Goal: Task Accomplishment & Management: Manage account settings

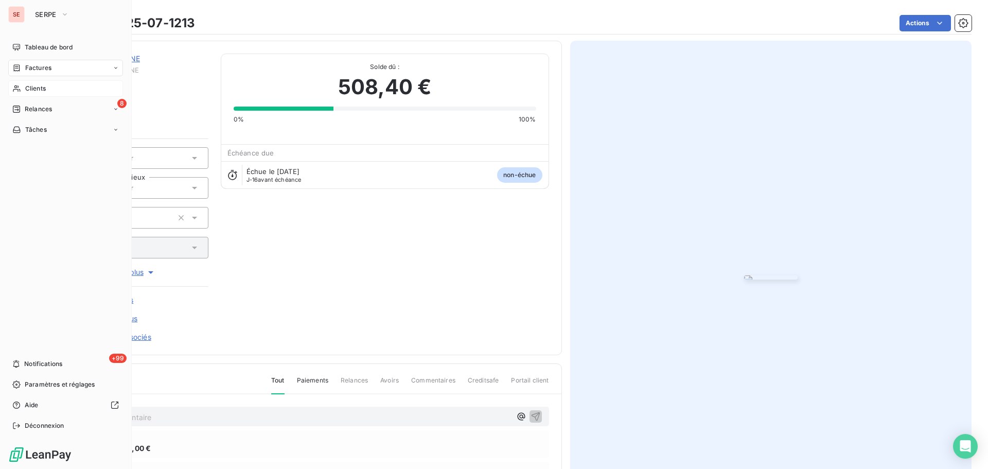
scroll to position [150, 0]
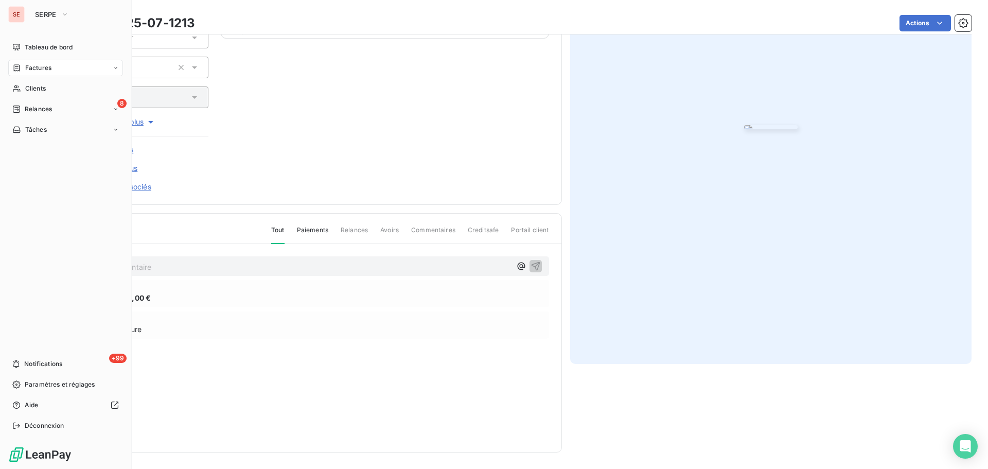
click at [41, 72] on span "Factures" at bounding box center [38, 67] width 26 height 9
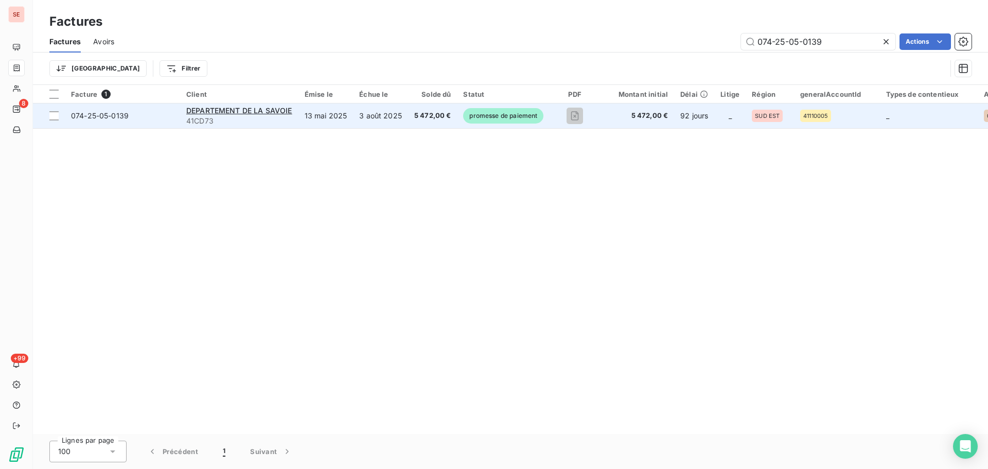
type input "074-25-05-0139"
click at [96, 114] on span "074-25-05-0139" at bounding box center [100, 115] width 58 height 9
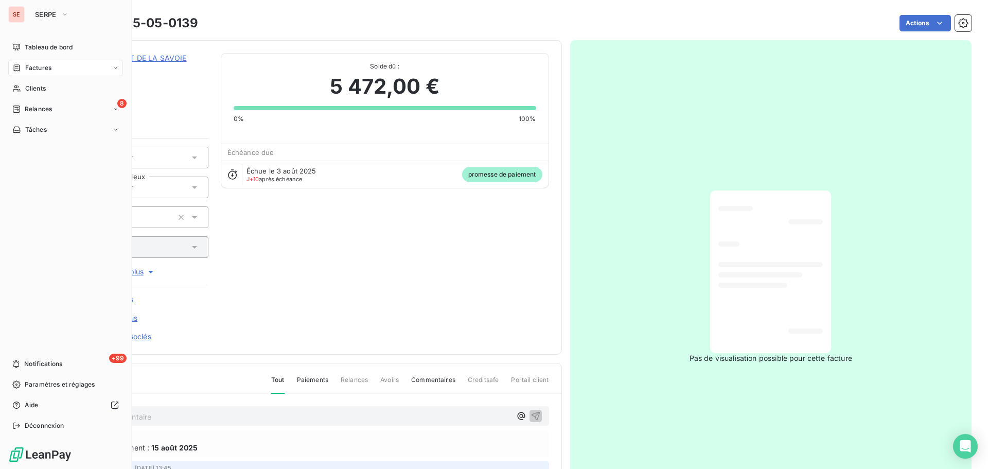
drag, startPoint x: 39, startPoint y: 87, endPoint x: 119, endPoint y: 78, distance: 80.8
click at [40, 86] on span "Clients" at bounding box center [35, 88] width 21 height 9
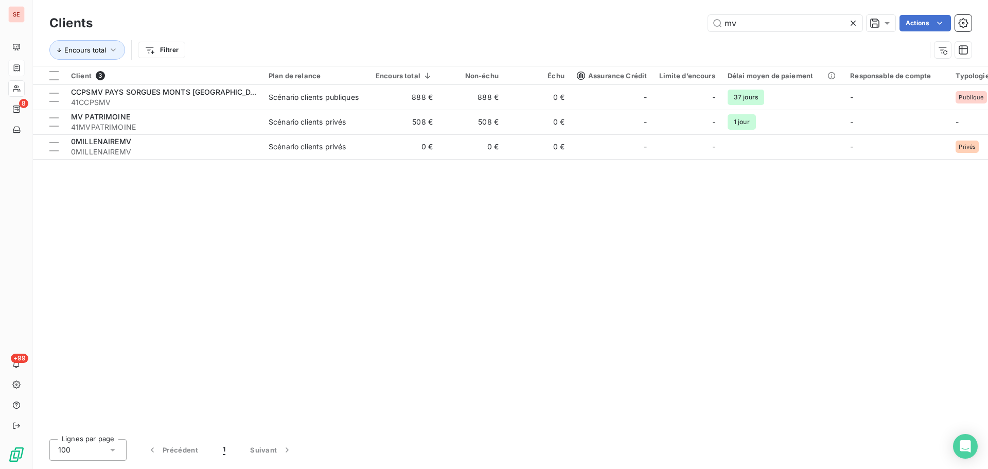
drag, startPoint x: 793, startPoint y: 26, endPoint x: 669, endPoint y: 25, distance: 123.6
click at [669, 25] on div "mv Actions" at bounding box center [538, 23] width 867 height 16
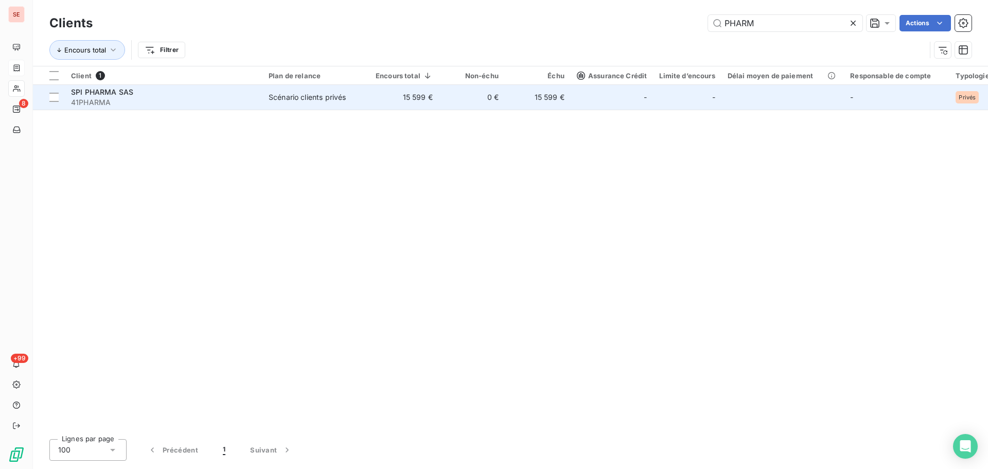
type input "PHARM"
click at [112, 94] on span "SPI PHARMA SAS" at bounding box center [102, 92] width 62 height 9
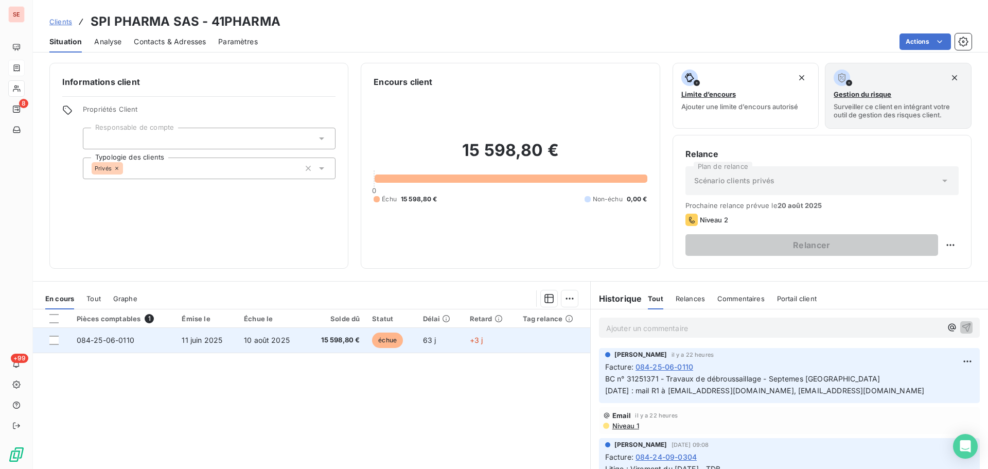
click at [184, 347] on td "11 juin 2025" at bounding box center [207, 340] width 62 height 25
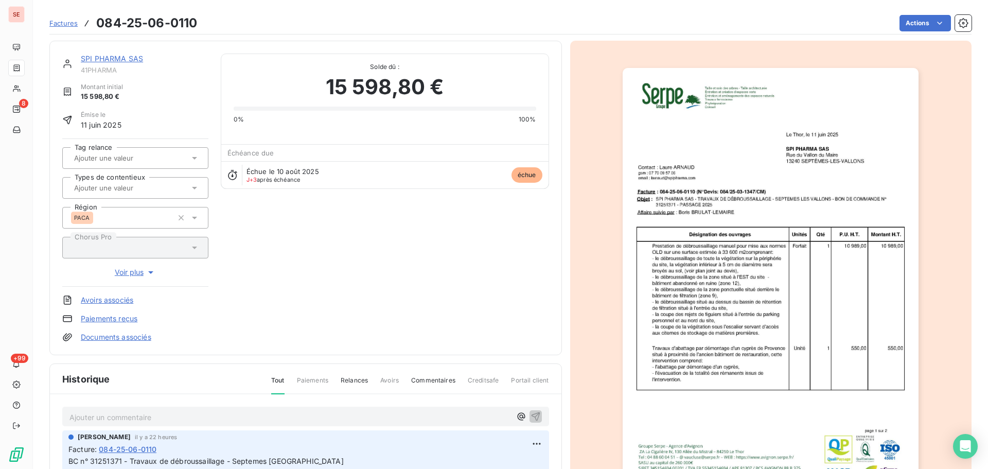
scroll to position [150, 0]
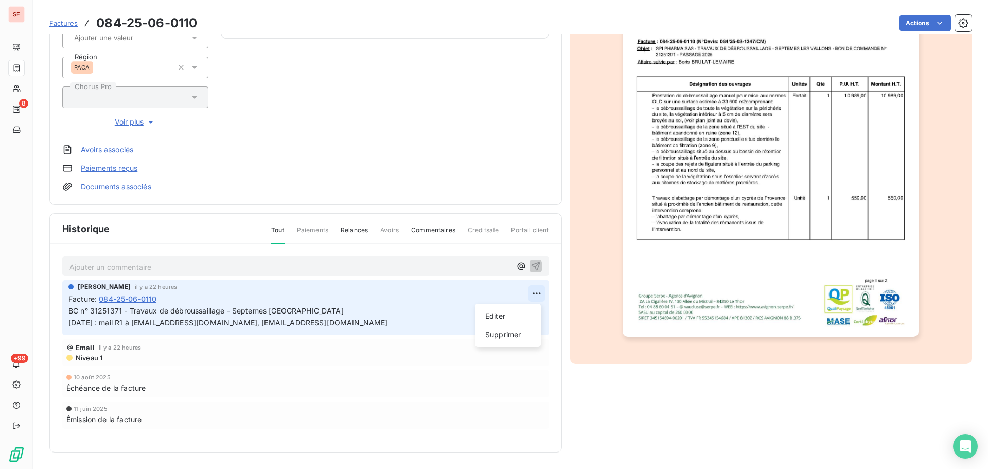
click at [530, 290] on html "SE 8 +99 Factures 084-25-06-0110 Actions SPI PHARMA SAS 41PHARMA Montant initia…" at bounding box center [494, 234] width 988 height 469
click at [509, 314] on div "Editer" at bounding box center [508, 316] width 58 height 16
click at [356, 307] on p "BC n° 31251371 - Travaux de débroussaillage - Septemes Les Vallons 12/08/25 : m…" at bounding box center [298, 317] width 460 height 24
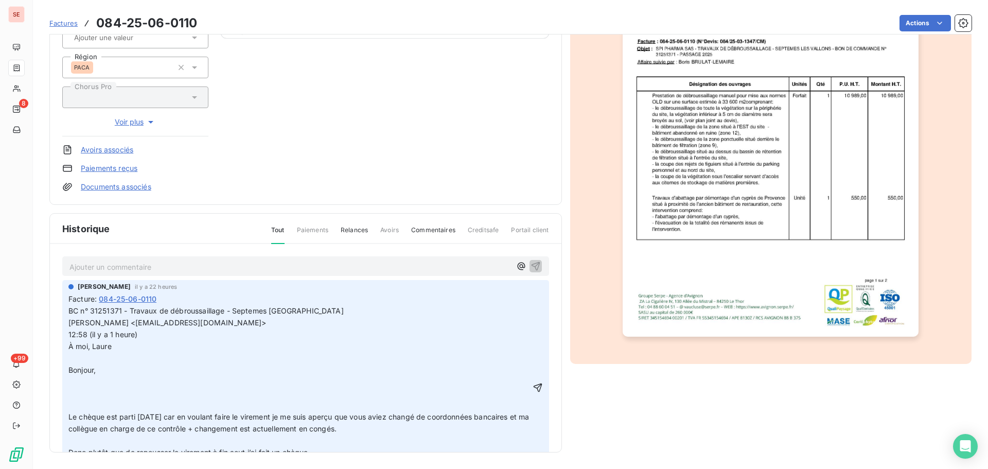
click at [69, 339] on span "12:58 (il y a 1 heure)" at bounding box center [102, 334] width 69 height 9
click at [84, 364] on p "﻿" at bounding box center [299, 359] width 462 height 12
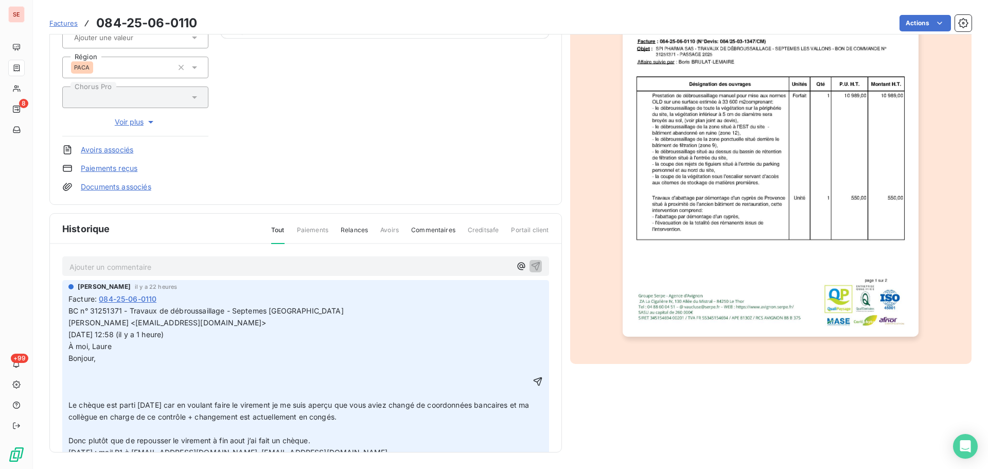
click at [89, 400] on p "﻿" at bounding box center [299, 394] width 462 height 12
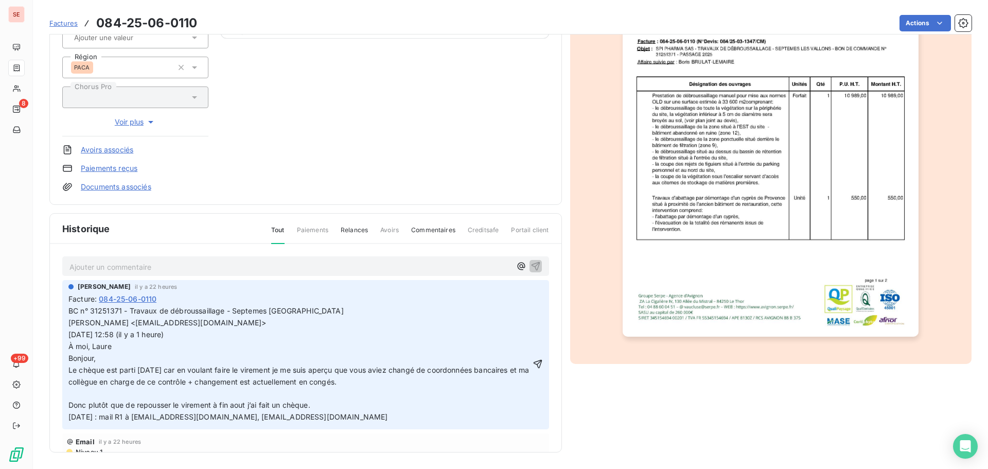
click at [127, 400] on p "﻿" at bounding box center [299, 394] width 462 height 12
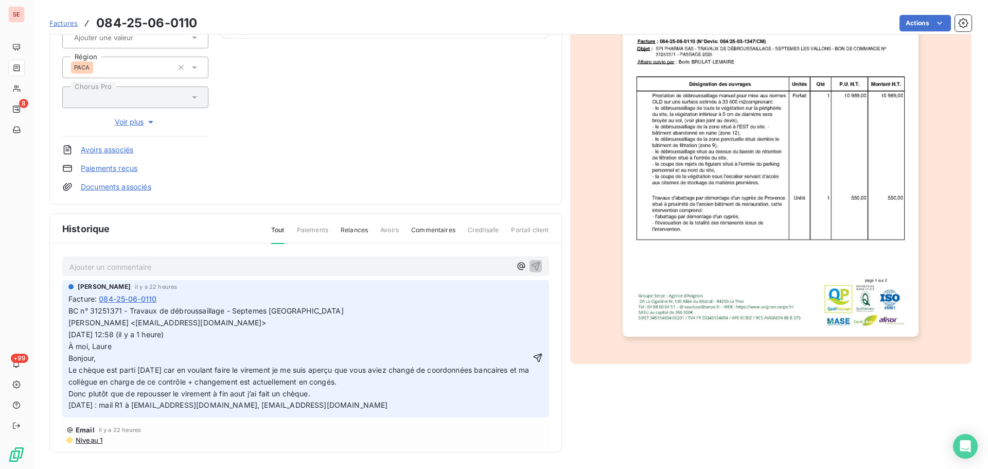
click at [317, 404] on p "Donc plutôt que de repousser le virement à fin aout j’ai fait un chèque. 12/08/…" at bounding box center [299, 400] width 462 height 24
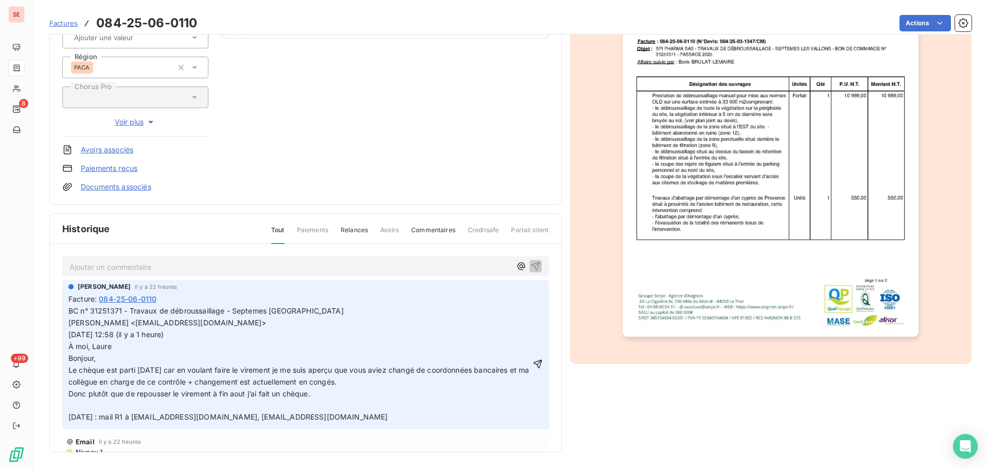
scroll to position [51, 0]
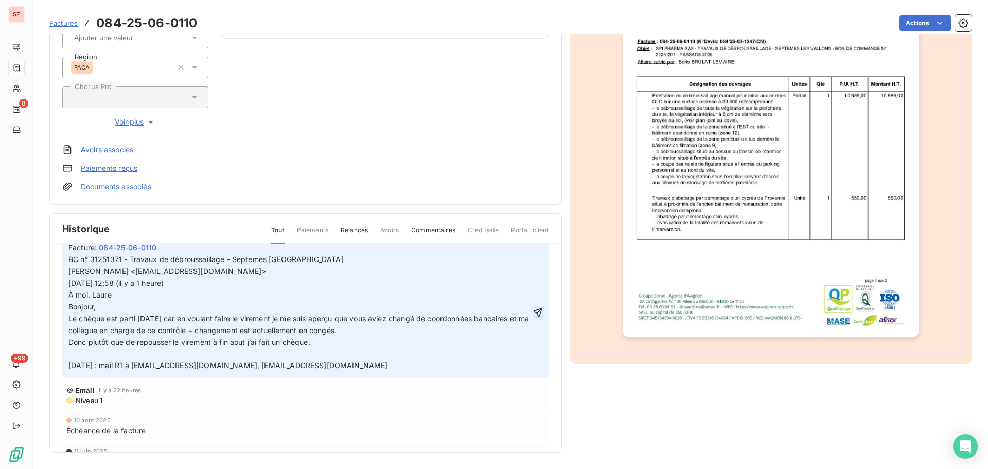
click at [533, 317] on icon "button" at bounding box center [538, 312] width 10 height 10
click at [909, 20] on html "SE 8 +99 Factures 084-25-06-0110 Actions SPI PHARMA SAS 41PHARMA Montant initia…" at bounding box center [494, 234] width 988 height 469
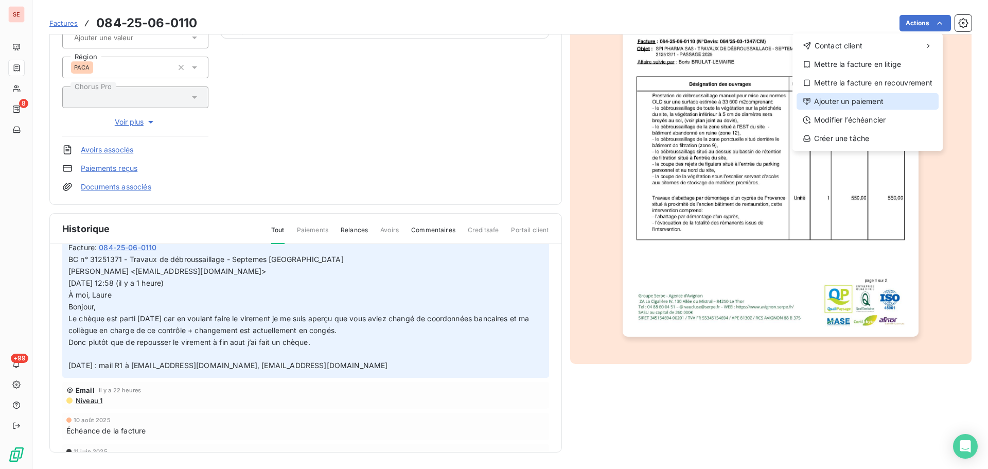
click at [885, 104] on div "Ajouter un paiement" at bounding box center [868, 101] width 142 height 16
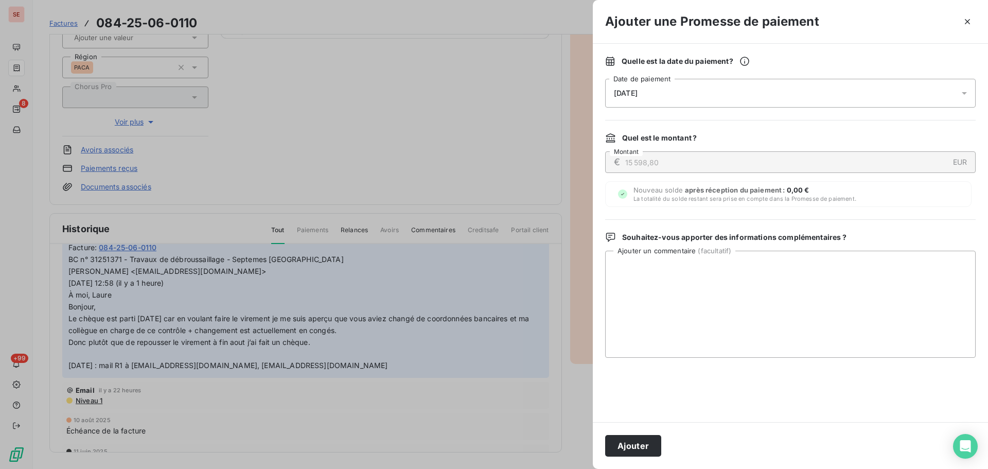
click at [637, 93] on span "14/08/2025" at bounding box center [626, 93] width 24 height 8
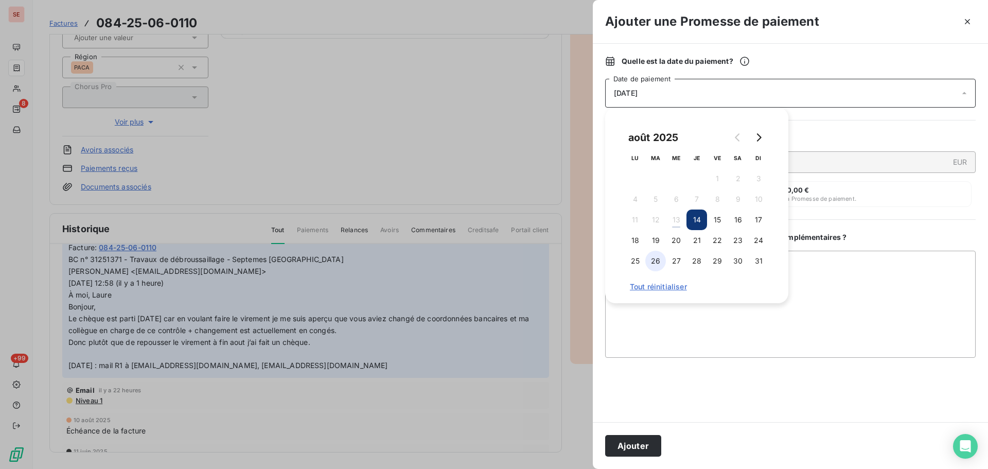
click at [657, 257] on button "26" at bounding box center [656, 261] width 21 height 21
click at [649, 448] on button "Ajouter" at bounding box center [633, 446] width 56 height 22
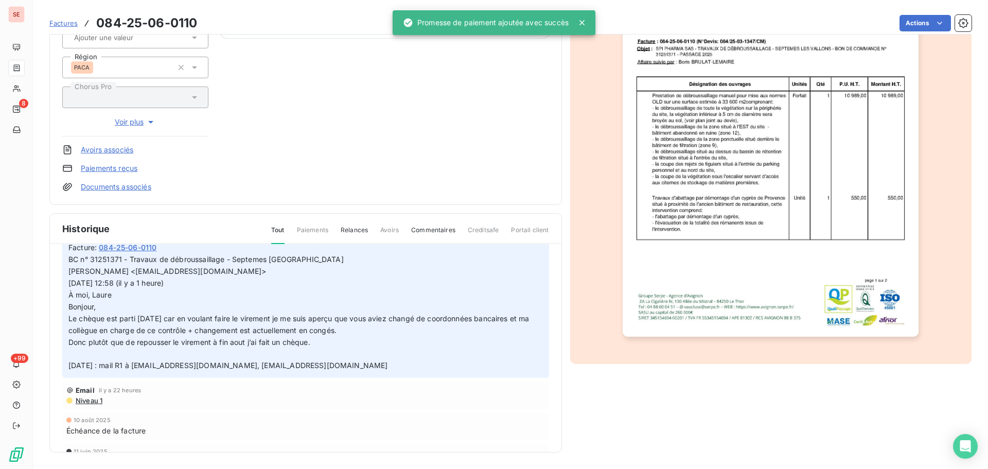
scroll to position [83, 0]
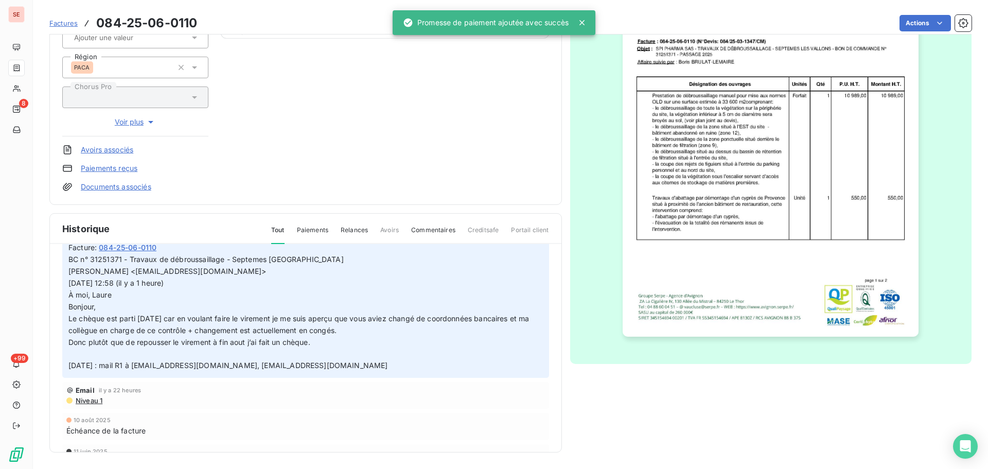
drag, startPoint x: 354, startPoint y: 101, endPoint x: 251, endPoint y: 129, distance: 106.6
click at [354, 100] on div "SPI PHARMA SAS 41PHARMA Montant initial 15 598,80 € Émise le 11 juin 2025 Tag r…" at bounding box center [305, 47] width 487 height 289
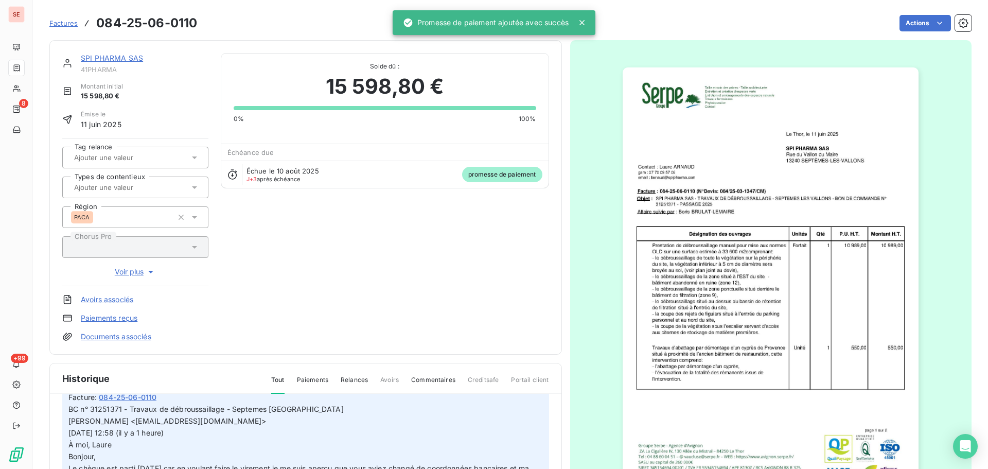
click at [130, 58] on link "SPI PHARMA SAS" at bounding box center [112, 58] width 62 height 9
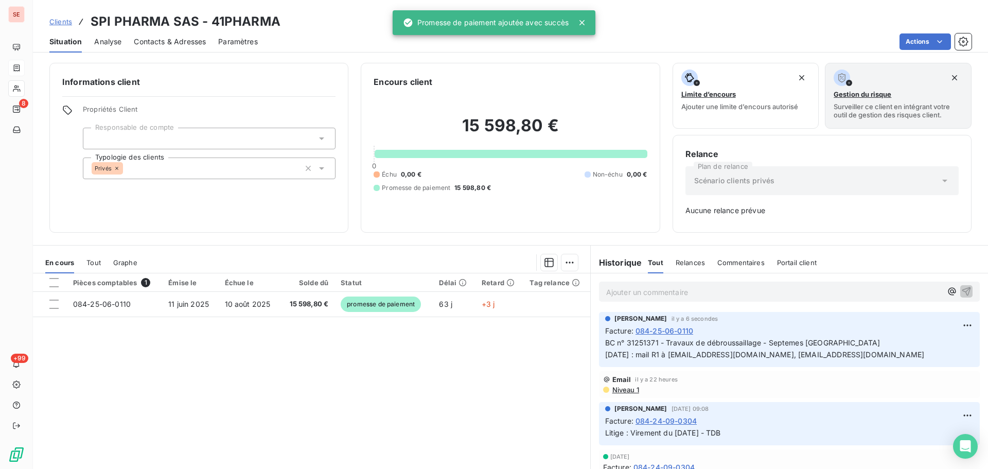
click at [161, 40] on span "Contacts & Adresses" at bounding box center [170, 42] width 72 height 10
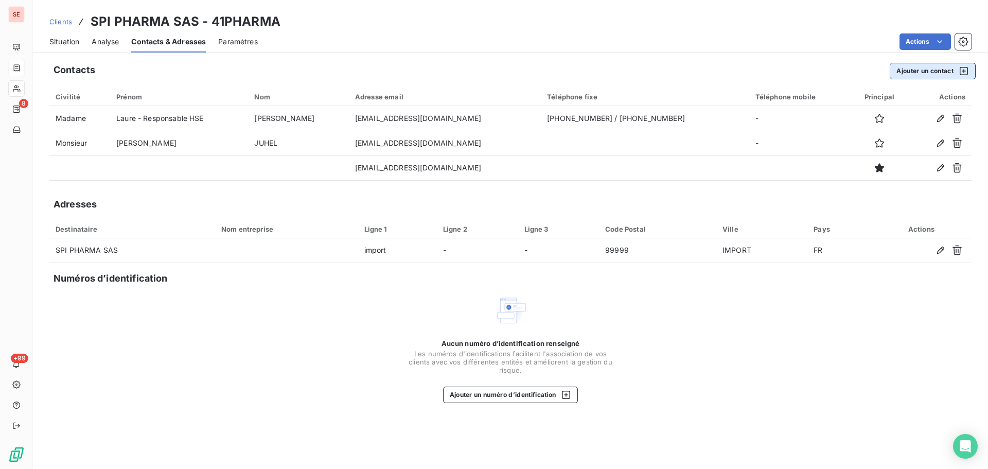
click at [933, 67] on button "Ajouter un contact" at bounding box center [933, 71] width 86 height 16
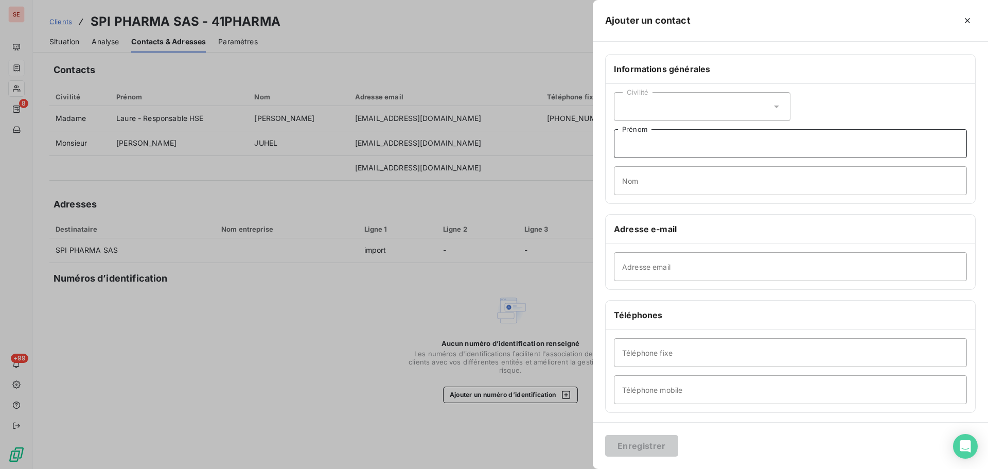
click at [687, 150] on input "Prénom" at bounding box center [790, 143] width 353 height 29
type input "d"
type input "Danielle - responsable comptable"
type input "COMPERE"
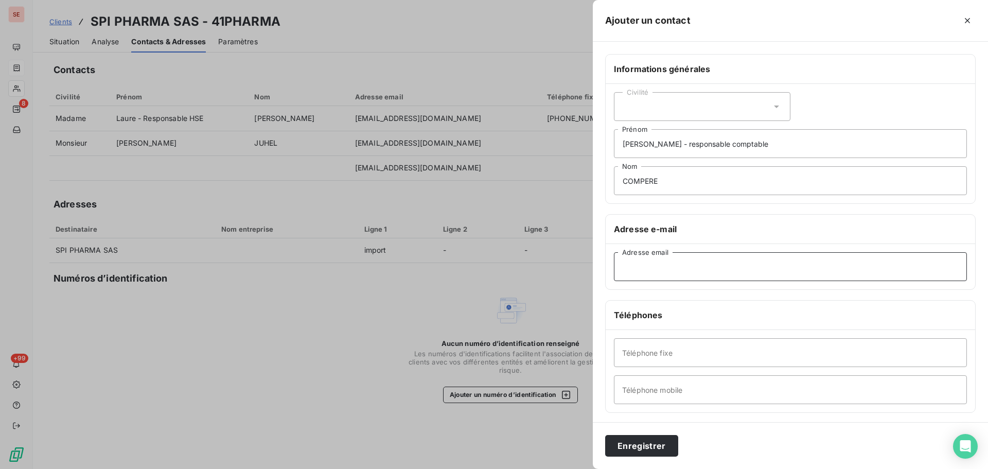
click at [689, 267] on input "Adresse email" at bounding box center [790, 266] width 353 height 29
paste input "dcompere@spipharma.com"
type input "dcompere@spipharma.com"
type input "06.14.97.21.87"
click at [656, 444] on button "Enregistrer" at bounding box center [641, 446] width 73 height 22
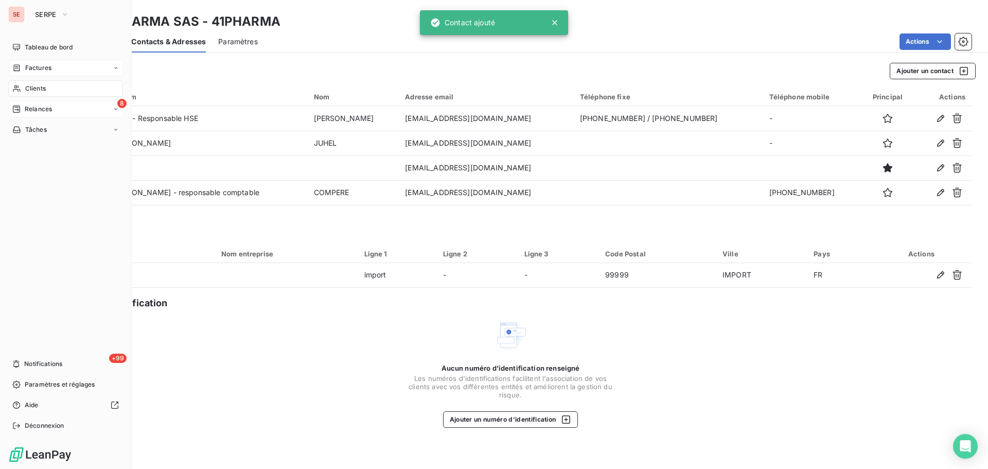
click at [36, 115] on div "8 Relances" at bounding box center [65, 109] width 115 height 16
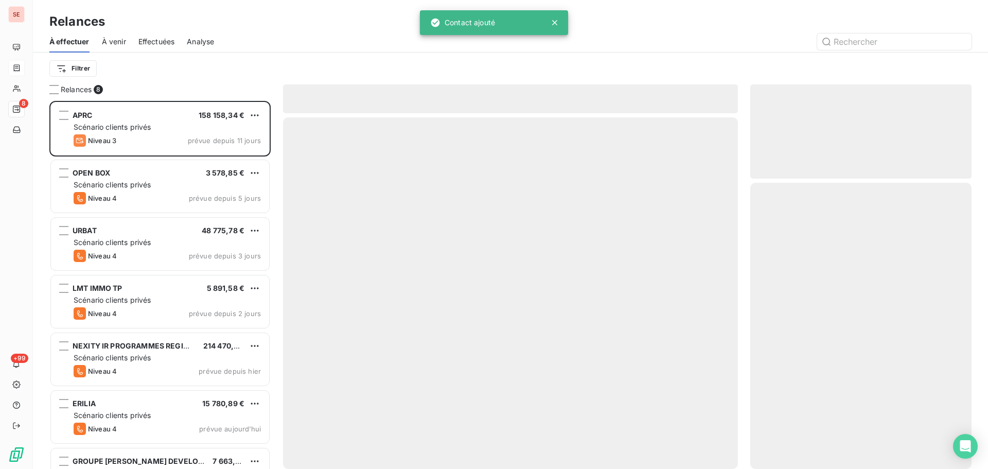
scroll to position [360, 214]
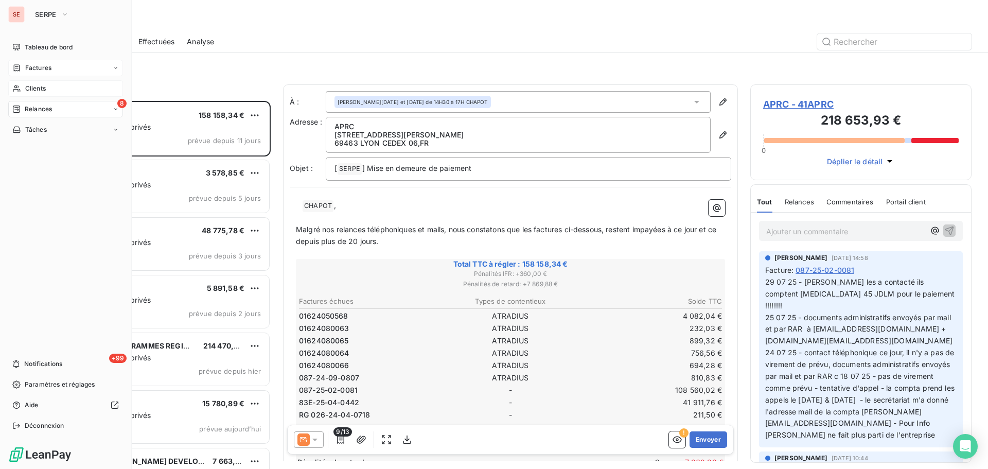
click at [31, 86] on span "Clients" at bounding box center [35, 88] width 21 height 9
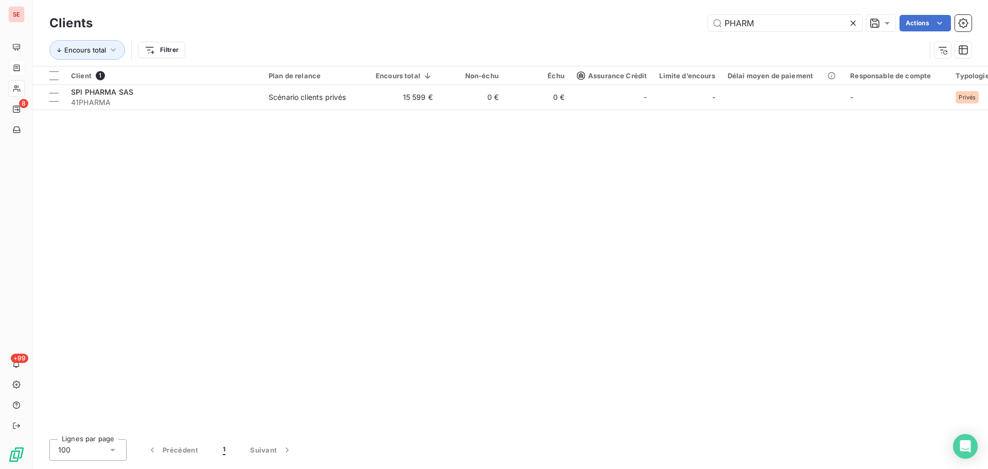
drag, startPoint x: 787, startPoint y: 27, endPoint x: 634, endPoint y: 10, distance: 153.8
click at [634, 10] on div "Clients PHARM Actions Encours total Filtrer" at bounding box center [510, 33] width 955 height 66
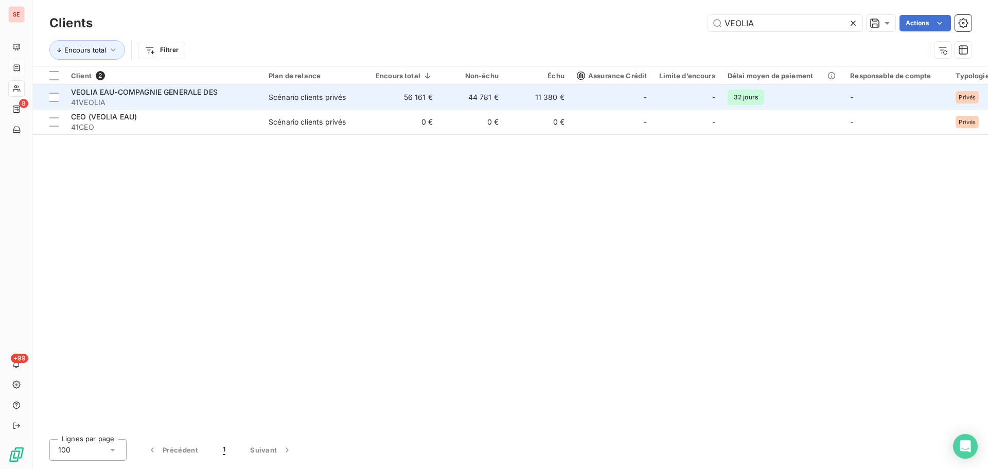
type input "VEOLIA"
click at [119, 99] on span "41VEOLIA" at bounding box center [163, 102] width 185 height 10
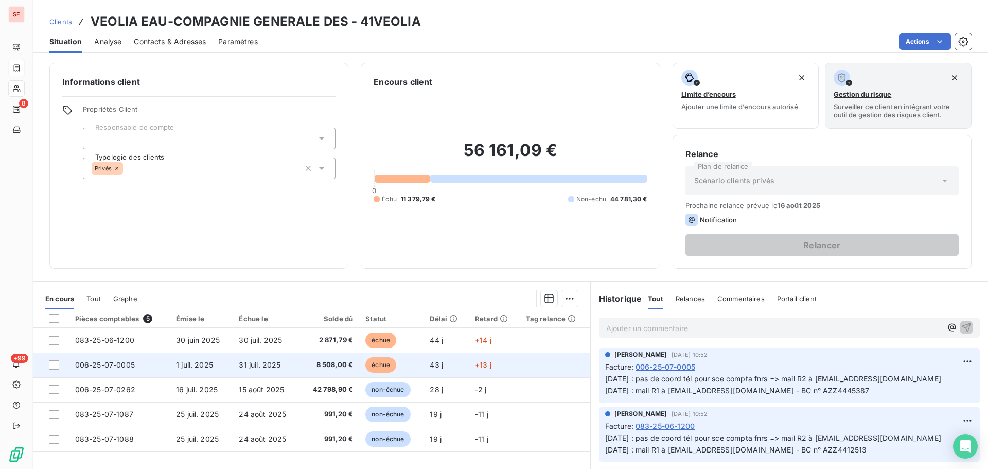
click at [250, 364] on span "31 juil. 2025" at bounding box center [260, 364] width 42 height 9
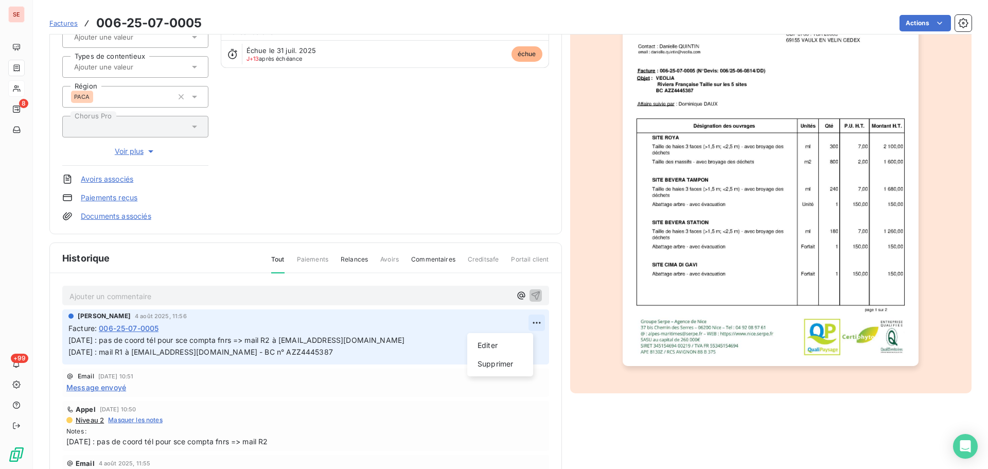
click at [527, 320] on html "SE 8 +99 Factures 006-25-07-0005 Actions VEOLIA EAU-COMPAGNIE GENERALE DES 41VE…" at bounding box center [494, 234] width 988 height 469
click at [508, 344] on div "Editer" at bounding box center [501, 345] width 58 height 16
click at [69, 340] on span "11/08/25 : pas de coord tél pour sce compta fnrs => mail R2 à contactfournisseu…" at bounding box center [236, 346] width 336 height 21
click at [88, 342] on p "11/08/25 : pas de coord tél pour sce compta fnrs => mail R2 à contactfournisseu…" at bounding box center [298, 347] width 460 height 24
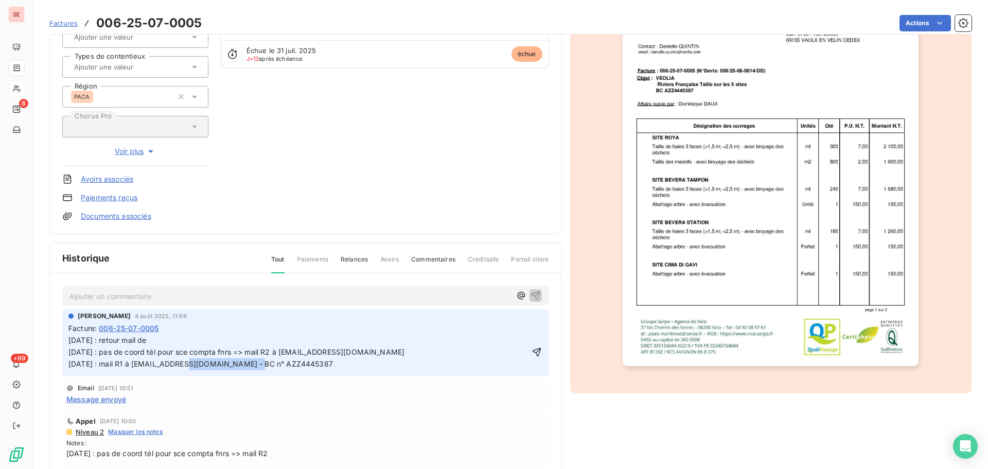
drag, startPoint x: 142, startPoint y: 362, endPoint x: 209, endPoint y: 370, distance: 67.4
click at [209, 370] on p "13/08/25 : retour mail de 11/08/25 : pas de coord tél pour sce compta fnrs => m…" at bounding box center [298, 353] width 460 height 36
drag, startPoint x: 140, startPoint y: 364, endPoint x: 264, endPoint y: 370, distance: 123.7
click at [264, 370] on p "13/08/25 : retour mail de 11/08/25 : pas de coord tél pour sce compta fnrs => m…" at bounding box center [298, 353] width 460 height 36
copy span "contactfournisseur.vefr@veolia.com"
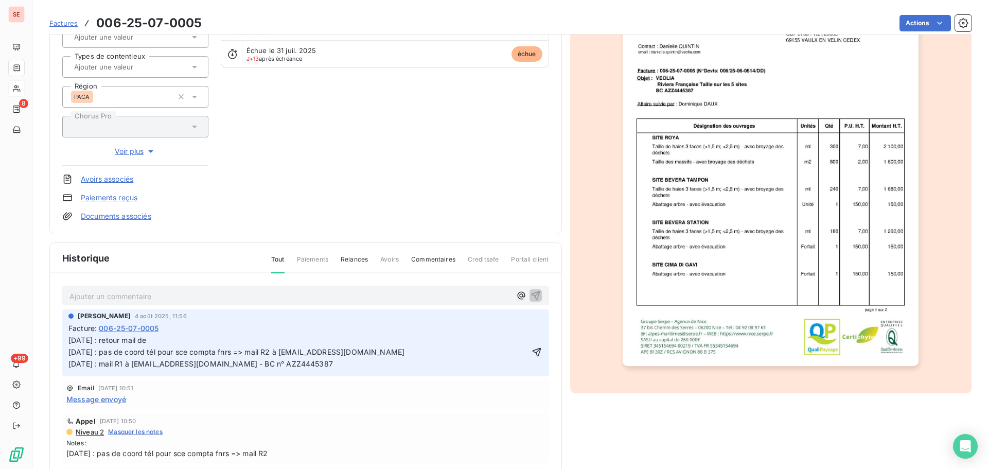
click at [182, 339] on p "13/08/25 : retour mail de 11/08/25 : pas de coord tél pour sce compta fnrs => m…" at bounding box center [298, 353] width 460 height 36
click at [532, 352] on icon "button" at bounding box center [537, 352] width 10 height 10
click at [920, 26] on html "SE 8 +99 Factures 006-25-07-0005 Actions VEOLIA EAU-COMPAGNIE GENERALE DES 41VE…" at bounding box center [494, 234] width 988 height 469
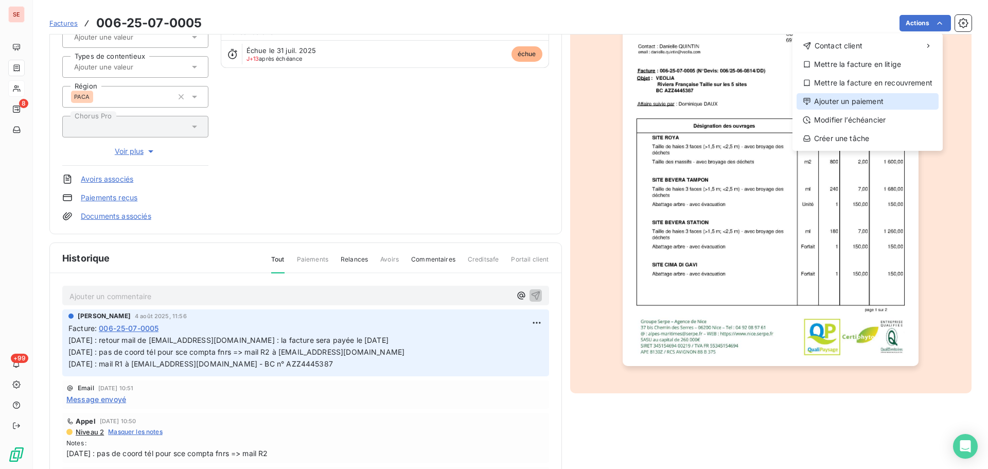
click at [884, 93] on div "Ajouter un paiement" at bounding box center [868, 101] width 142 height 16
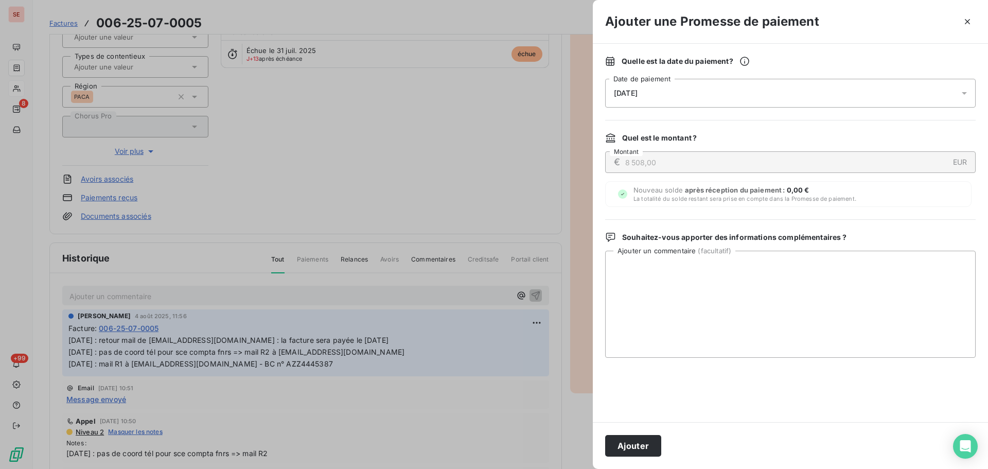
click at [652, 88] on div "14/08/2025" at bounding box center [790, 93] width 371 height 29
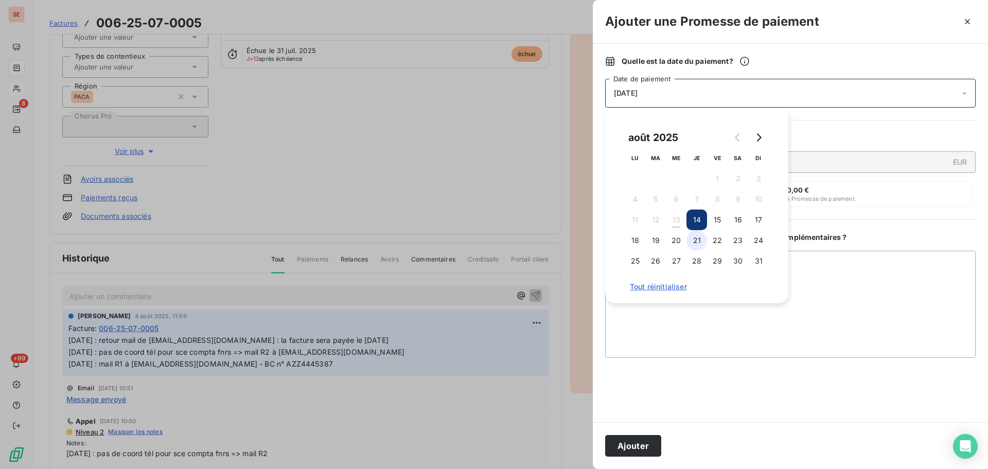
click at [699, 239] on button "21" at bounding box center [697, 240] width 21 height 21
click at [641, 450] on button "Ajouter" at bounding box center [633, 446] width 56 height 22
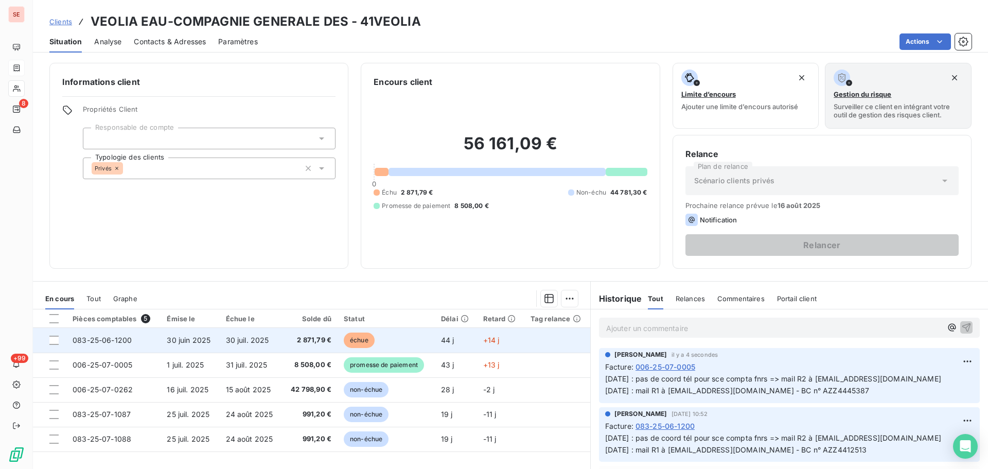
click at [104, 345] on td "083-25-06-1200" at bounding box center [113, 340] width 94 height 25
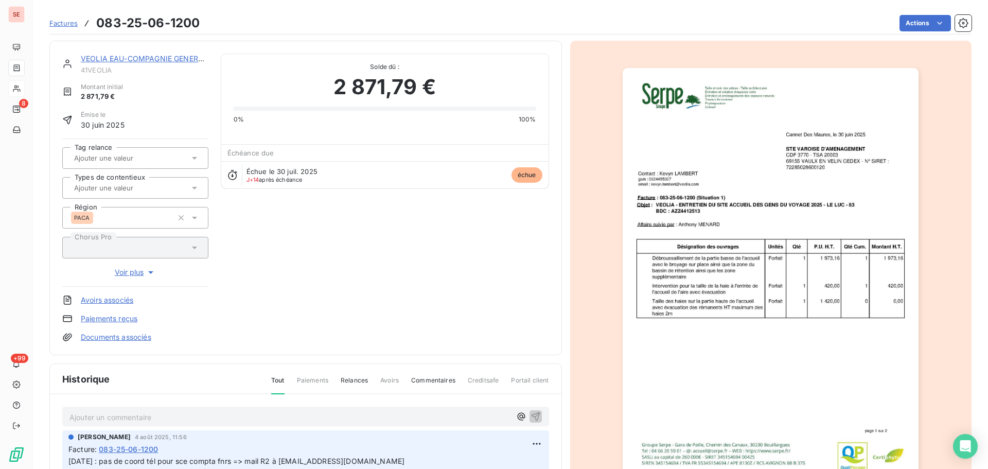
scroll to position [103, 0]
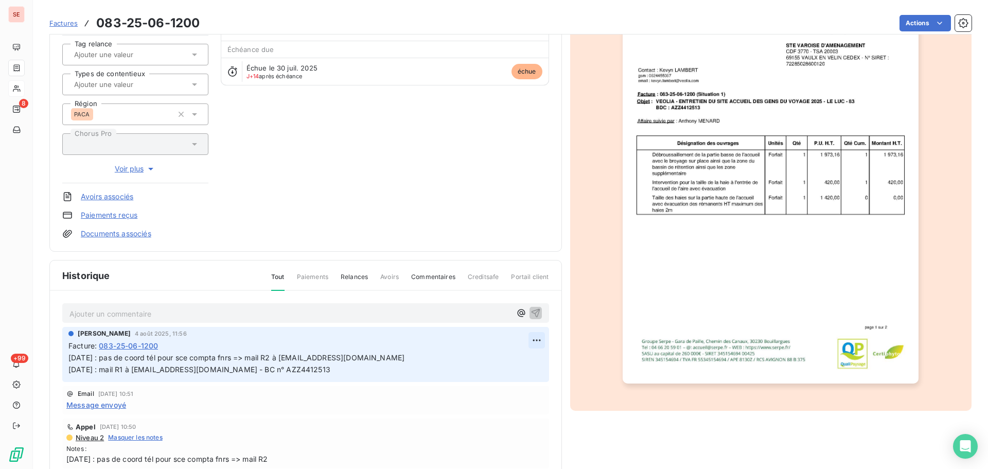
click at [528, 342] on html "SE 8 +99 Factures 083-25-06-1200 Actions VEOLIA EAU-COMPAGNIE GENERALE DES 41VE…" at bounding box center [494, 234] width 988 height 469
click at [517, 358] on div "Editer" at bounding box center [501, 363] width 58 height 16
click at [68, 358] on span "11/08/25 : pas de coord tél pour sce compta fnrs => mail R2 à contactfournisseu…" at bounding box center [236, 363] width 336 height 21
click at [68, 357] on div "AMELIA RAIMUNDO 4 août 2025, 11:56 Facture : 083-25-06-1200 11/08/25 : pas de c…" at bounding box center [305, 354] width 487 height 55
click at [67, 358] on div "AMELIA RAIMUNDO 4 août 2025, 11:56 Facture : 083-25-06-1200 11/08/25 : pas de c…" at bounding box center [305, 354] width 487 height 55
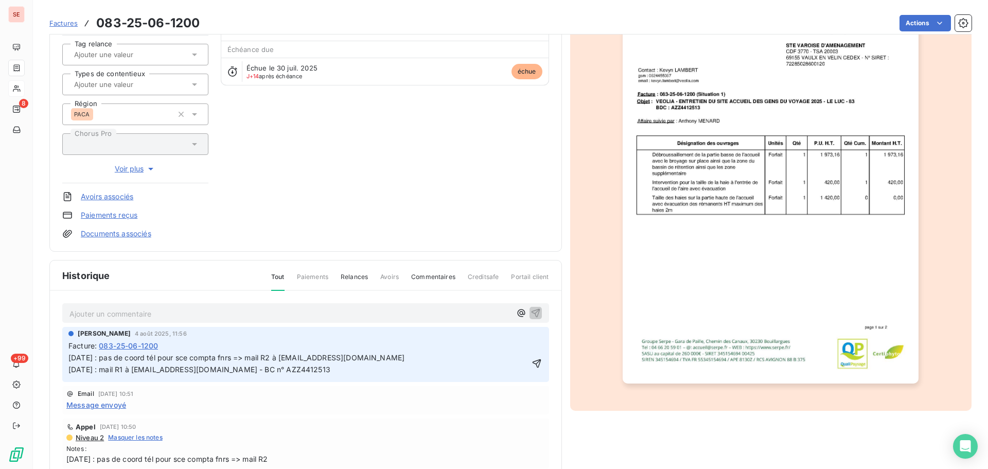
click at [76, 360] on p "11/08/25 : pas de coord tél pour sce compta fnrs => mail R2 à contactfournisseu…" at bounding box center [298, 364] width 460 height 24
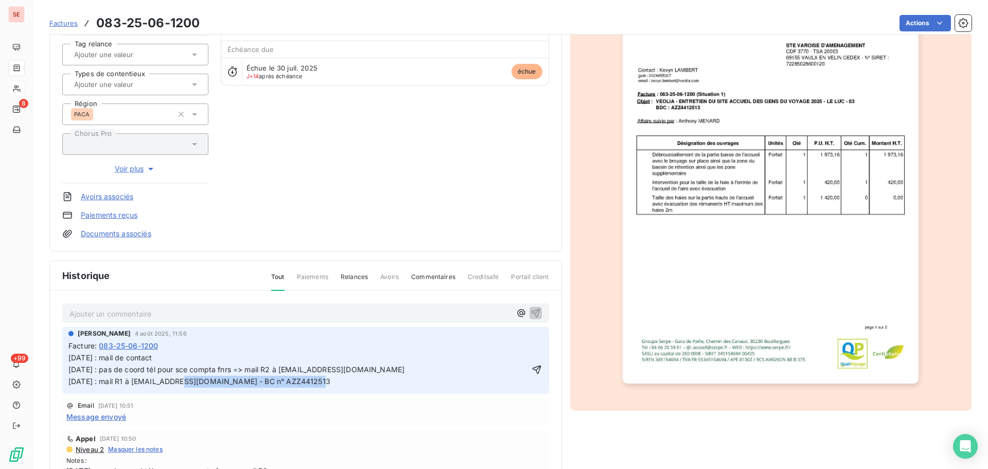
drag, startPoint x: 140, startPoint y: 380, endPoint x: 265, endPoint y: 387, distance: 125.2
click at [265, 387] on p "12/08/25 : mail de contact 11/08/25 : pas de coord tél pour sce compta fnrs => …" at bounding box center [298, 370] width 460 height 36
copy span "contactfournisseur.vefr@veolia.com"
drag, startPoint x: 133, startPoint y: 356, endPoint x: 166, endPoint y: 354, distance: 32.5
click at [166, 354] on p "12/08/25 : mail de contact 11/08/25 : pas de coord tél pour sce compta fnrs => …" at bounding box center [298, 370] width 460 height 36
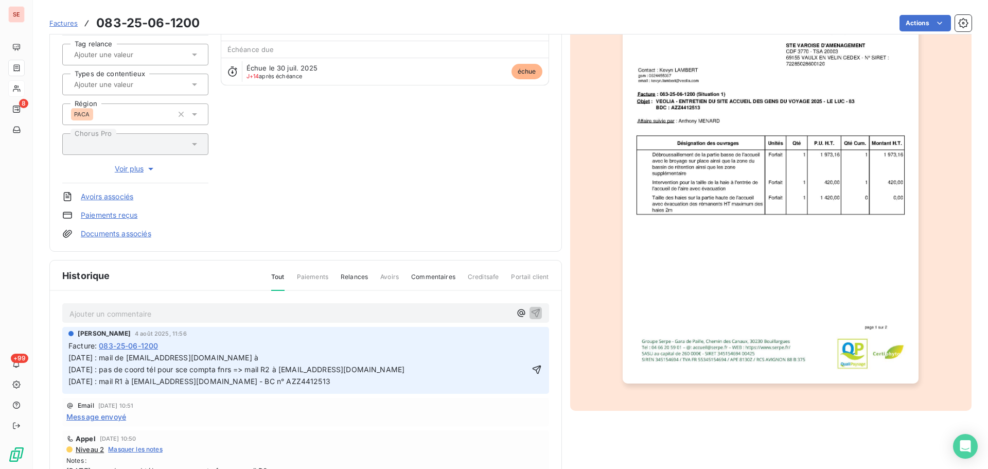
click at [317, 359] on p "12/08/25 : mail de contactfournisseur.vefr@veolia.com à 11/08/25 : pas de coord…" at bounding box center [298, 370] width 460 height 36
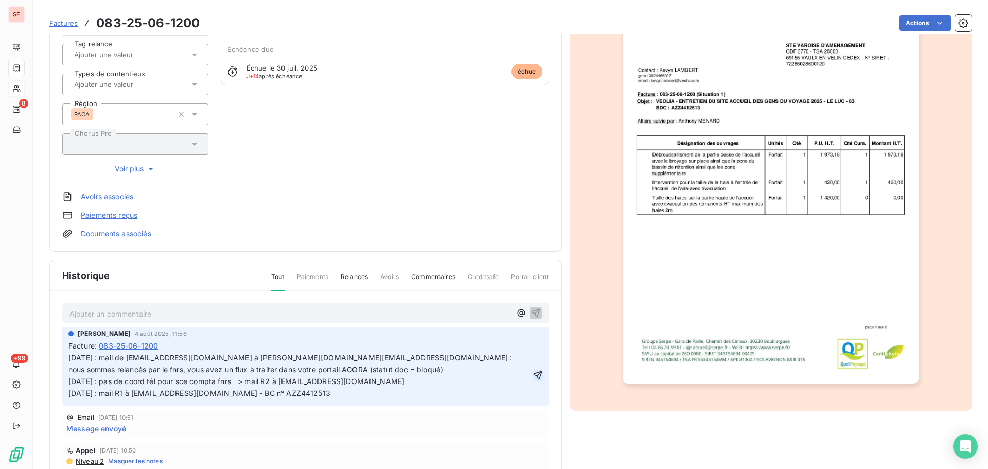
click at [533, 373] on icon "button" at bounding box center [538, 375] width 10 height 10
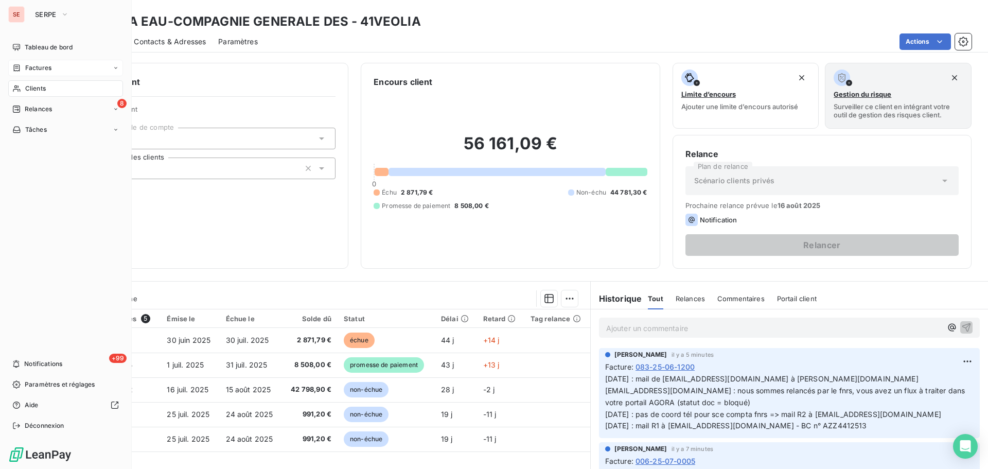
drag, startPoint x: 36, startPoint y: 89, endPoint x: 86, endPoint y: 86, distance: 50.5
click at [37, 89] on span "Clients" at bounding box center [35, 88] width 21 height 9
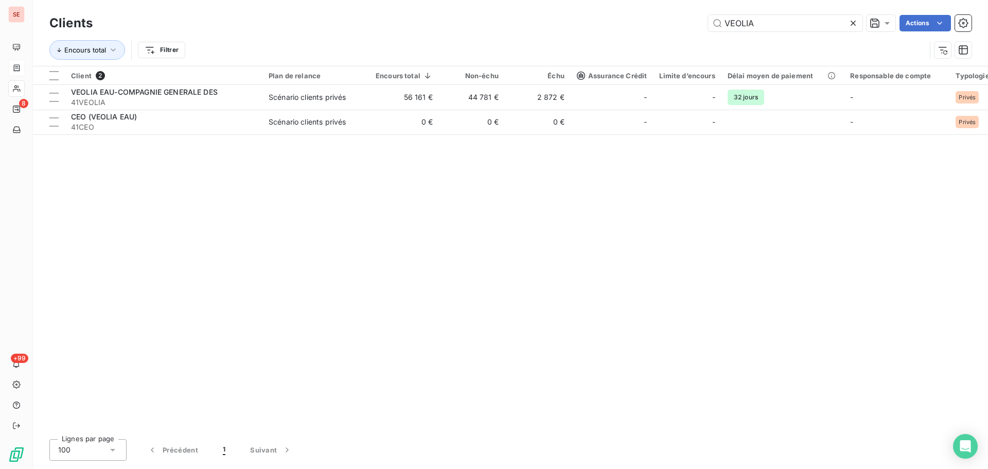
drag, startPoint x: 765, startPoint y: 26, endPoint x: 693, endPoint y: 28, distance: 71.6
click at [693, 28] on div "VEOLIA Actions" at bounding box center [538, 23] width 867 height 16
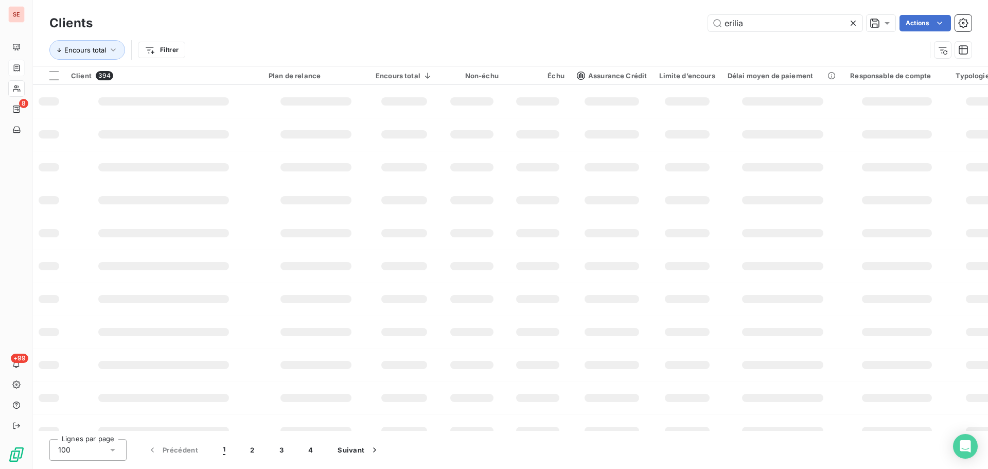
type input "erilia"
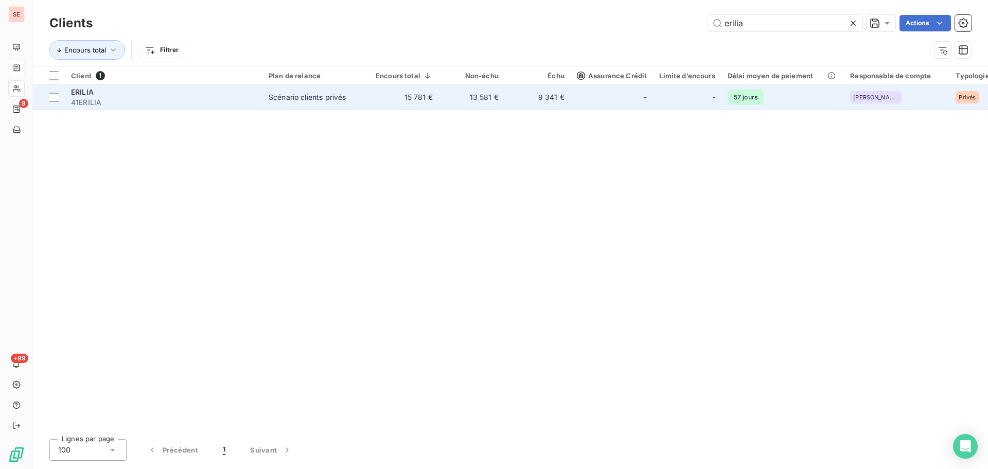
click at [205, 96] on div "ERILIA" at bounding box center [163, 92] width 185 height 10
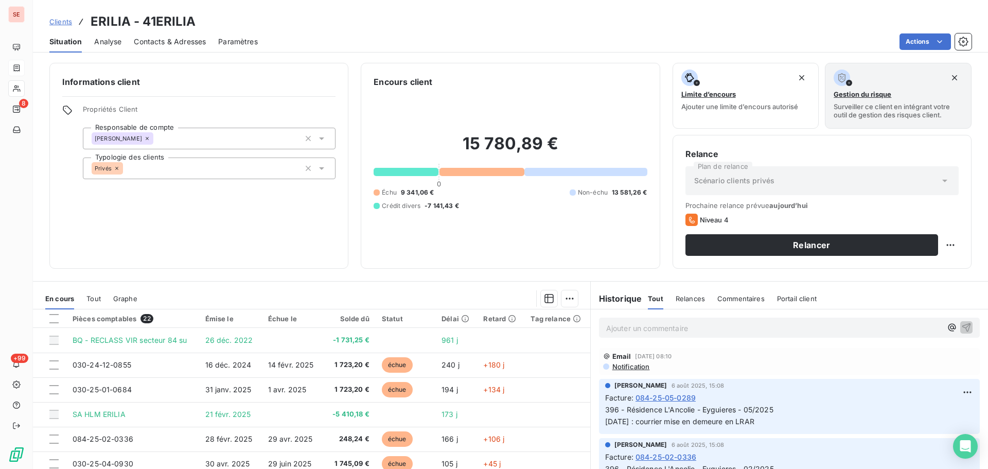
scroll to position [69, 0]
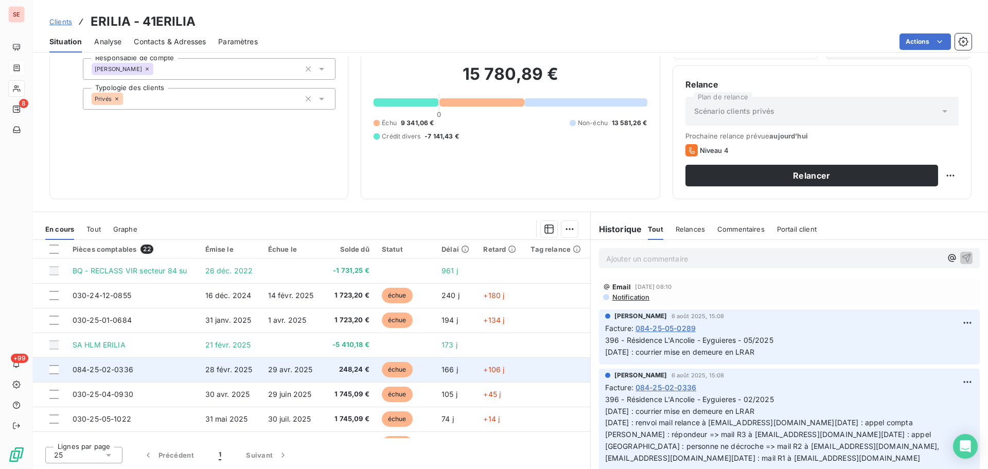
click at [160, 370] on td "084-25-02-0336" at bounding box center [132, 369] width 133 height 25
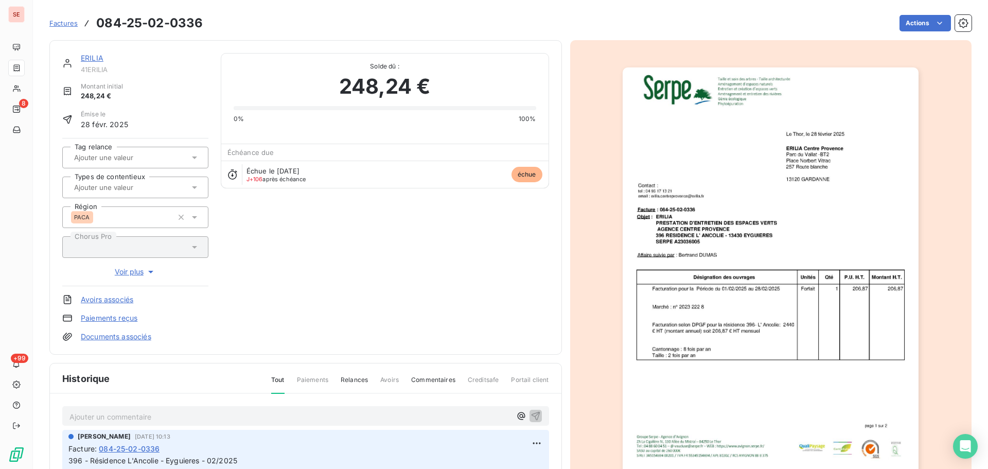
scroll to position [150, 0]
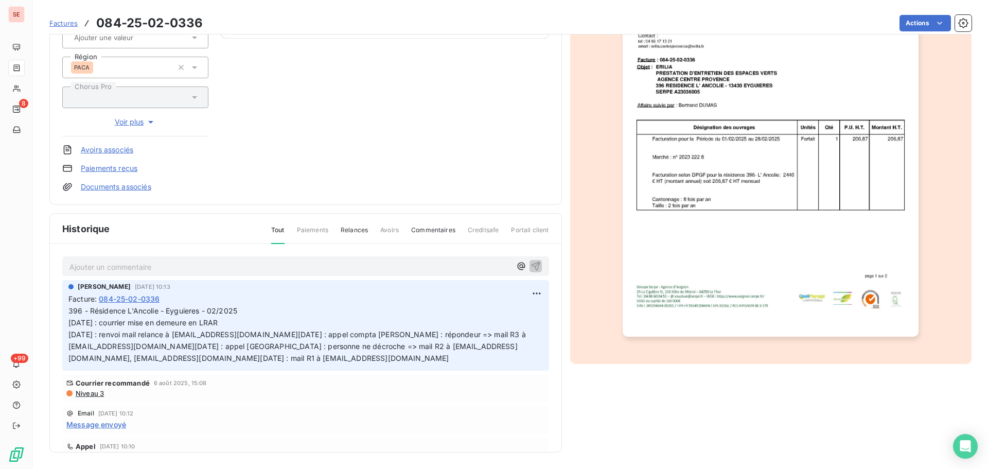
click at [101, 397] on span "Niveau 3" at bounding box center [89, 393] width 29 height 8
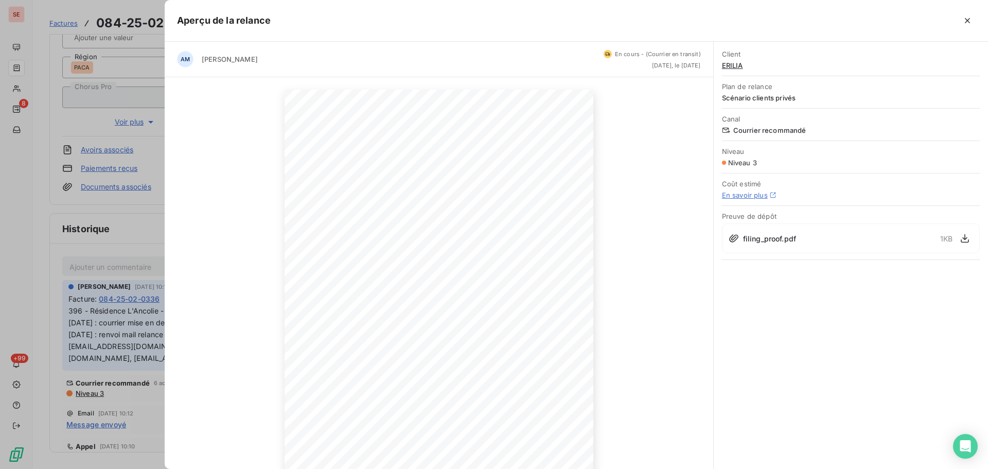
click at [790, 357] on div "Client ERILIA Plan de relance Scénario clients privés Canal Courrier recommandé…" at bounding box center [851, 255] width 274 height 427
click at [30, 240] on div at bounding box center [494, 234] width 988 height 469
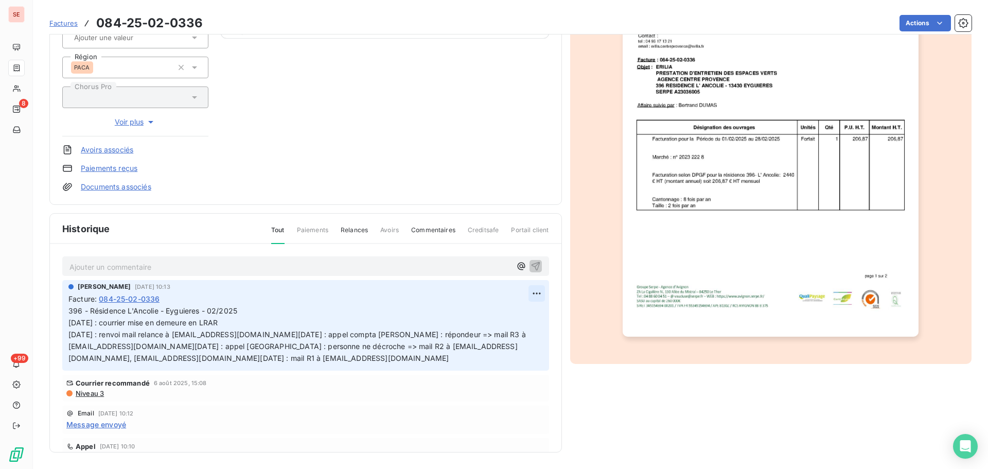
click at [531, 294] on html "SE 8 +99 Factures 084-25-02-0336 Actions ERILIA 41ERILIA Montant initial 248,24…" at bounding box center [494, 234] width 988 height 469
click at [513, 312] on div "Editer" at bounding box center [501, 316] width 58 height 16
click at [289, 318] on p "396 - Résidence L'Ancolie - Eyguieres - 02/2025 06/08/25 : courrier mise en dem…" at bounding box center [299, 334] width 462 height 59
click at [328, 322] on p "396 - Résidence L'Ancolie - Eyguieres - 02/2025 06/08/25 : courrier mise en dem…" at bounding box center [299, 334] width 462 height 59
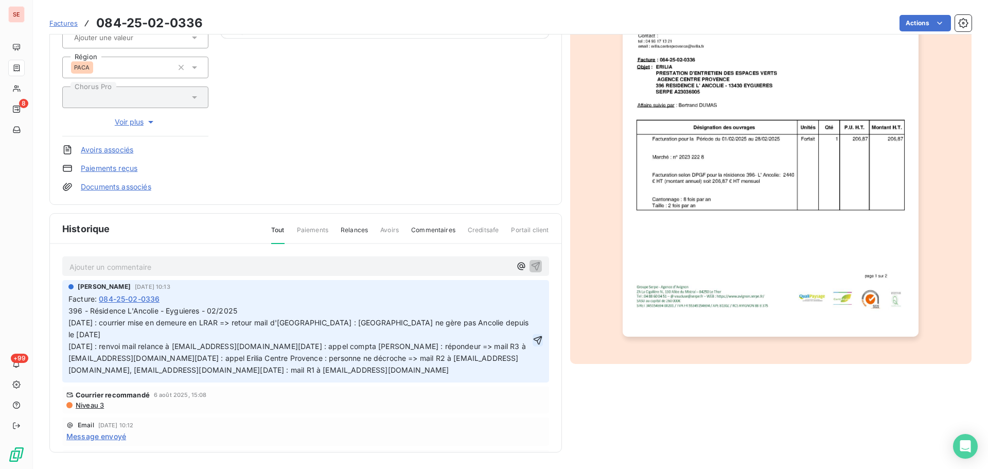
click at [533, 345] on icon "button" at bounding box center [538, 340] width 10 height 10
click at [144, 187] on link "Documents associés" at bounding box center [116, 187] width 71 height 10
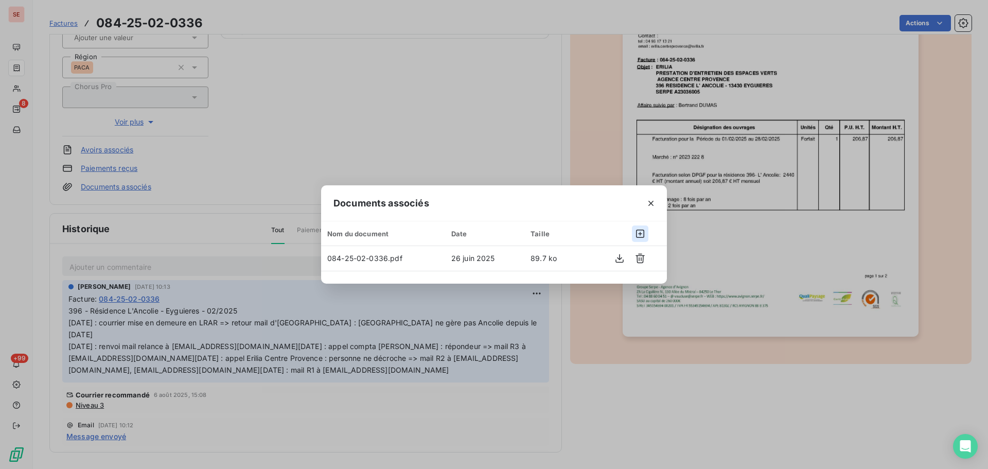
click at [641, 233] on icon "button" at bounding box center [640, 234] width 10 height 10
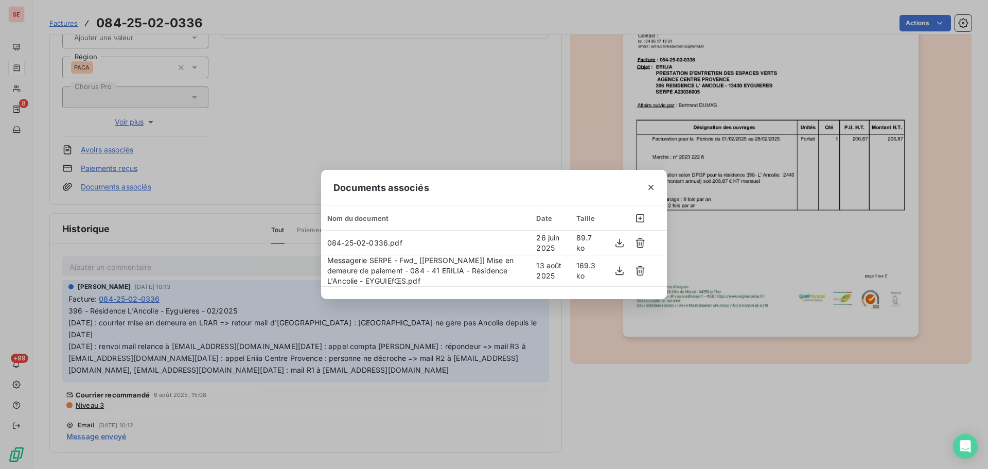
click at [731, 377] on div "Documents associés Nom du document Date Taille 084-25-02-0336.pdf 26 juin 2025 …" at bounding box center [494, 234] width 988 height 469
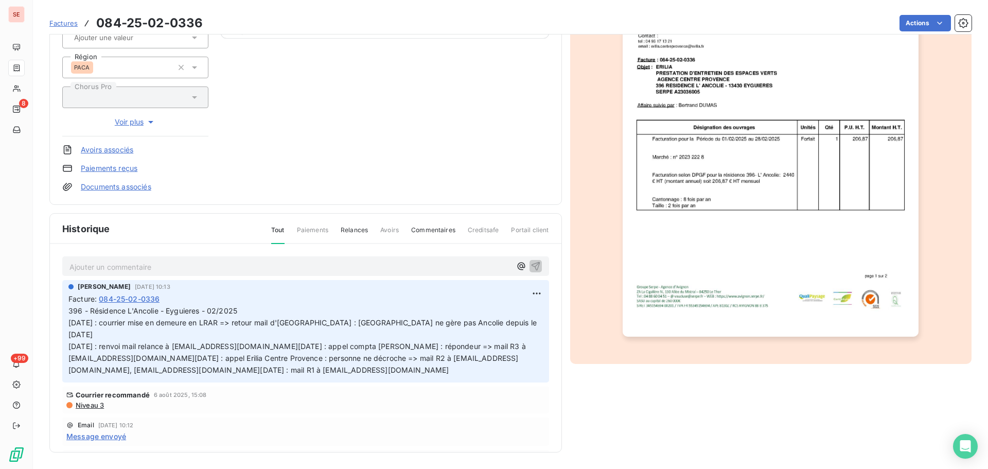
click at [124, 187] on link "Documents associés" at bounding box center [116, 187] width 71 height 10
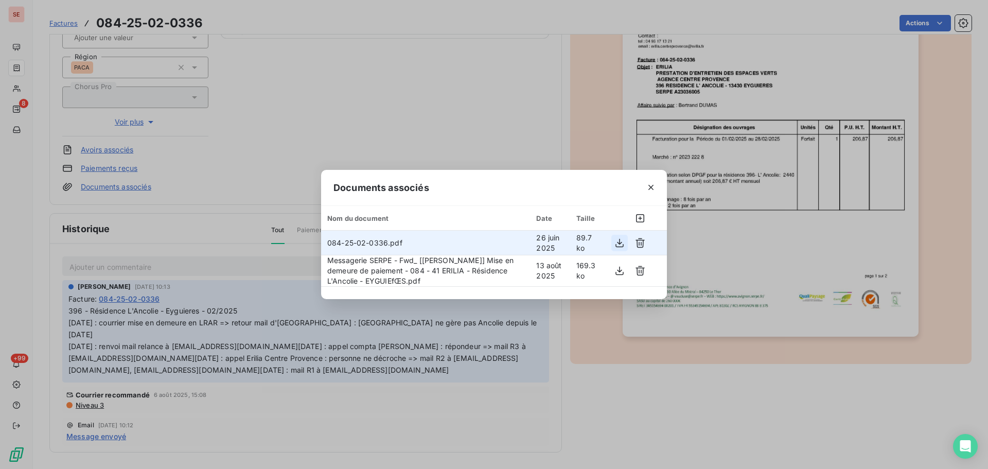
click at [619, 243] on icon "button" at bounding box center [620, 243] width 10 height 10
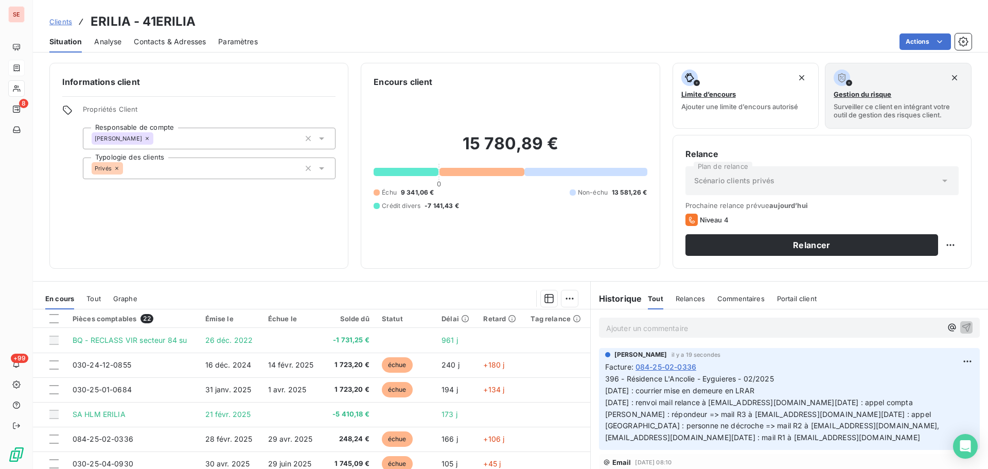
scroll to position [103, 0]
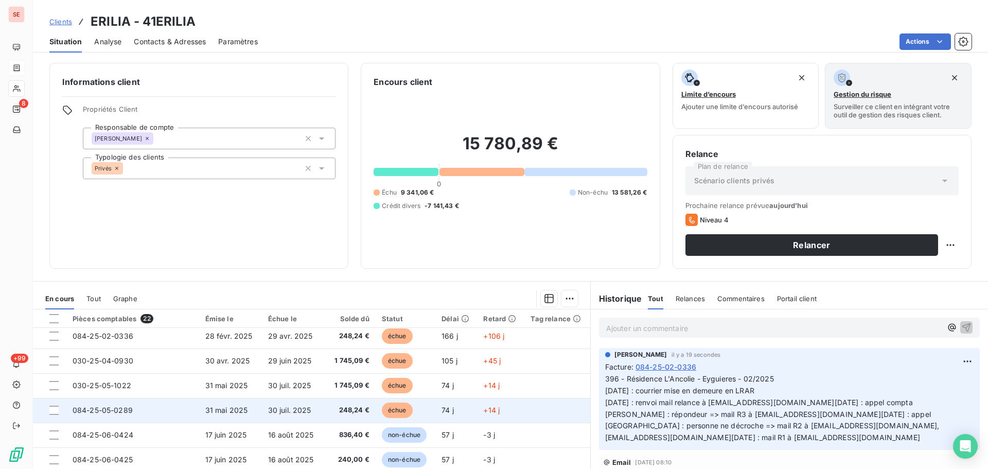
click at [312, 408] on td "30 juil. 2025" at bounding box center [293, 410] width 62 height 25
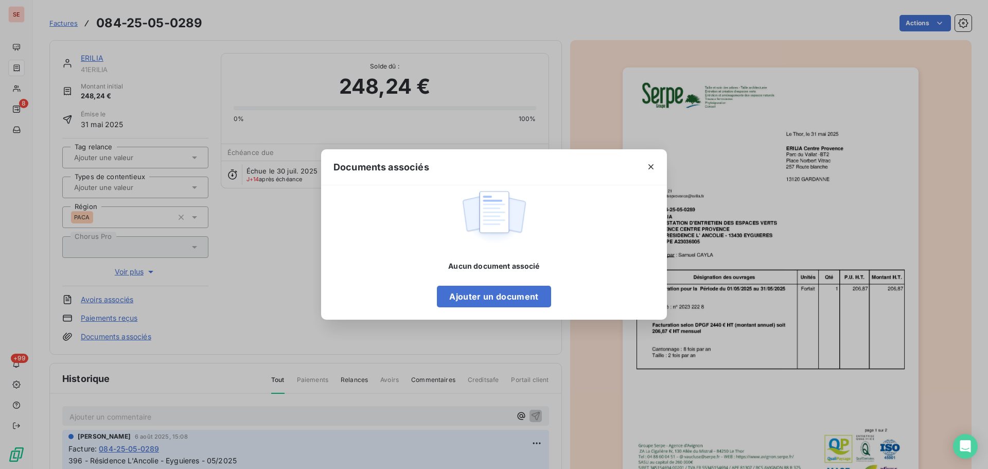
click at [798, 304] on div "Documents associés Aucun document associé Ajouter un document" at bounding box center [494, 234] width 988 height 469
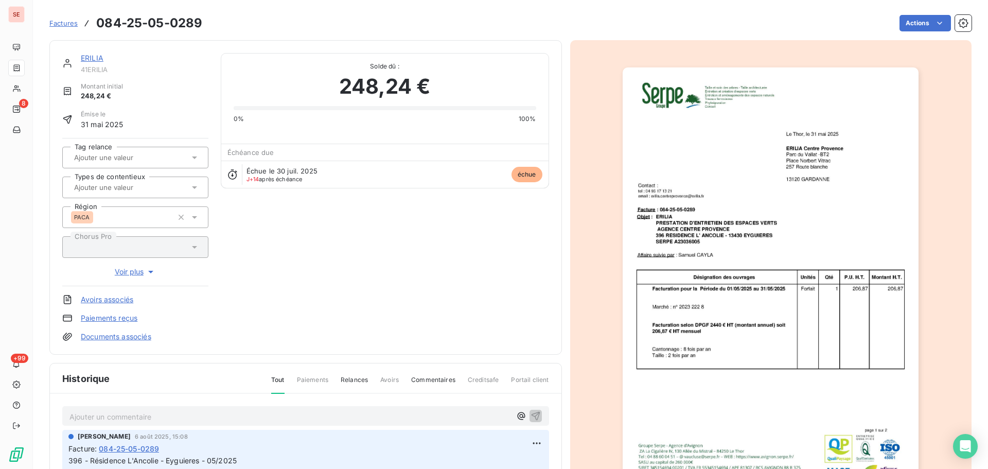
click at [794, 311] on img "button" at bounding box center [771, 276] width 296 height 419
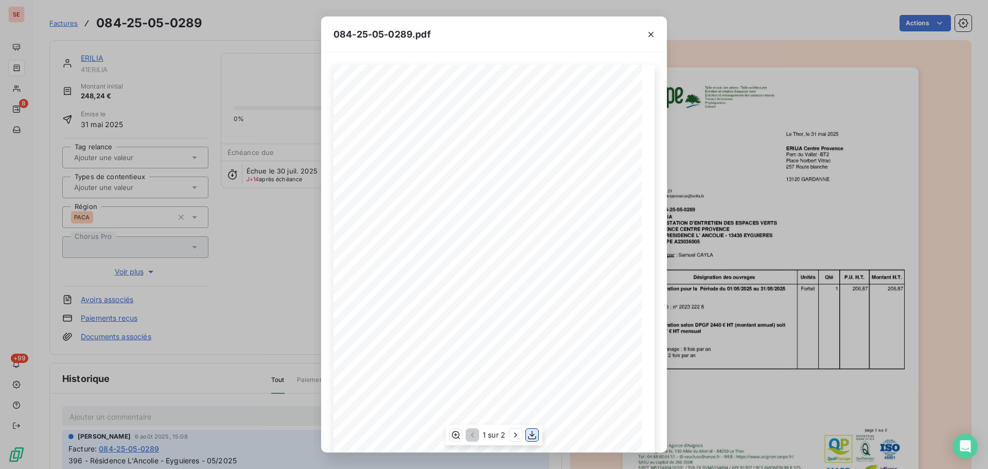
click at [528, 434] on icon "button" at bounding box center [532, 435] width 10 height 10
click at [650, 36] on icon "button" at bounding box center [651, 34] width 5 height 5
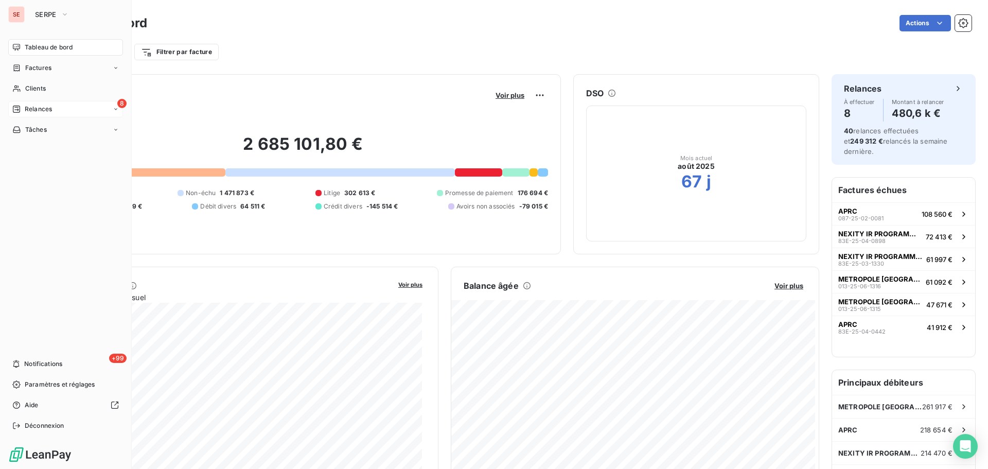
click at [37, 106] on span "Relances" at bounding box center [38, 108] width 27 height 9
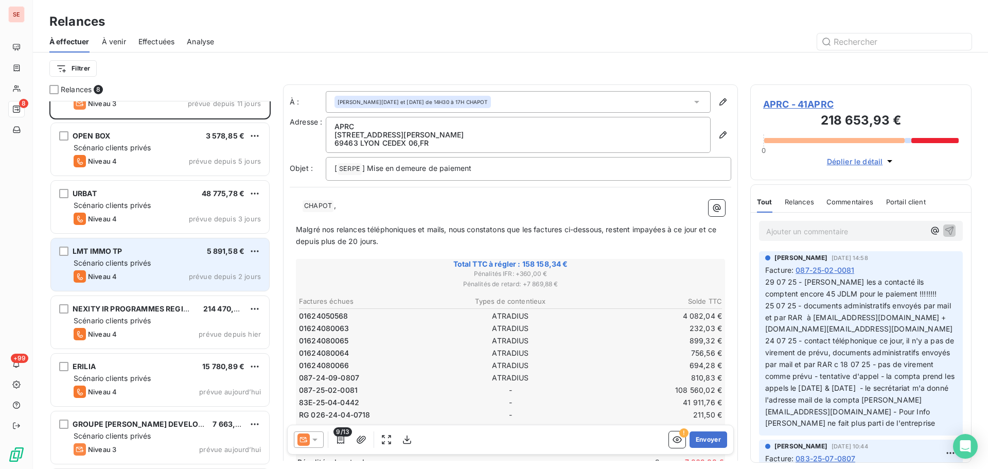
scroll to position [94, 0]
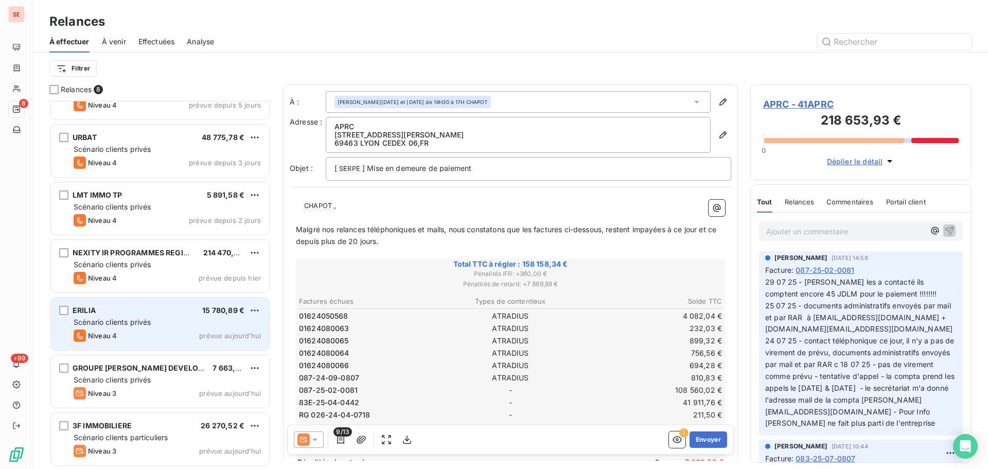
click at [119, 314] on div "ERILIA 15 780,89 €" at bounding box center [167, 310] width 187 height 9
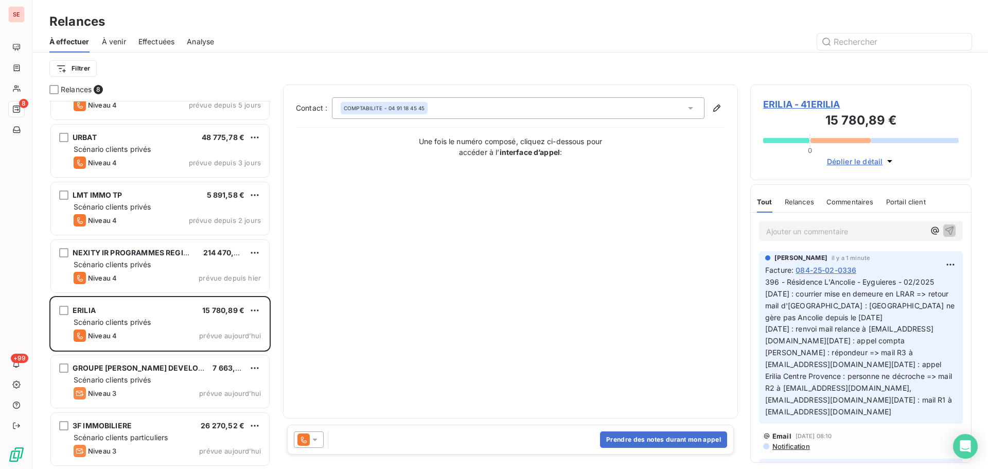
click at [316, 443] on icon at bounding box center [315, 439] width 10 height 10
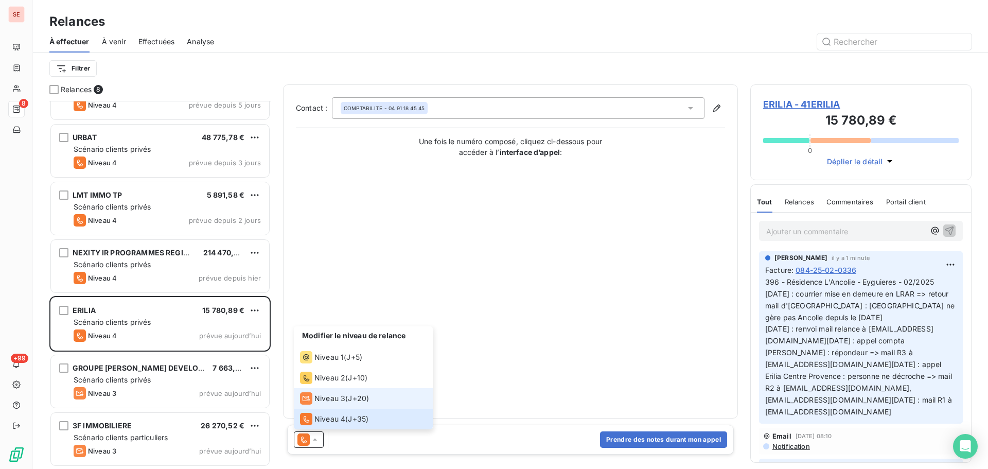
click at [326, 401] on span "Niveau 3" at bounding box center [330, 398] width 31 height 10
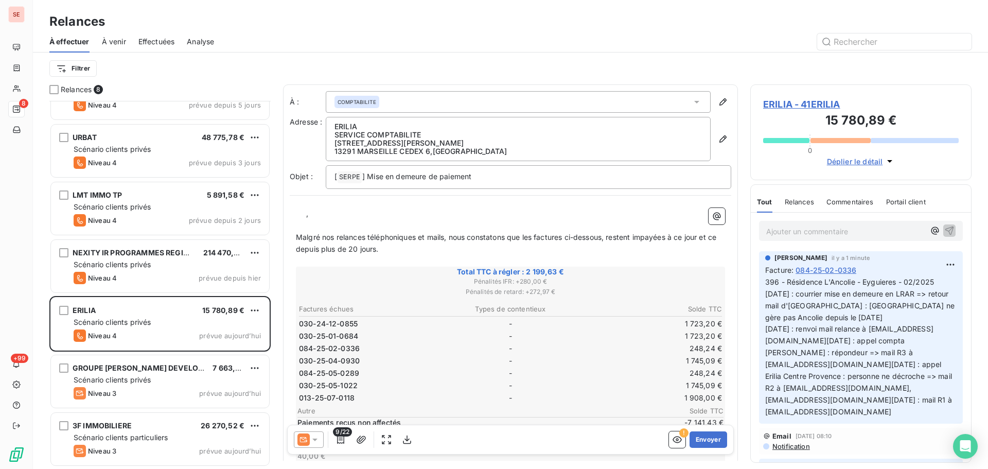
click at [813, 98] on span "ERILIA - 41ERILIA" at bounding box center [861, 104] width 196 height 14
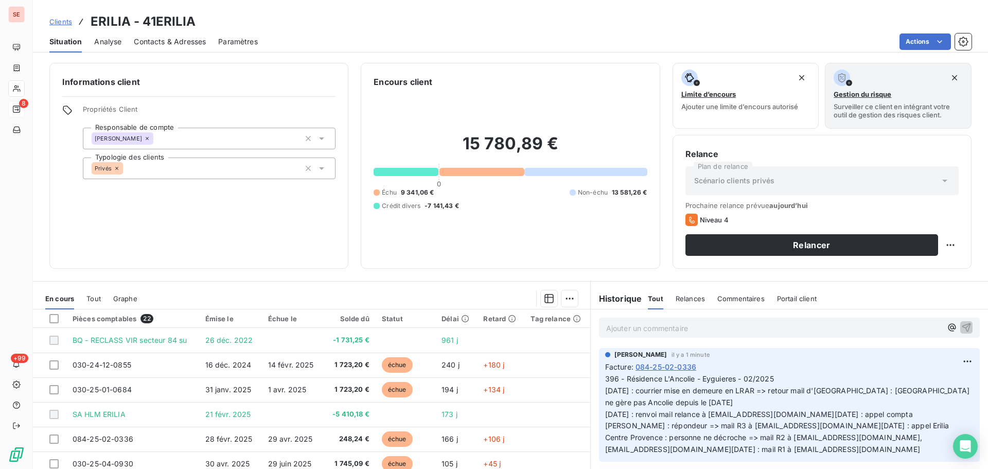
click at [147, 40] on span "Contacts & Adresses" at bounding box center [170, 42] width 72 height 10
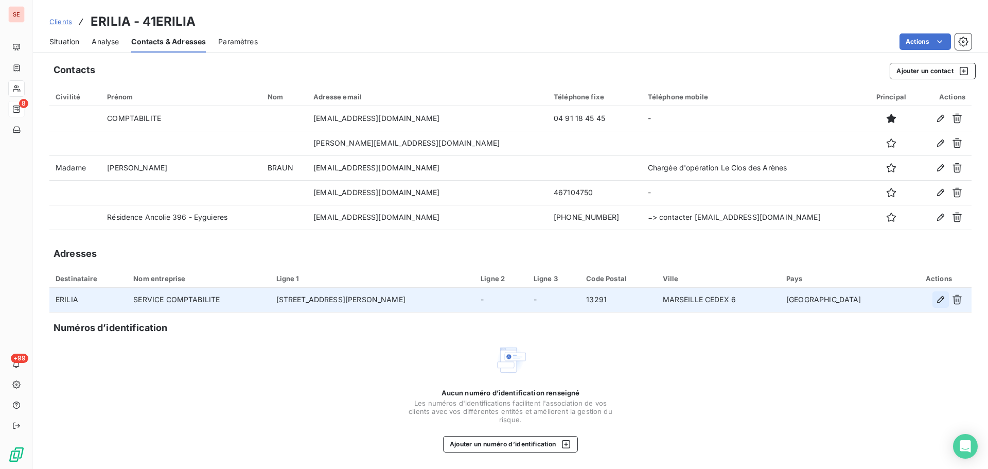
click at [937, 299] on icon "button" at bounding box center [941, 299] width 10 height 10
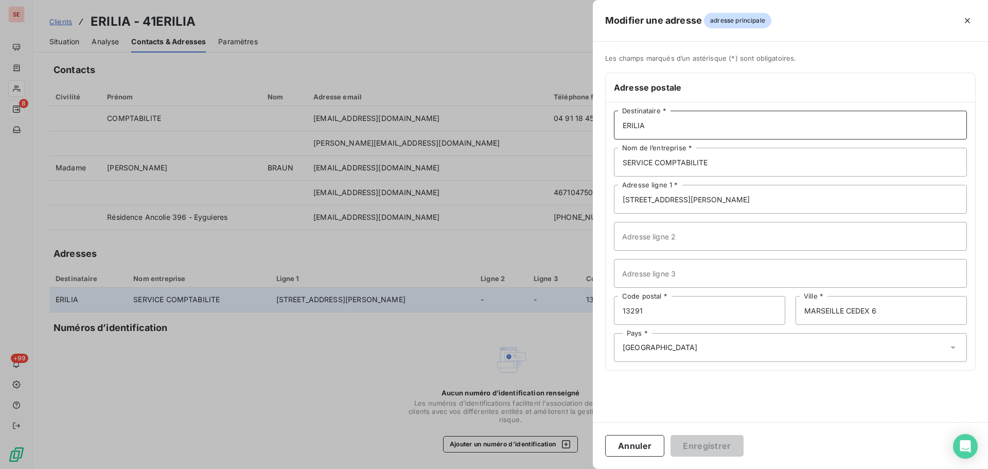
click at [669, 127] on input "ERILIA" at bounding box center [790, 125] width 353 height 29
type input "[GEOGRAPHIC_DATA]"
type input "[GEOGRAPHIC_DATA] - BT 2"
type input "p"
click at [783, 234] on input "PLACE [PERSON_NAME]" at bounding box center [790, 236] width 353 height 29
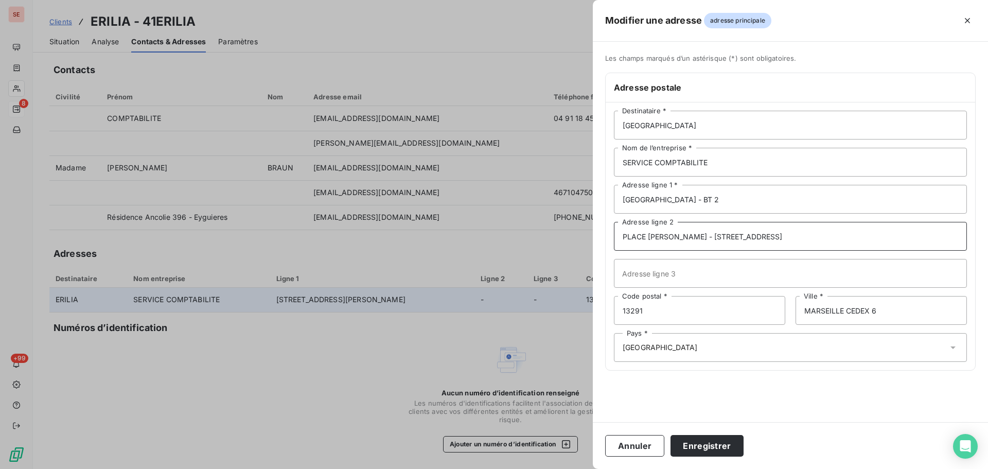
type input "PLACE [PERSON_NAME] - [STREET_ADDRESS]"
click at [623, 274] on input "Adresse ligne 3" at bounding box center [790, 273] width 353 height 29
type input "[STREET_ADDRESS]"
drag, startPoint x: 712, startPoint y: 235, endPoint x: 856, endPoint y: 226, distance: 144.4
click at [856, 226] on input "PLACE [PERSON_NAME] - [STREET_ADDRESS]" at bounding box center [790, 236] width 353 height 29
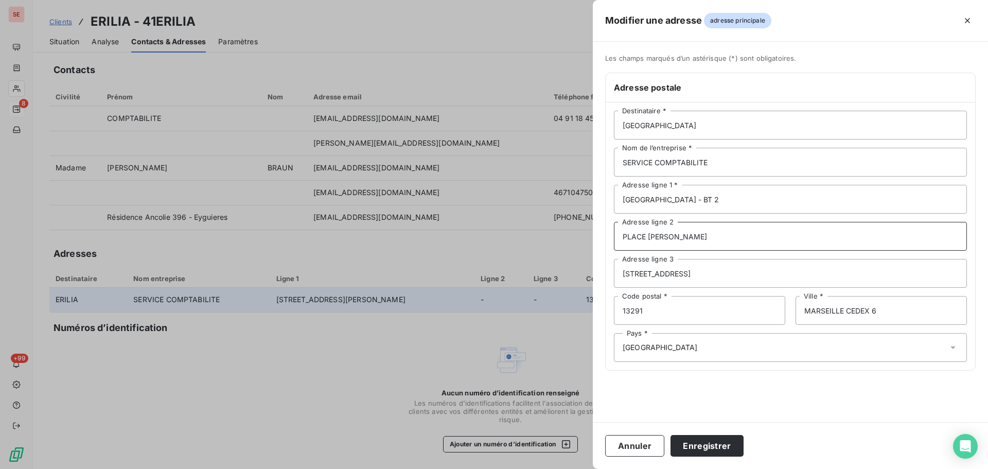
type input "PLACE [PERSON_NAME]"
click at [647, 312] on input "13291" at bounding box center [699, 310] width 171 height 29
drag, startPoint x: 647, startPoint y: 312, endPoint x: 629, endPoint y: 310, distance: 18.2
click at [629, 310] on input "13291" at bounding box center [699, 310] width 171 height 29
type input "1313120"
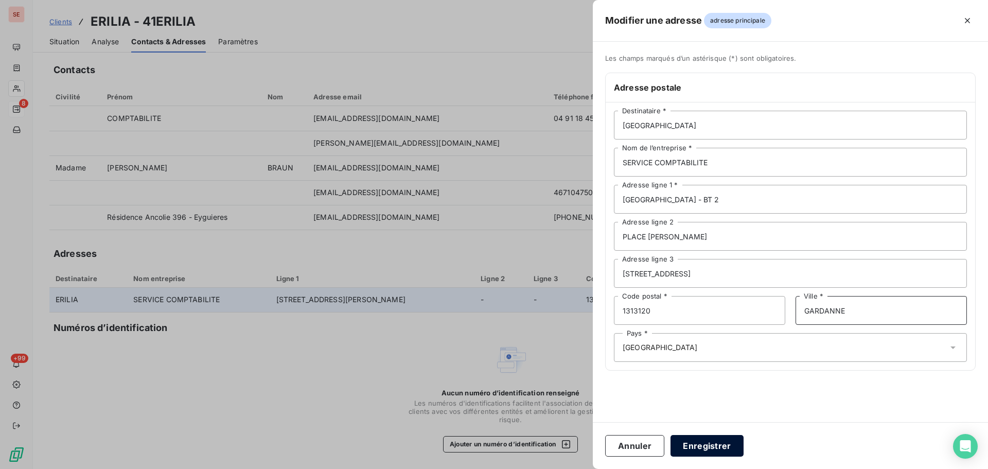
type input "GARDANNE"
click at [694, 447] on button "Enregistrer" at bounding box center [707, 446] width 73 height 22
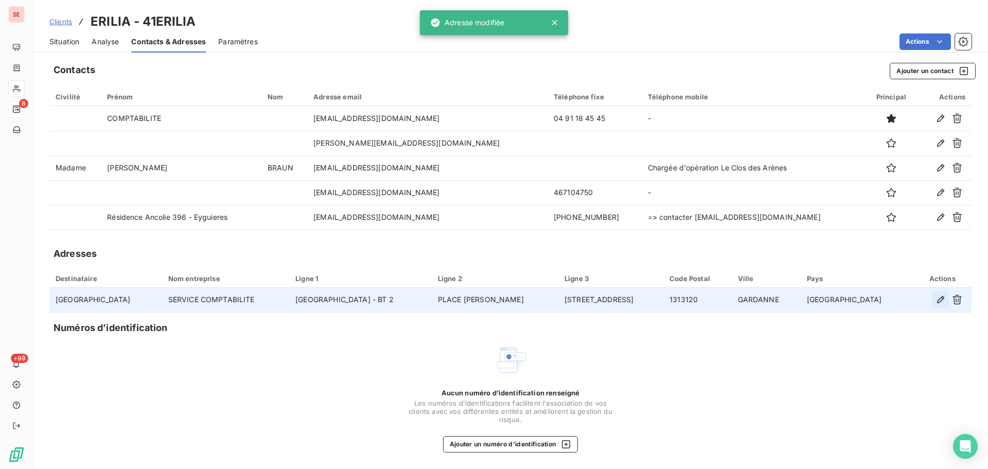
click at [942, 296] on icon "button" at bounding box center [941, 299] width 10 height 10
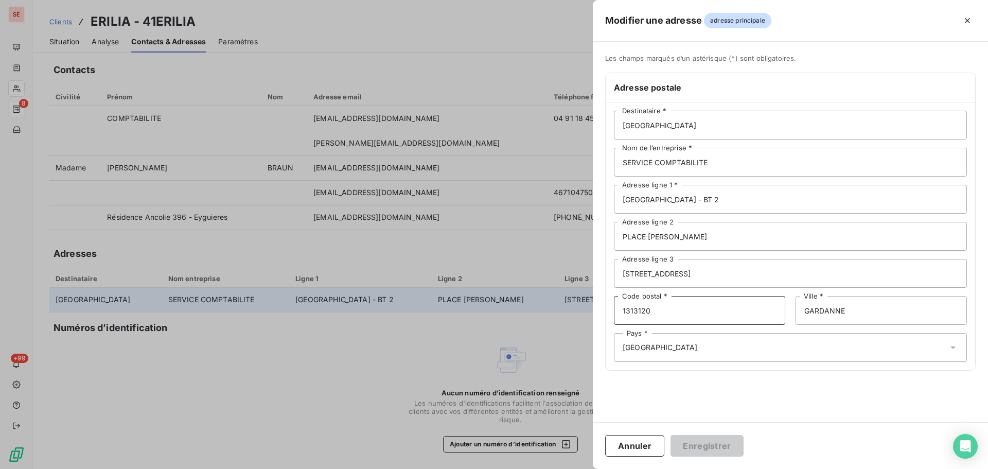
drag, startPoint x: 716, startPoint y: 314, endPoint x: 613, endPoint y: 307, distance: 103.2
click at [613, 307] on div "ERILIA CENTRE PROVENCE Destinataire * SERVICE COMPTABILITE Nom de l’entreprise …" at bounding box center [791, 236] width 370 height 268
type input "13120"
click at [699, 450] on button "Enregistrer" at bounding box center [707, 446] width 73 height 22
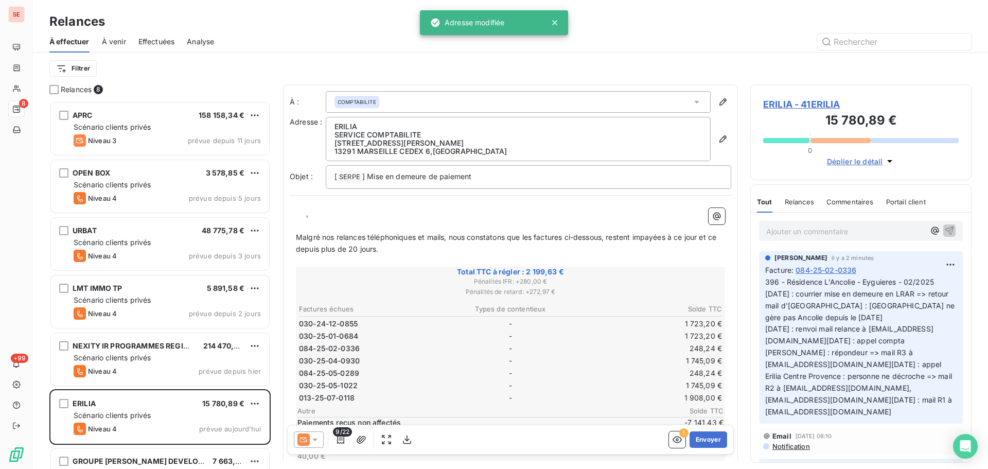
scroll to position [360, 214]
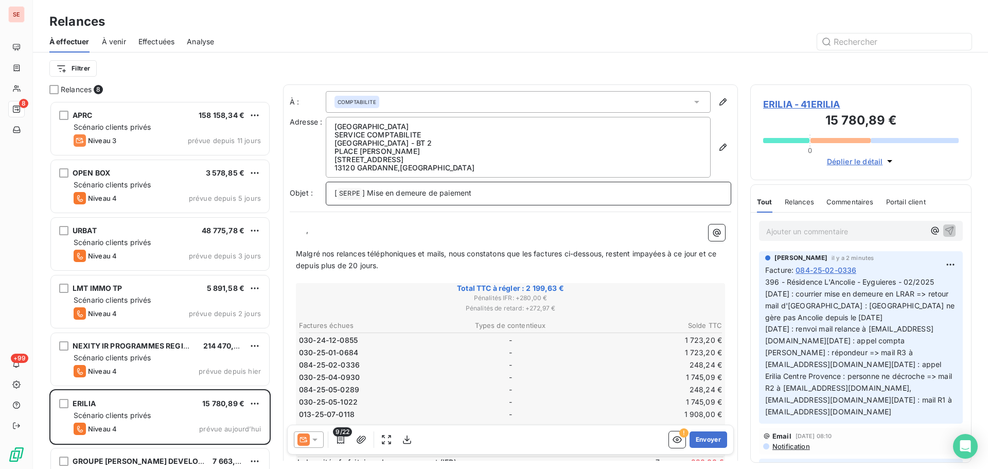
click at [513, 196] on p "[ SERPE ﻿ ] Mise en demeure de paiement" at bounding box center [529, 193] width 388 height 12
click at [505, 193] on p "[ SERPE ﻿ ] Mise en demeure de paiement -" at bounding box center [529, 193] width 388 height 12
click at [550, 188] on p "[ SERPE ﻿ ] Mise en demeure de paiement - 084 - 41ERILIA - R" at bounding box center [529, 193] width 388 height 12
click at [297, 238] on p "﻿" at bounding box center [510, 242] width 429 height 12
click at [298, 235] on p "﻿ ﻿ ﻿ ," at bounding box center [510, 230] width 429 height 12
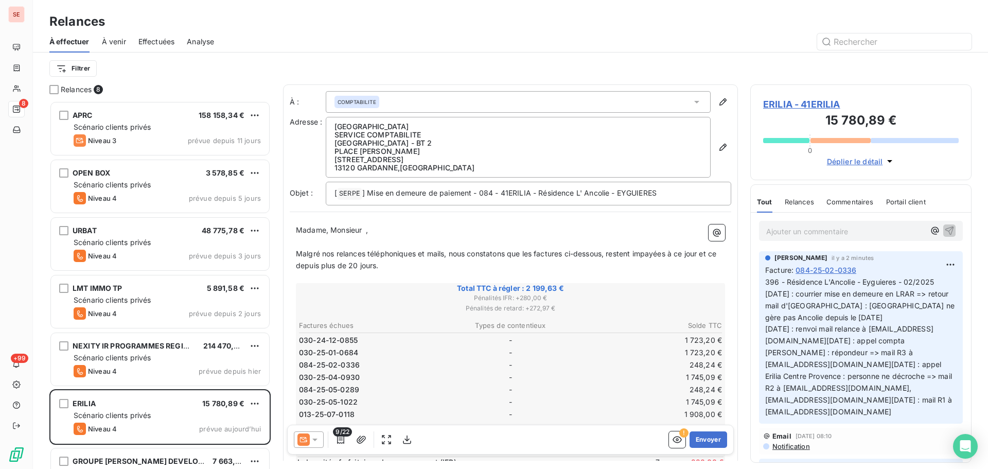
click at [369, 229] on p "Madame, Monsieur ﻿ ," at bounding box center [510, 230] width 429 height 12
drag, startPoint x: 322, startPoint y: 252, endPoint x: 446, endPoint y: 251, distance: 124.1
click at [446, 251] on span "Malgré nos relances téléphoniques et mails, nous constatons que les factures ci…" at bounding box center [507, 259] width 423 height 21
click at [338, 439] on icon "button" at bounding box center [341, 439] width 10 height 10
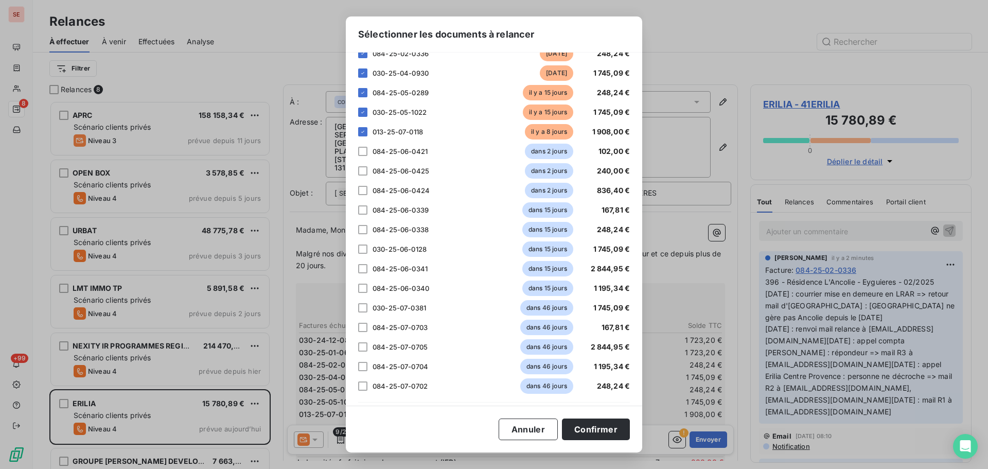
scroll to position [181, 0]
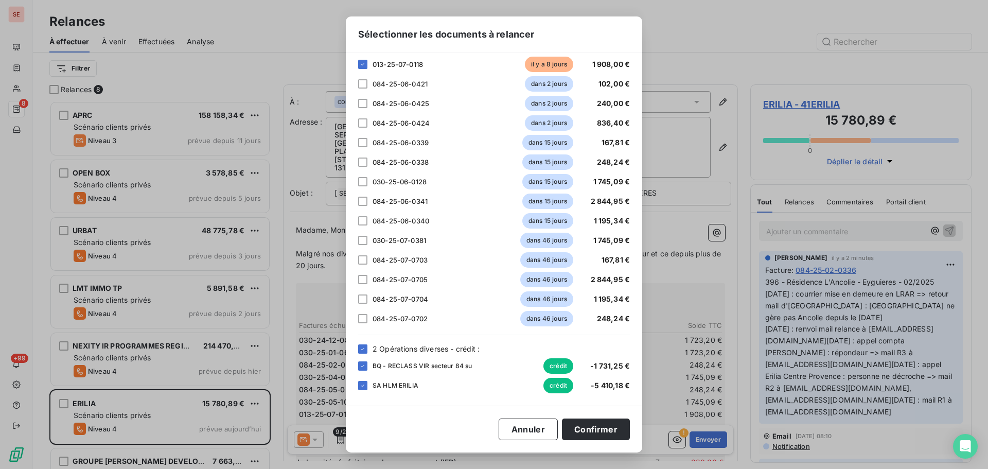
click at [368, 349] on div "2 Opérations diverses - crédit :" at bounding box center [494, 348] width 272 height 11
click at [362, 348] on icon at bounding box center [363, 349] width 6 height 6
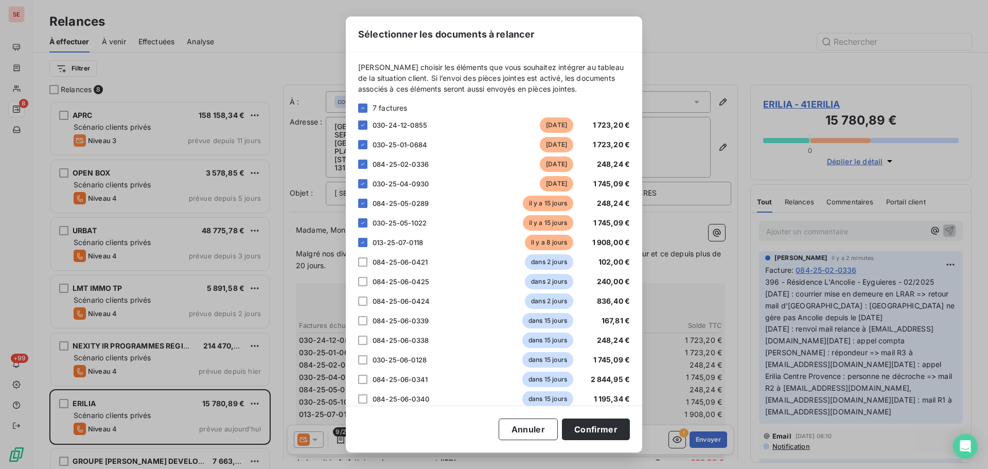
scroll to position [0, 0]
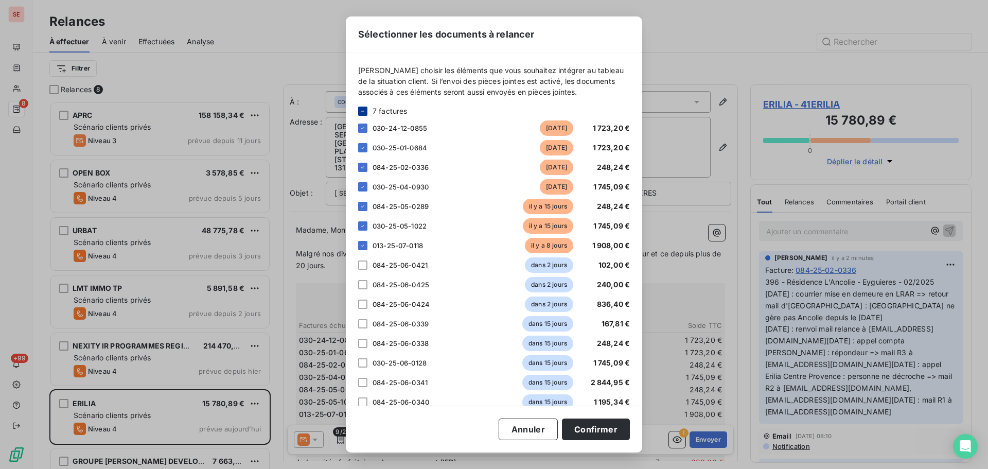
click at [364, 111] on icon at bounding box center [363, 111] width 6 height 6
click at [364, 205] on div at bounding box center [362, 206] width 9 height 9
click at [363, 169] on div at bounding box center [362, 167] width 9 height 9
click at [609, 423] on button "Confirmer" at bounding box center [596, 430] width 68 height 22
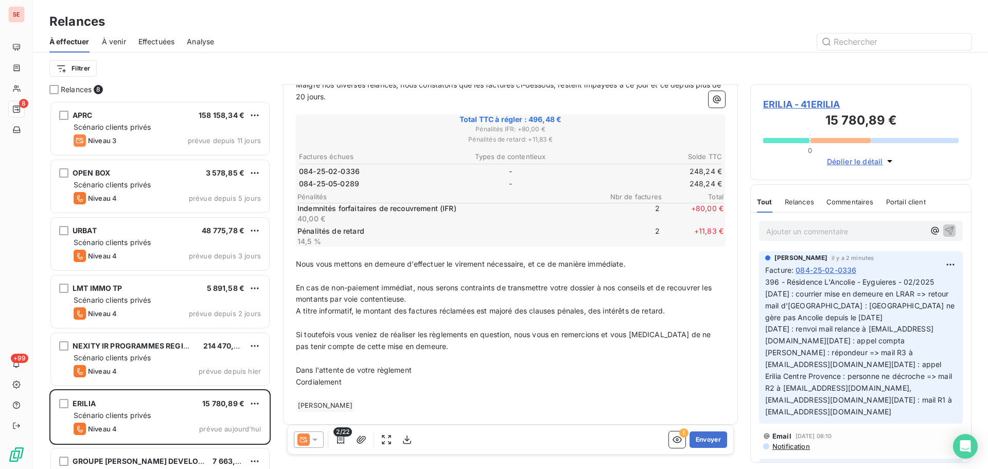
scroll to position [173, 0]
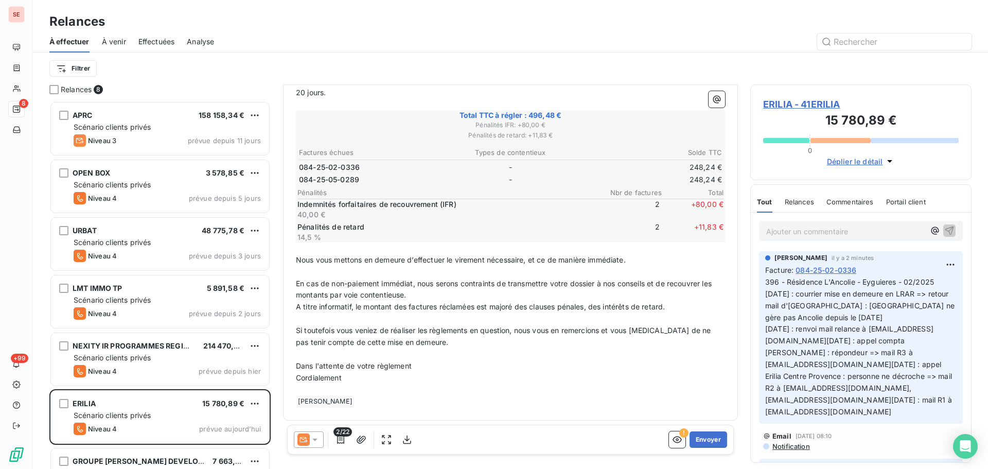
click at [431, 369] on p "Dans l'attente de votre règlement" at bounding box center [510, 366] width 429 height 12
click at [366, 438] on icon "button" at bounding box center [361, 439] width 10 height 10
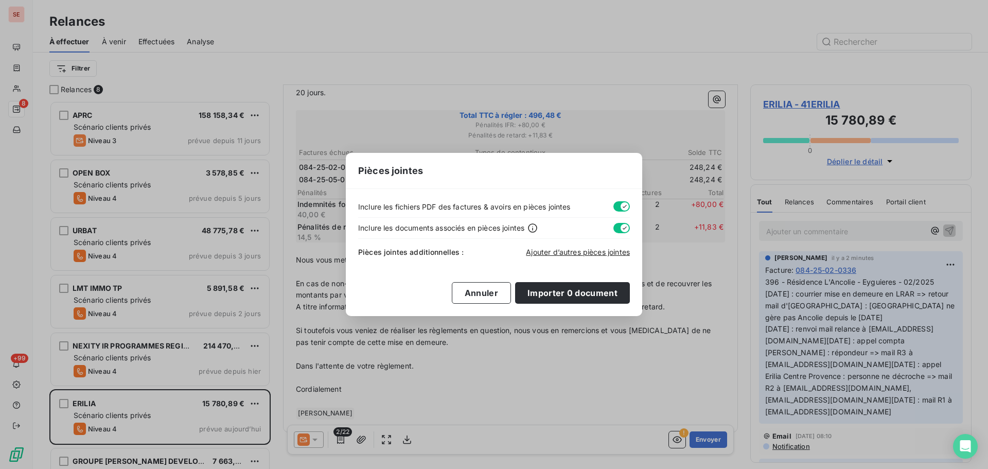
click at [619, 206] on button "button" at bounding box center [622, 206] width 16 height 10
click at [616, 226] on button "button" at bounding box center [622, 228] width 16 height 10
click at [599, 254] on span "Ajouter d’autres pièces jointes" at bounding box center [578, 252] width 104 height 9
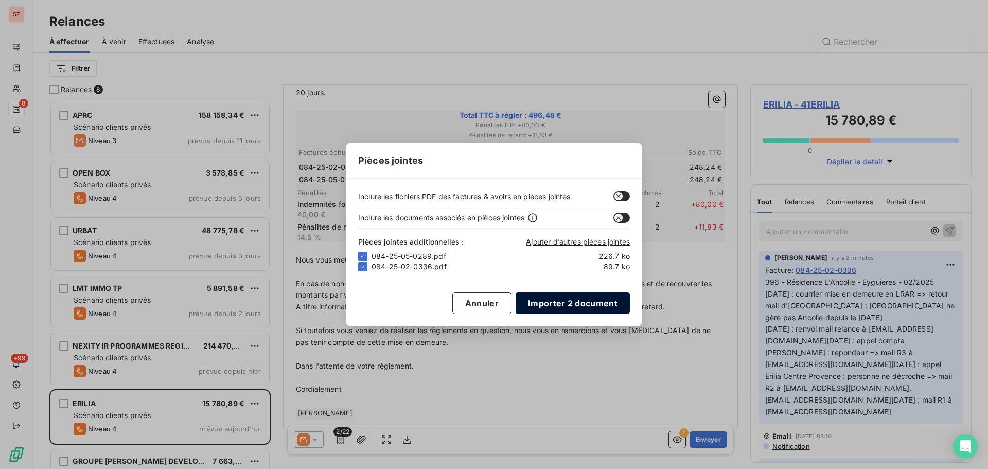
click at [549, 301] on button "Importer 2 document" at bounding box center [573, 303] width 114 height 22
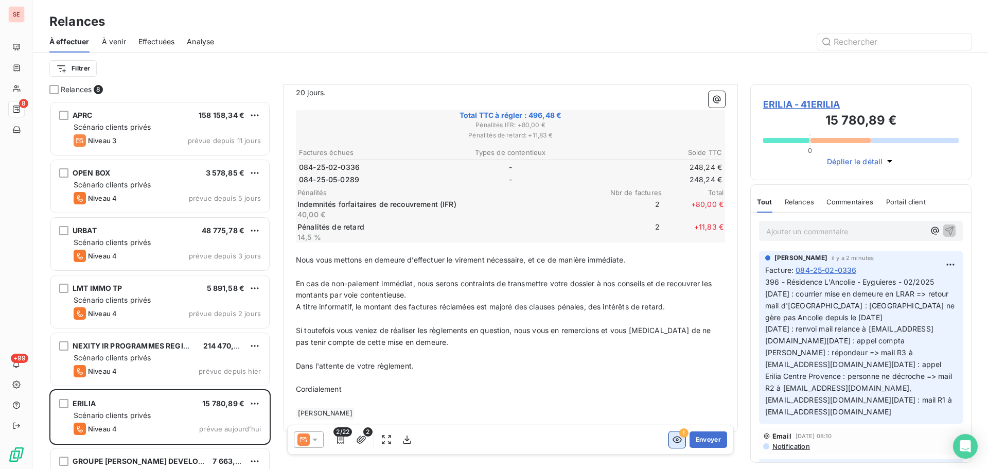
click at [672, 443] on icon "button" at bounding box center [677, 439] width 10 height 10
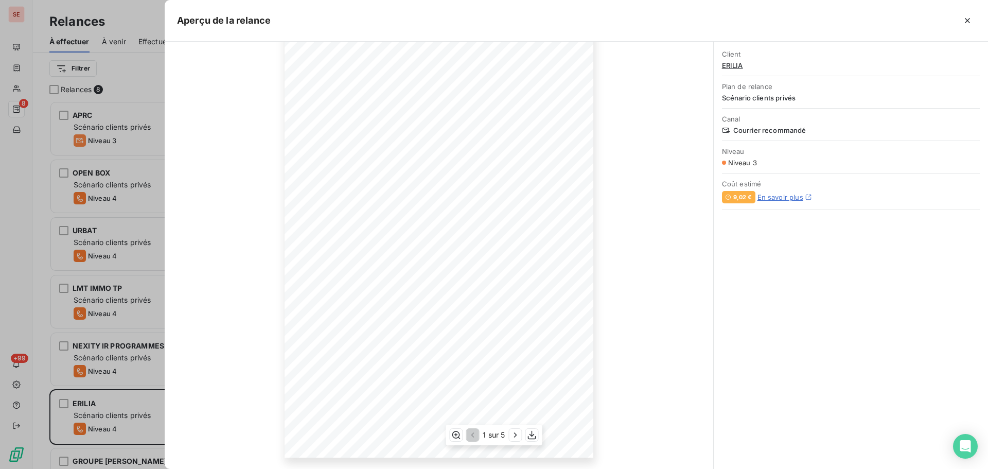
scroll to position [68, 0]
click at [512, 434] on icon "button" at bounding box center [516, 435] width 10 height 10
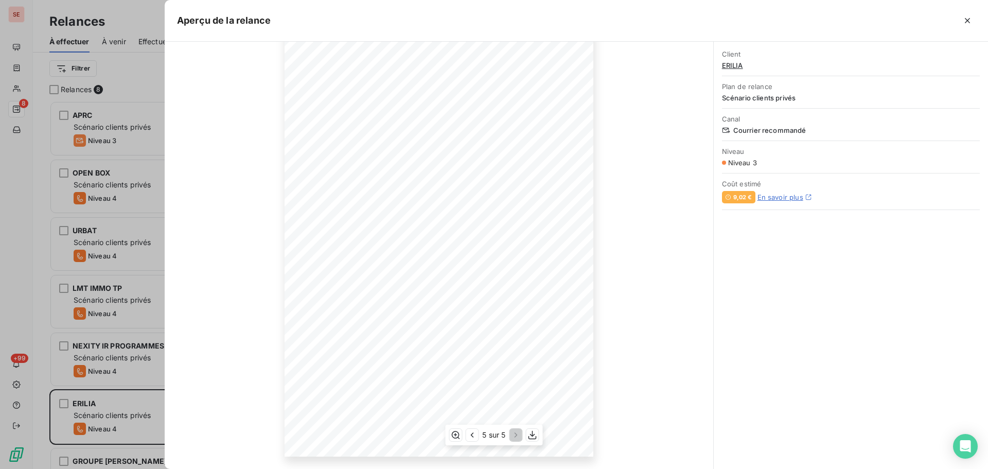
scroll to position [0, 0]
click at [966, 18] on icon "button" at bounding box center [968, 20] width 10 height 10
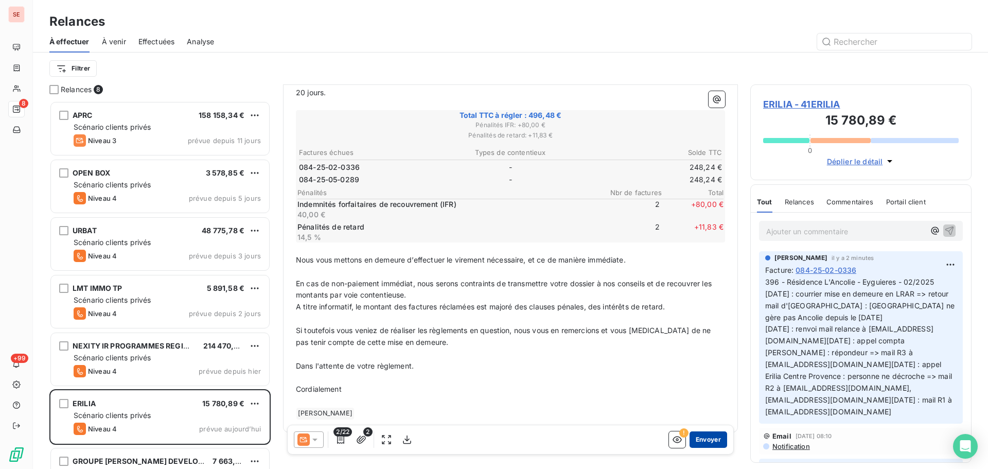
click at [704, 442] on button "Envoyer" at bounding box center [709, 439] width 38 height 16
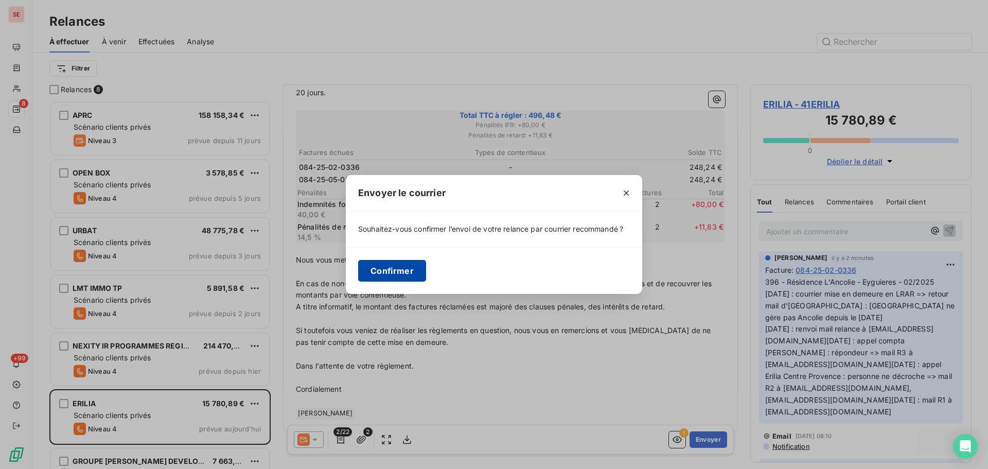
click at [399, 272] on button "Confirmer" at bounding box center [392, 271] width 68 height 22
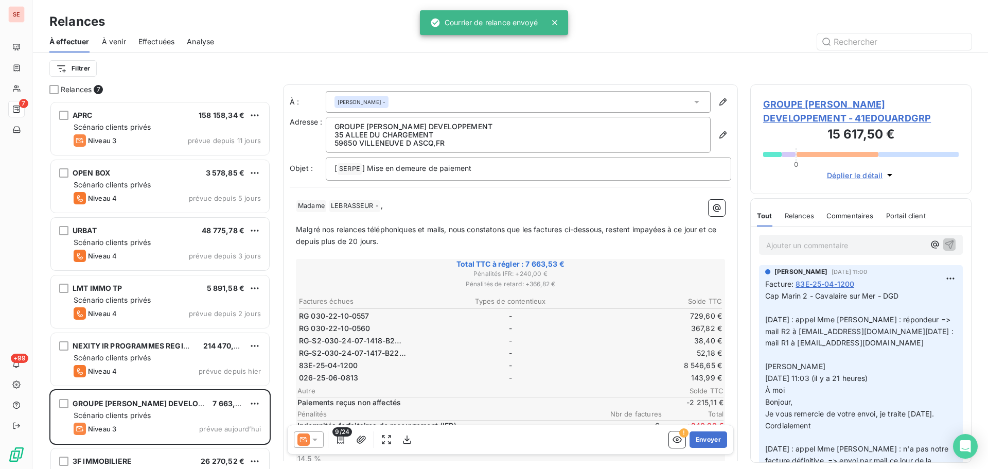
click at [159, 42] on span "Effectuées" at bounding box center [156, 42] width 37 height 10
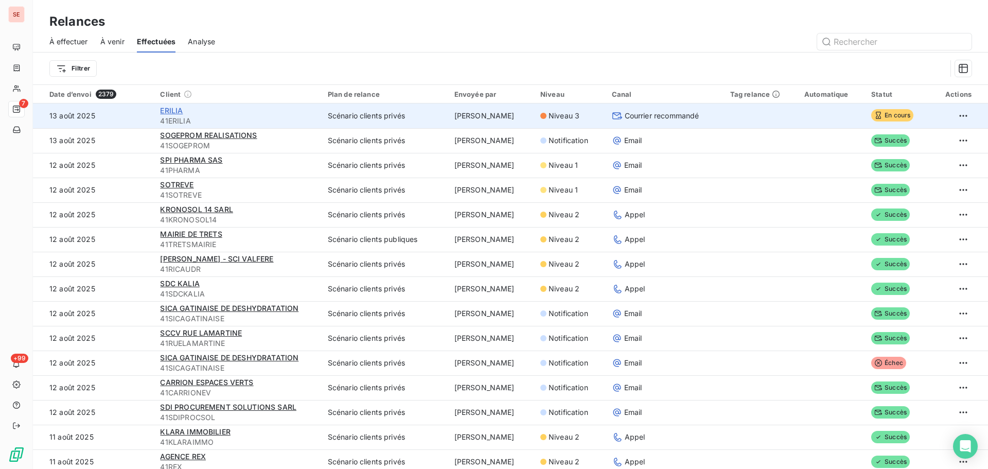
click at [164, 111] on span "ERILIA" at bounding box center [171, 110] width 23 height 9
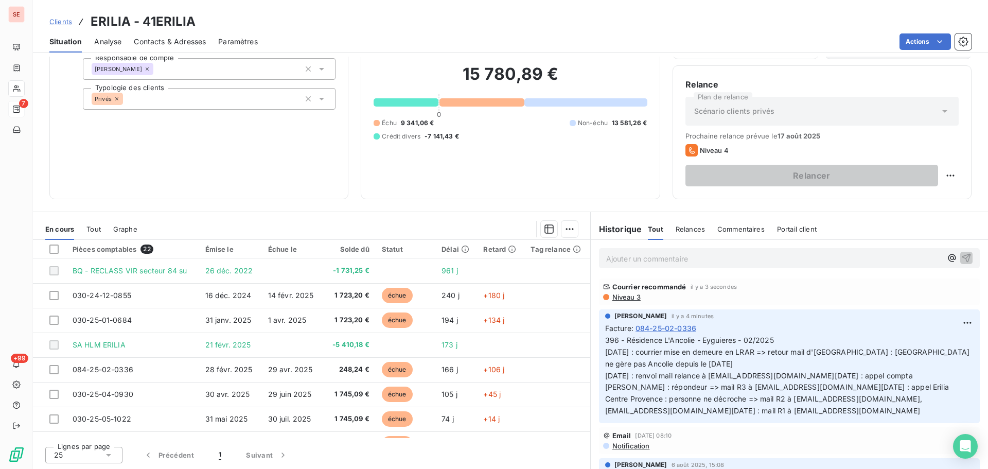
scroll to position [103, 0]
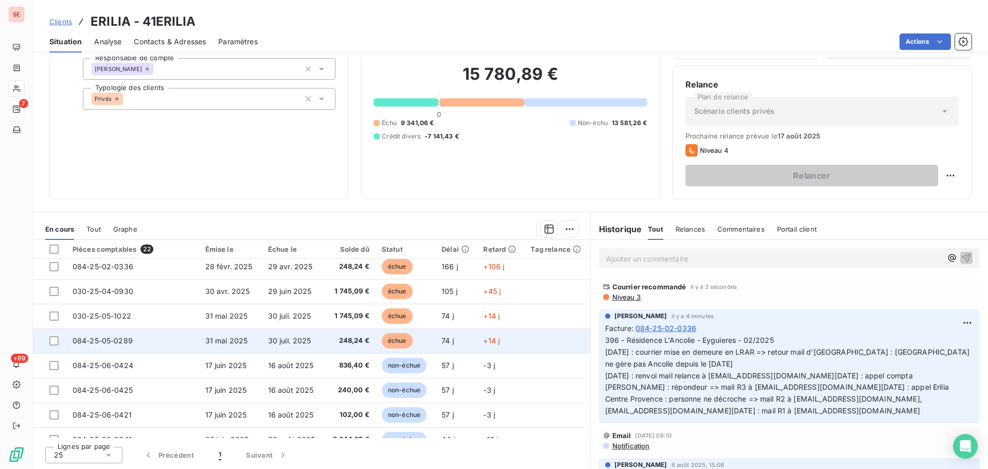
click at [276, 342] on span "30 juil. 2025" at bounding box center [289, 340] width 43 height 9
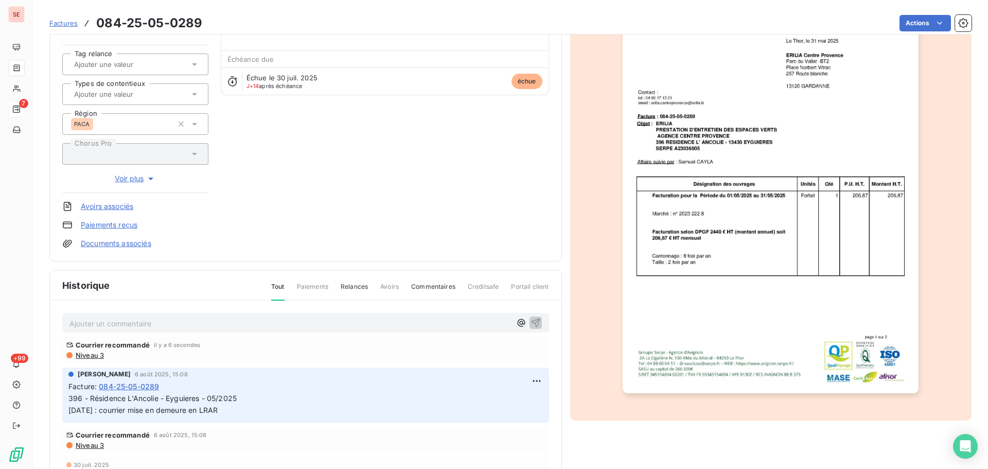
scroll to position [104, 0]
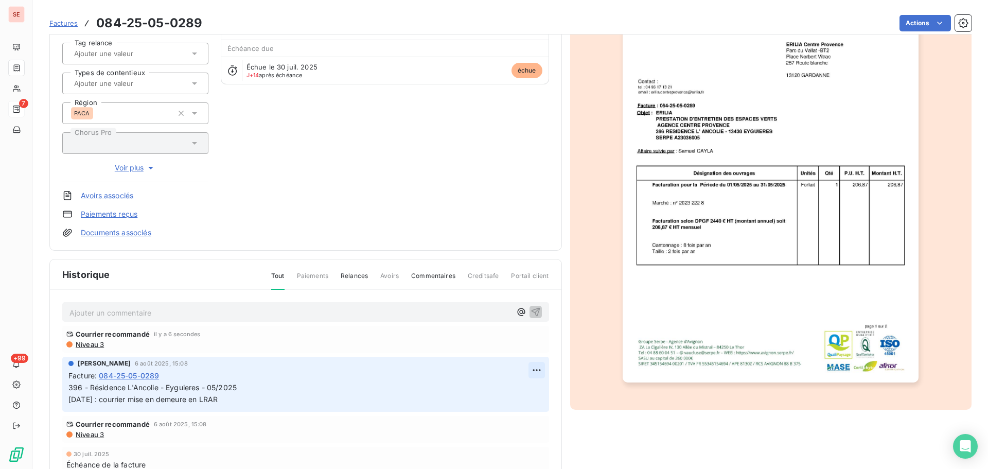
click at [527, 369] on html "SE 7 +99 Factures 084-25-05-0289 Actions ERILIA 41ERILIA Montant initial 248,24…" at bounding box center [494, 234] width 988 height 469
click at [509, 386] on div "Editer" at bounding box center [501, 393] width 58 height 16
click at [288, 395] on p "396 - Résidence L'Ancolie - Eyguieres - 05/2025 [DATE] : courrier mise en demeu…" at bounding box center [298, 394] width 460 height 24
drag, startPoint x: 241, startPoint y: 403, endPoint x: 64, endPoint y: 401, distance: 176.6
click at [64, 401] on div "[PERSON_NAME] [DATE] 15:08 Facture : 084-25-05-0289 396 - Résidence L'Ancolie -…" at bounding box center [305, 384] width 487 height 55
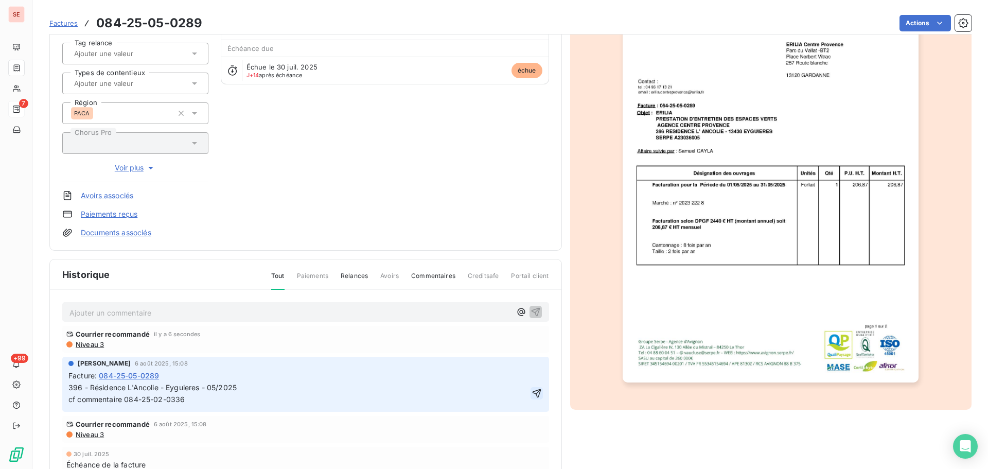
click at [532, 396] on icon "button" at bounding box center [537, 393] width 10 height 10
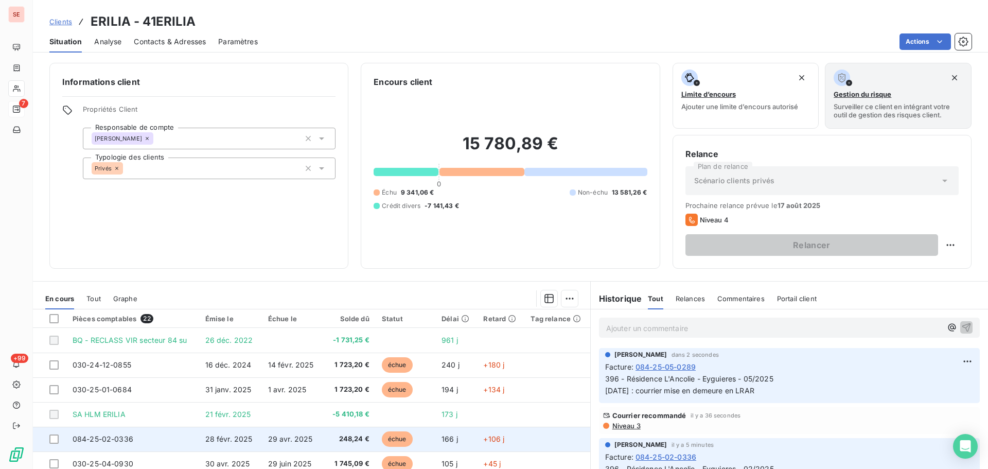
click at [215, 432] on td "28 févr. 2025" at bounding box center [230, 439] width 63 height 25
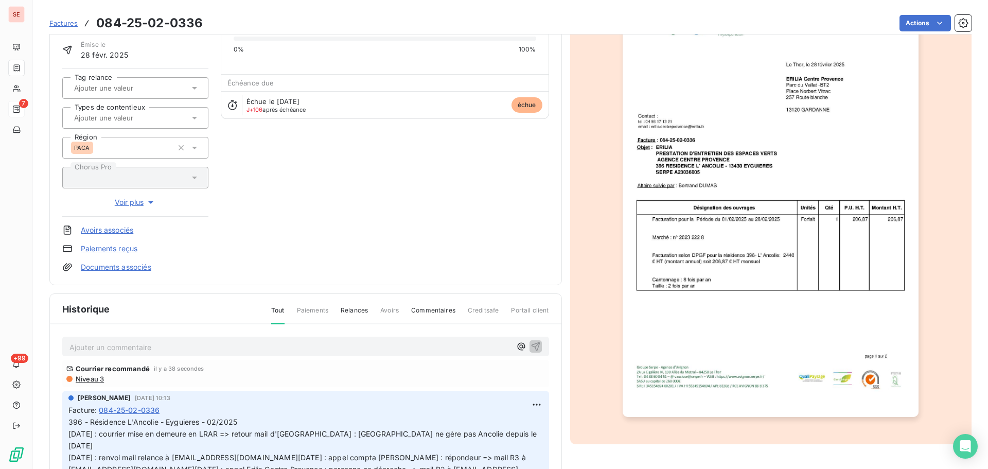
scroll to position [150, 0]
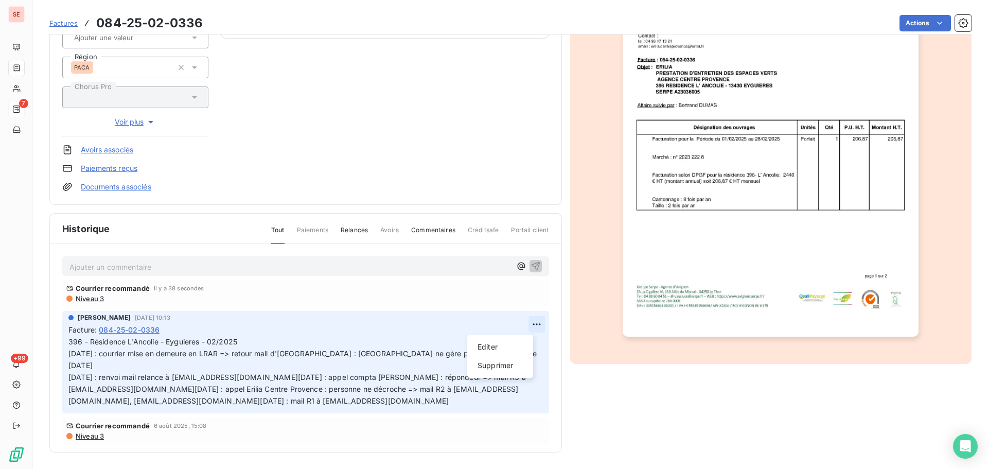
click at [529, 325] on html "SE 7 +99 Factures 084-25-02-0336 Actions ERILIA 41ERILIA Montant initial 248,24…" at bounding box center [494, 234] width 988 height 469
drag, startPoint x: 504, startPoint y: 352, endPoint x: 482, endPoint y: 351, distance: 22.7
click at [504, 351] on div "Editer" at bounding box center [501, 347] width 58 height 16
click at [231, 351] on span "396 - Résidence L'Ancolie - Eyguieres - 02/2025 [DATE] : courrier mise en demeu…" at bounding box center [299, 370] width 463 height 67
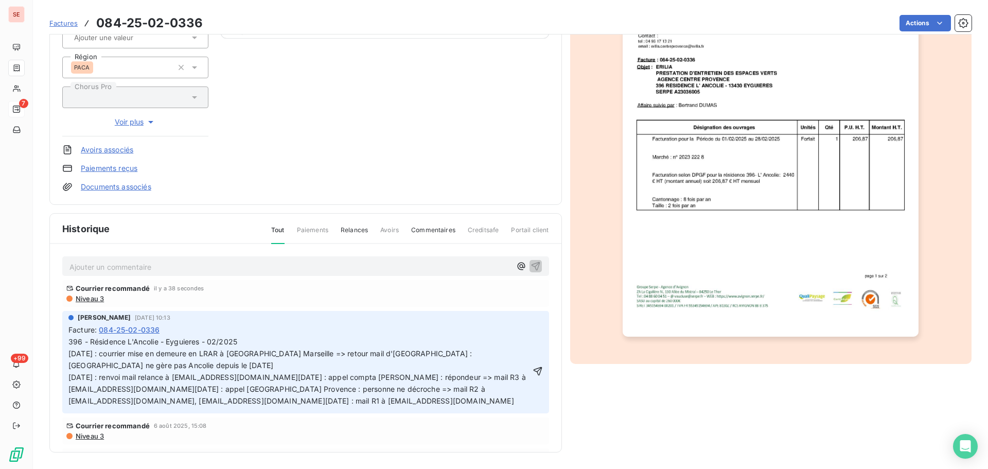
click at [247, 343] on p "396 - Résidence L'Ancolie - Eyguieres - 02/2025 [DATE] : courrier mise en demeu…" at bounding box center [299, 371] width 462 height 71
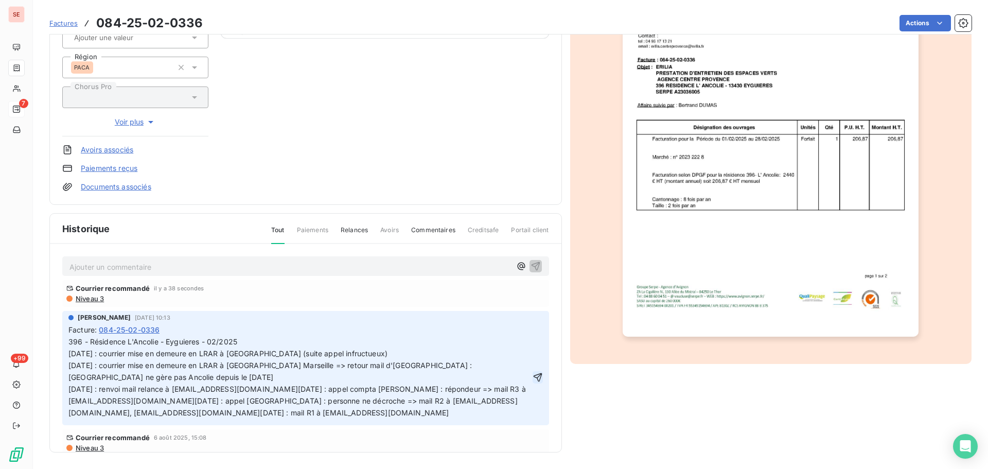
click at [533, 381] on icon "button" at bounding box center [537, 377] width 9 height 9
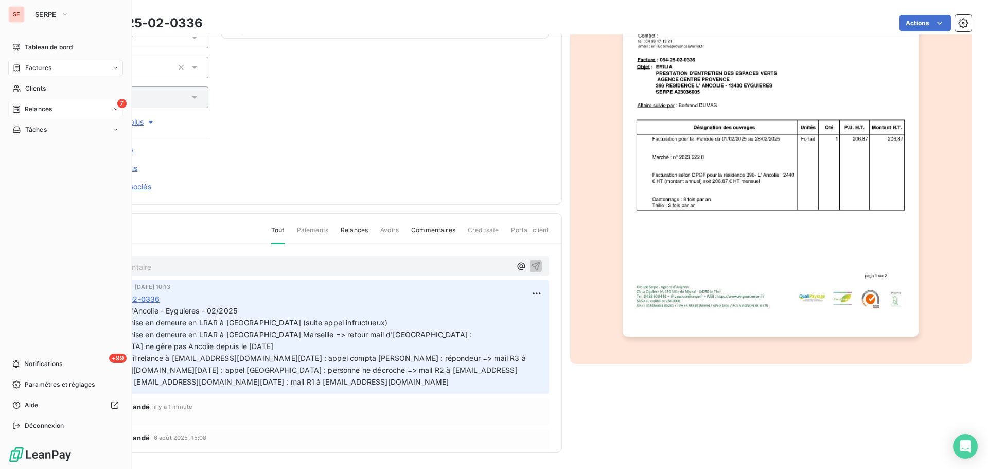
click at [69, 108] on div "7 Relances" at bounding box center [65, 109] width 115 height 16
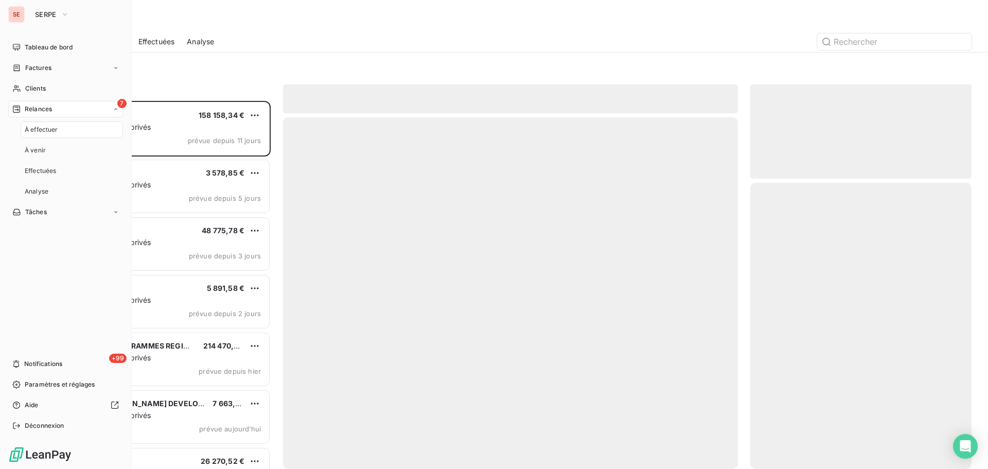
scroll to position [360, 214]
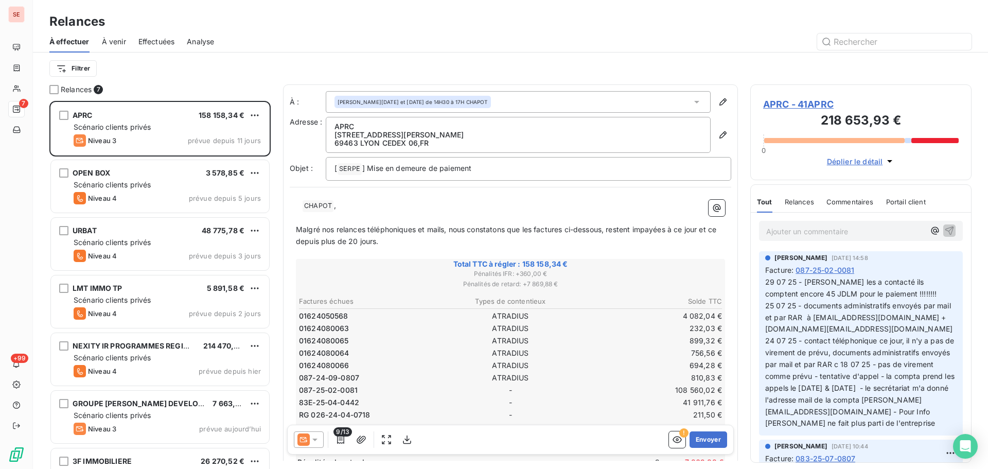
click at [260, 42] on div at bounding box center [598, 41] width 745 height 16
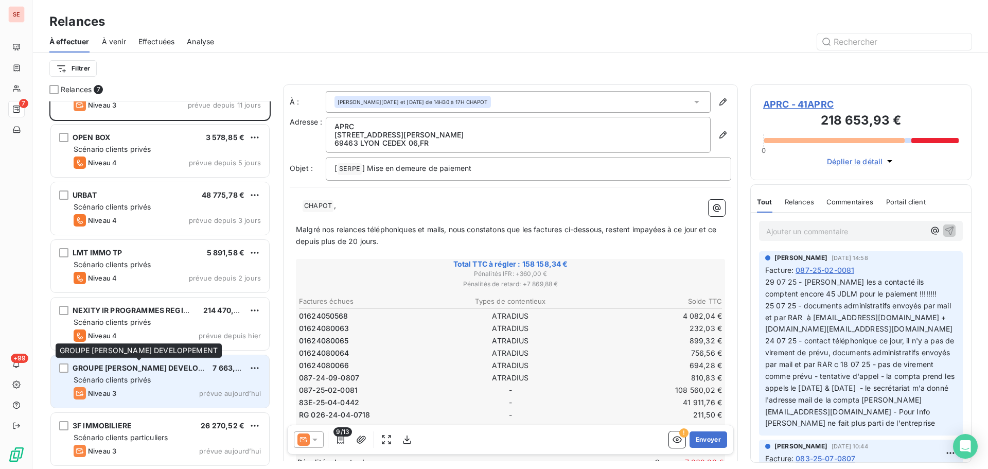
click at [142, 370] on span "GROUPE [PERSON_NAME] DEVELOPPEMENT" at bounding box center [154, 367] width 162 height 9
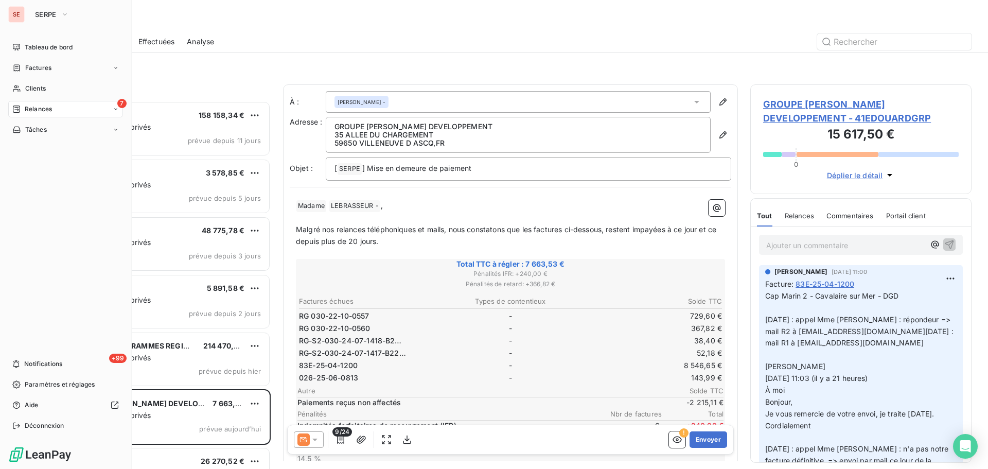
click at [50, 108] on span "Relances" at bounding box center [38, 108] width 27 height 9
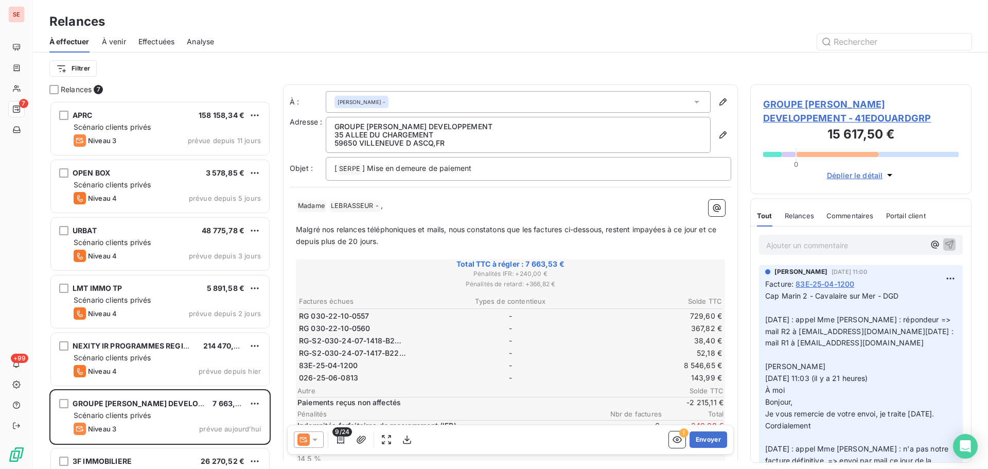
click at [199, 60] on div "Filtrer" at bounding box center [510, 69] width 922 height 20
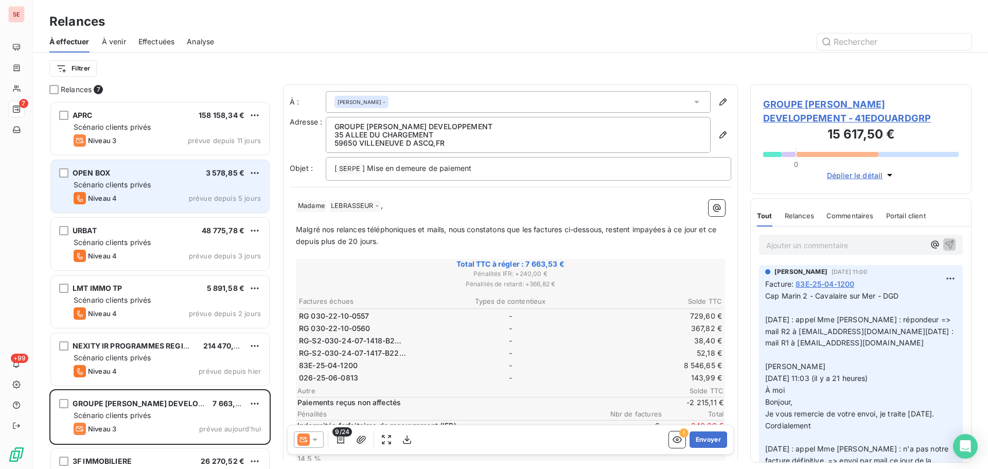
click at [129, 180] on div "Scénario clients privés" at bounding box center [167, 185] width 187 height 10
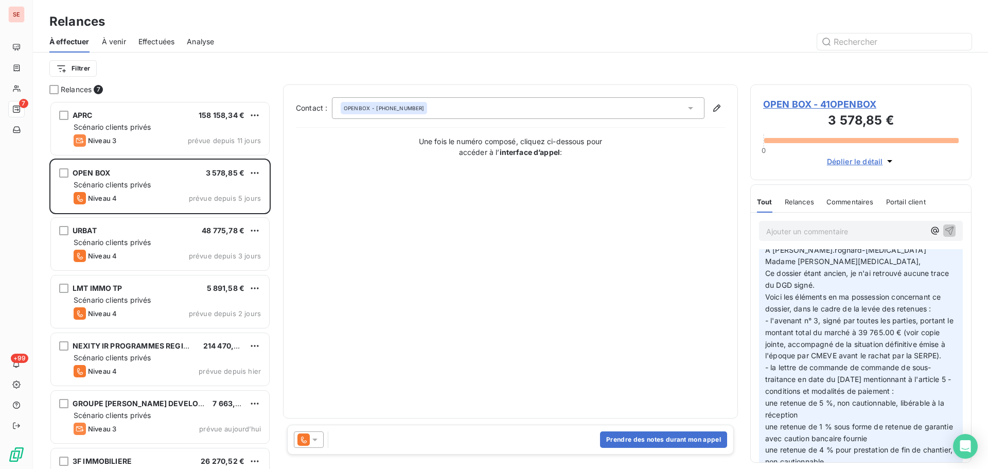
scroll to position [51, 0]
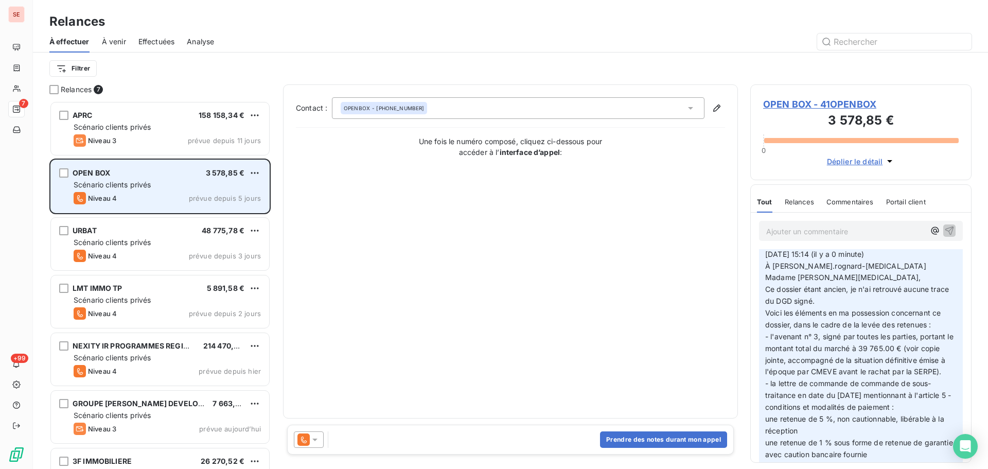
click at [172, 187] on div "Scénario clients privés" at bounding box center [167, 185] width 187 height 10
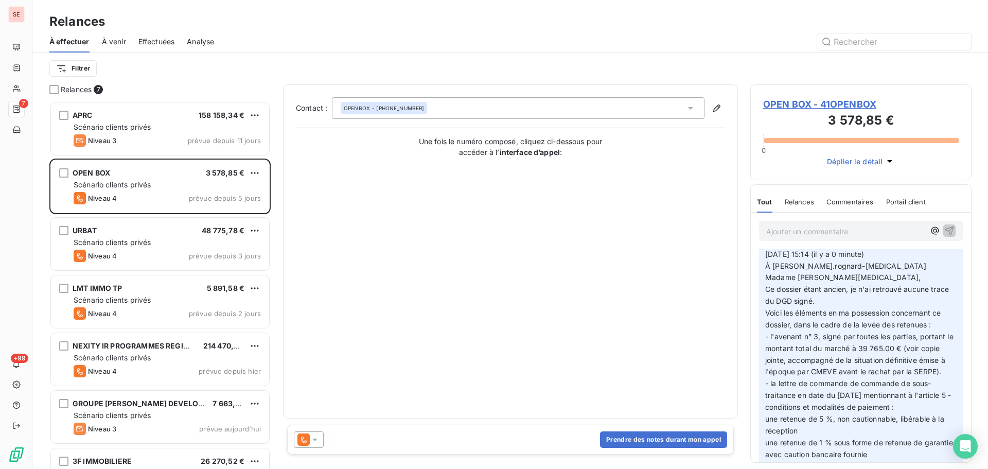
click at [490, 111] on div "OPENBOX - [PHONE_NUMBER]" at bounding box center [518, 108] width 373 height 22
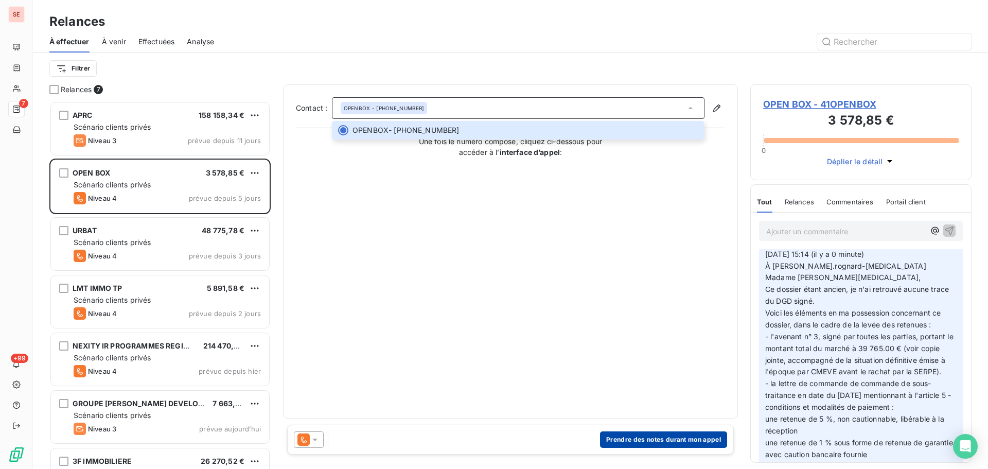
click at [640, 438] on button "Prendre des notes durant mon appel" at bounding box center [663, 439] width 127 height 16
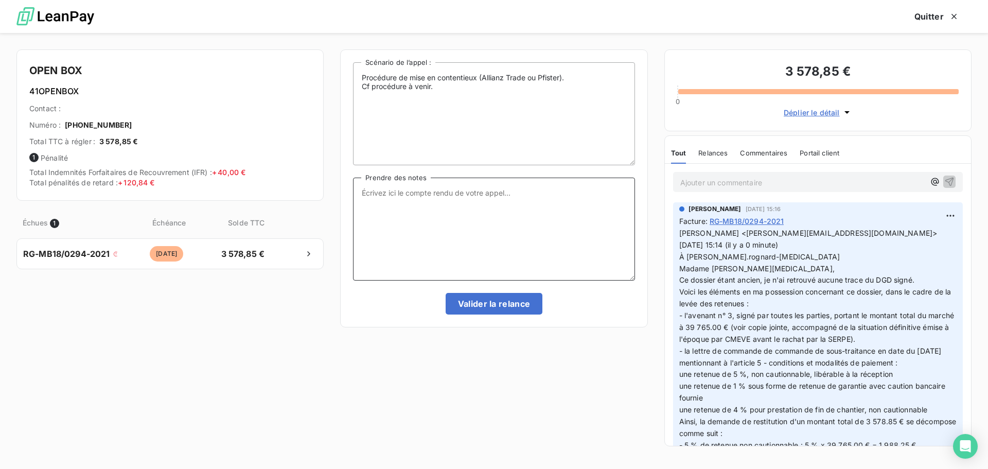
click at [428, 179] on textarea "Prendre des notes" at bounding box center [494, 229] width 282 height 103
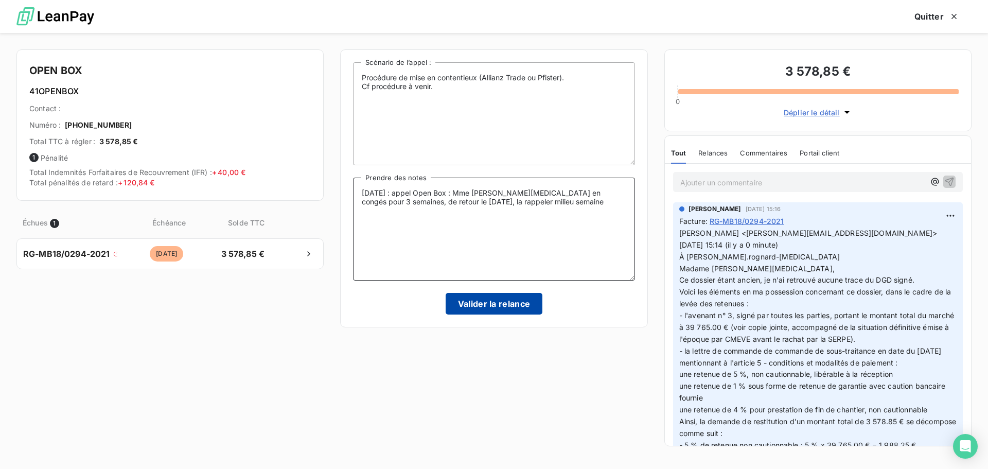
type textarea "[DATE] : appel Open Box : Mme [PERSON_NAME][MEDICAL_DATA] en congés pour 3 sema…"
click at [485, 297] on button "Valider la relance" at bounding box center [494, 304] width 97 height 22
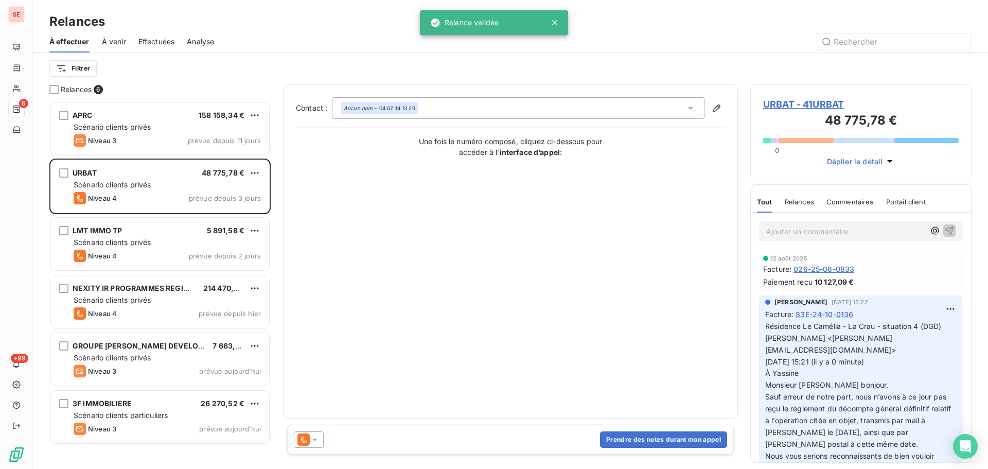
click at [162, 40] on span "Effectuées" at bounding box center [156, 42] width 37 height 10
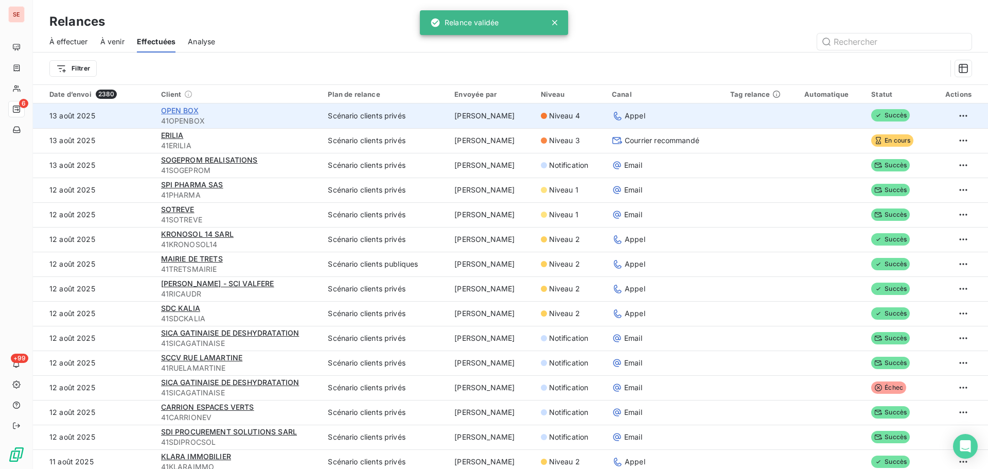
click at [170, 112] on span "OPEN BOX" at bounding box center [180, 110] width 38 height 9
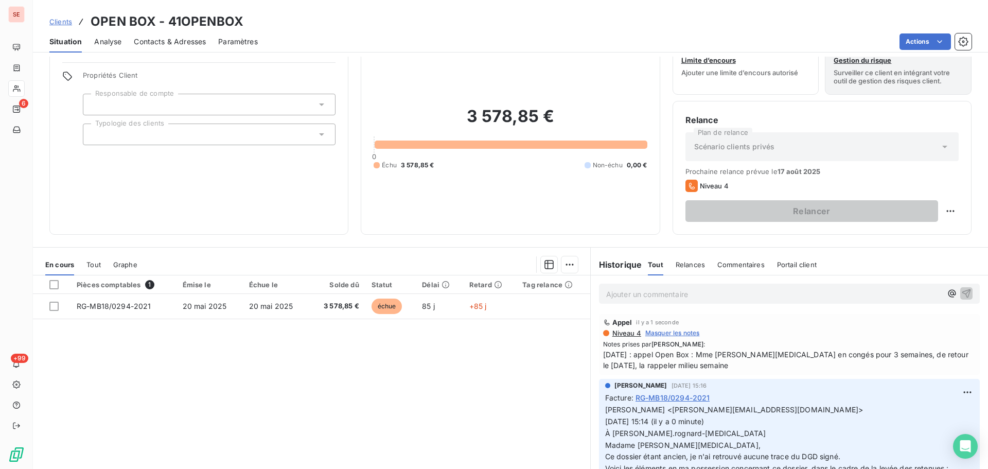
scroll to position [51, 0]
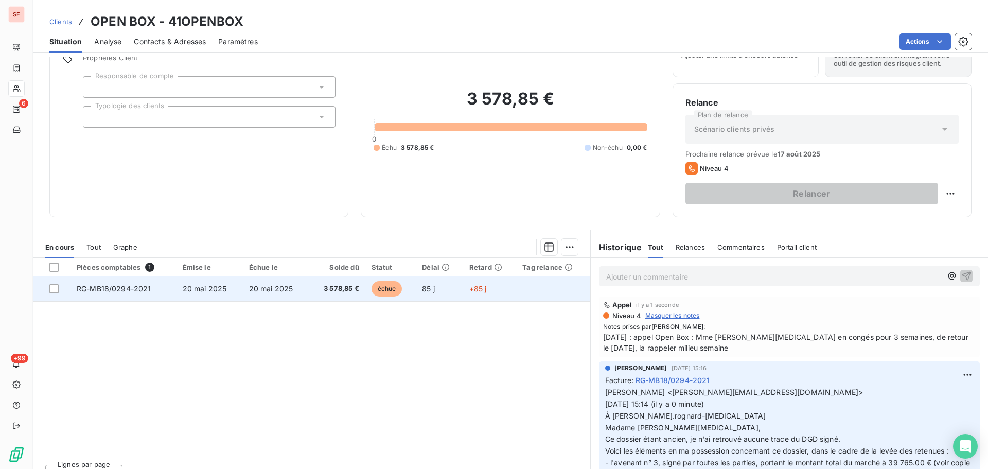
click at [329, 292] on span "3 578,85 €" at bounding box center [338, 289] width 44 height 10
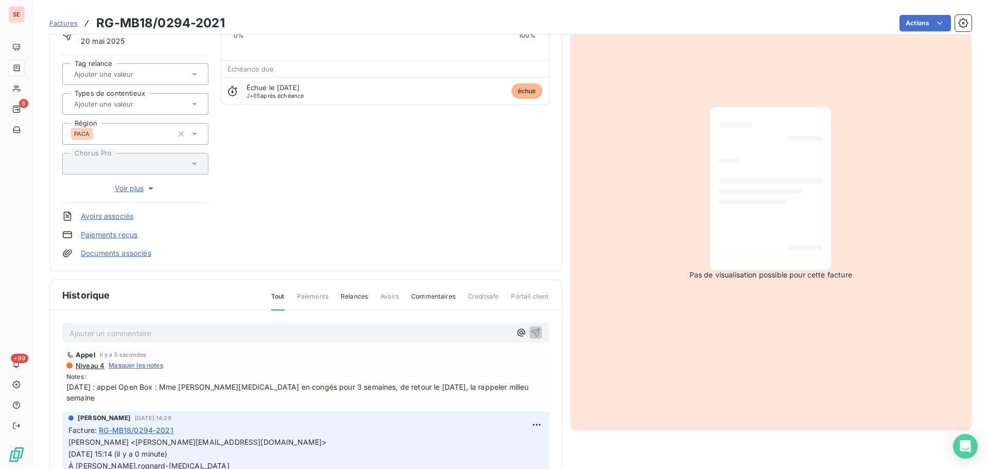
scroll to position [104, 0]
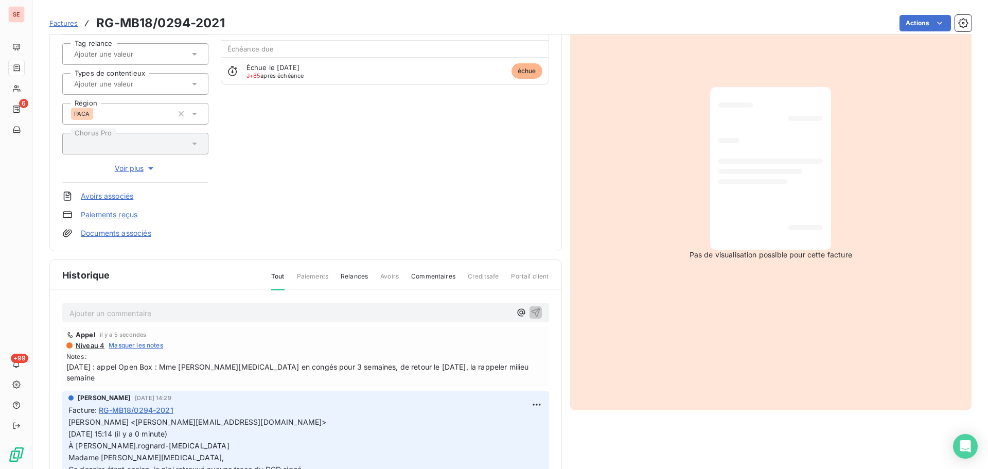
click at [427, 367] on span "[DATE] : appel Open Box : Mme [PERSON_NAME][MEDICAL_DATA] en congés pour 3 sema…" at bounding box center [305, 372] width 479 height 22
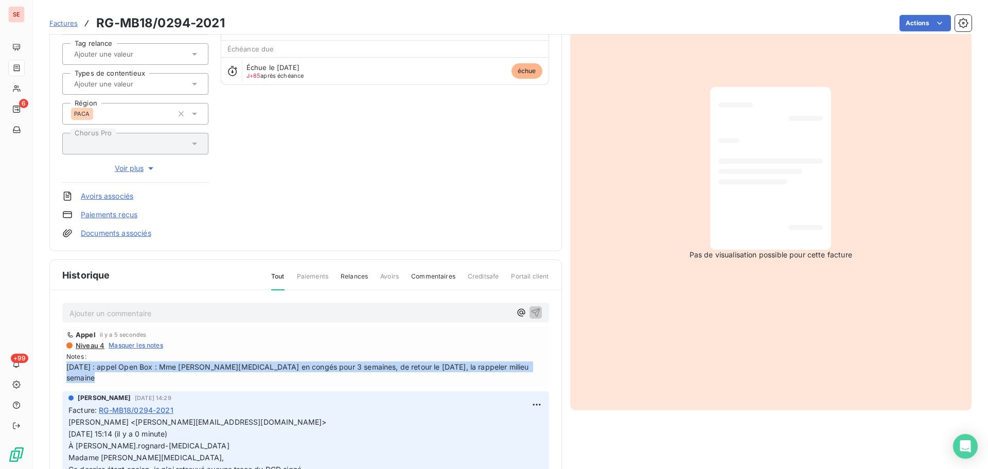
click at [427, 367] on span "[DATE] : appel Open Box : Mme [PERSON_NAME][MEDICAL_DATA] en congés pour 3 sema…" at bounding box center [305, 372] width 479 height 22
copy span "[DATE] : appel Open Box : Mme [PERSON_NAME][MEDICAL_DATA] en congés pour 3 sema…"
click at [527, 395] on html "SE 6 +99 Factures RG-MB18/0294-2021 Actions OPEN BOX 41OPENBOX Montant initial …" at bounding box center [494, 234] width 988 height 469
click at [510, 412] on div "Editer" at bounding box center [501, 416] width 58 height 16
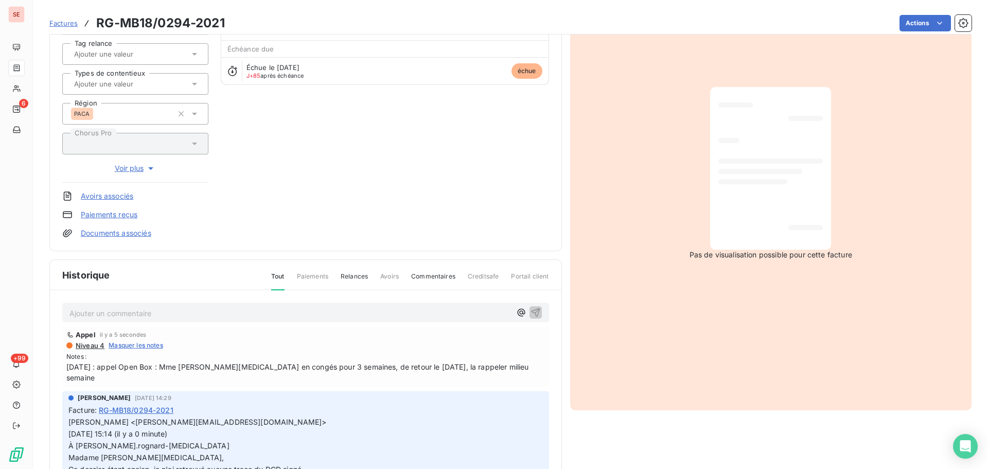
click at [71, 417] on span "[PERSON_NAME] <[PERSON_NAME][EMAIL_ADDRESS][DOMAIN_NAME]>" at bounding box center [197, 421] width 258 height 9
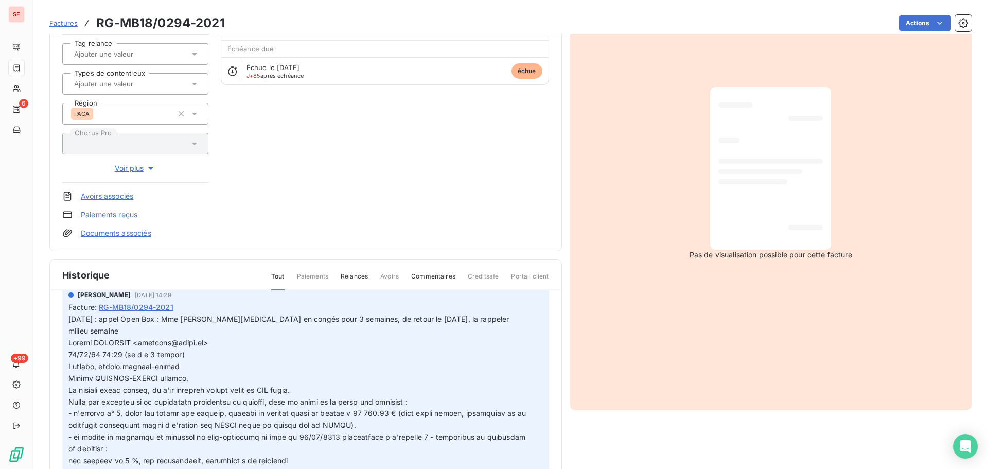
scroll to position [206, 0]
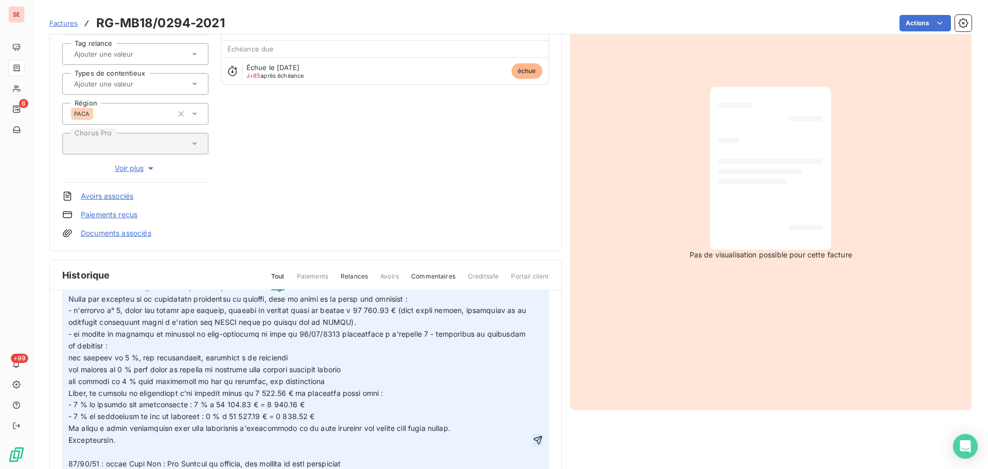
click at [533, 435] on icon "button" at bounding box center [537, 439] width 9 height 9
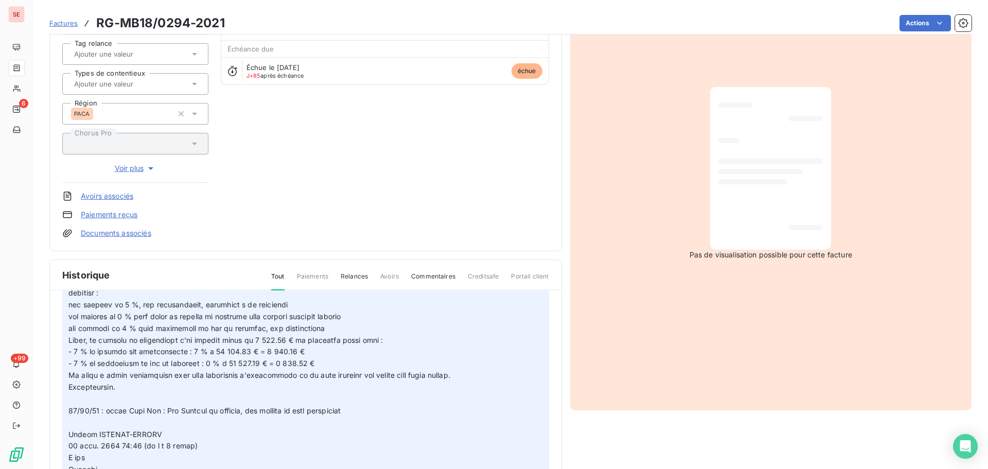
scroll to position [140, 0]
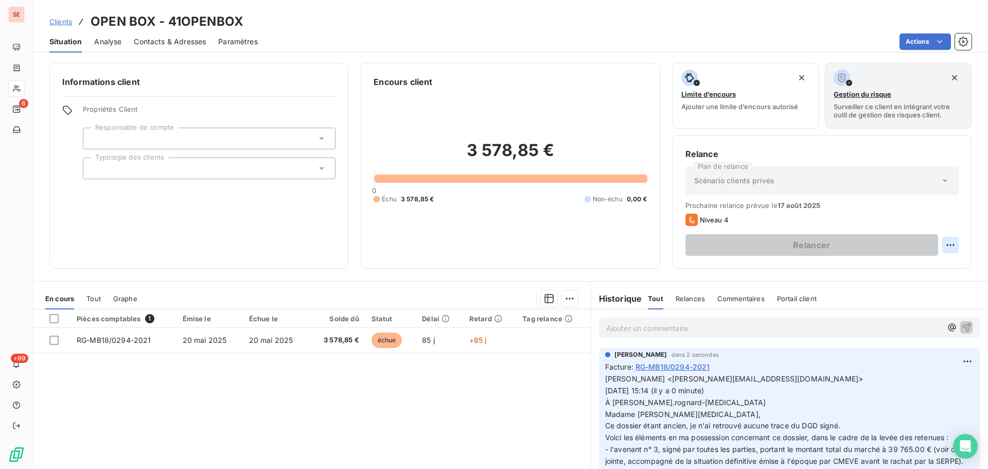
click at [945, 244] on html "SE 6 +99 Clients OPEN BOX - 41OPENBOX Situation Analyse Contacts & Adresses Par…" at bounding box center [494, 234] width 988 height 469
click at [943, 268] on div "Replanifier cette action" at bounding box center [901, 267] width 92 height 16
select select "7"
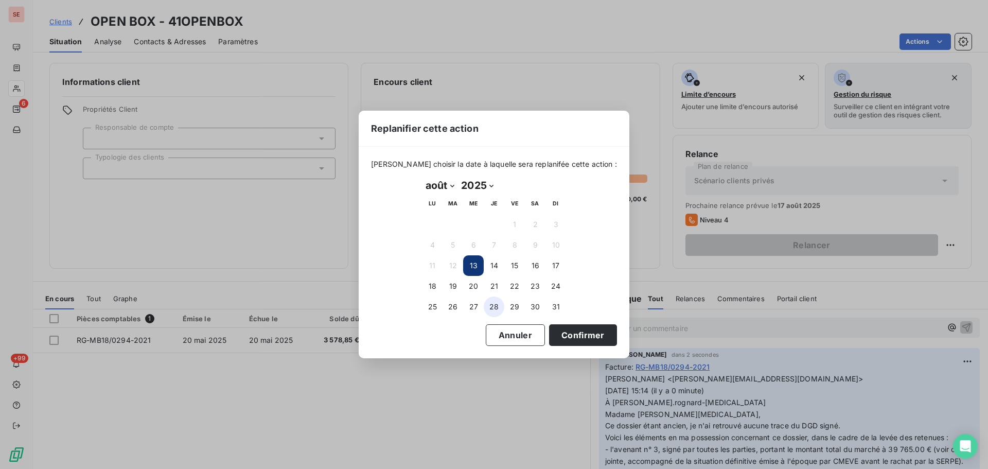
click at [497, 306] on button "28" at bounding box center [494, 307] width 21 height 21
click at [560, 338] on button "Confirmer" at bounding box center [583, 335] width 68 height 22
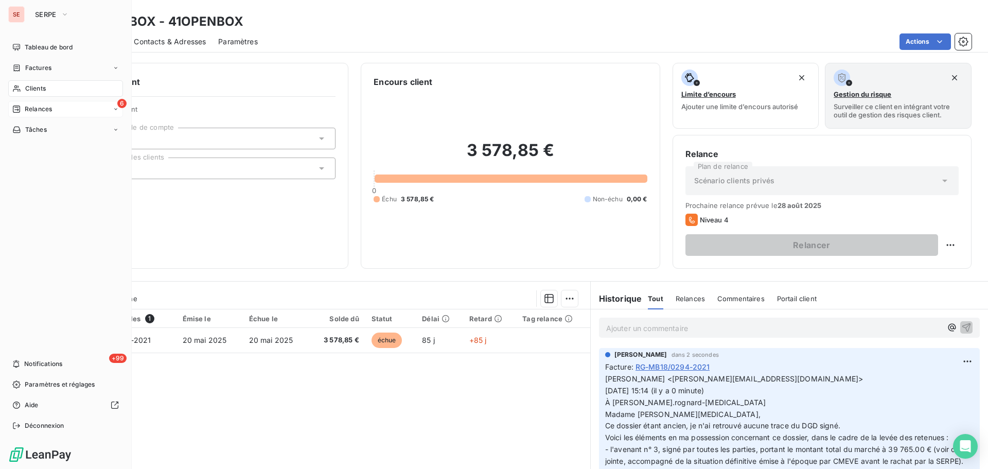
click at [56, 106] on div "6 Relances" at bounding box center [65, 109] width 115 height 16
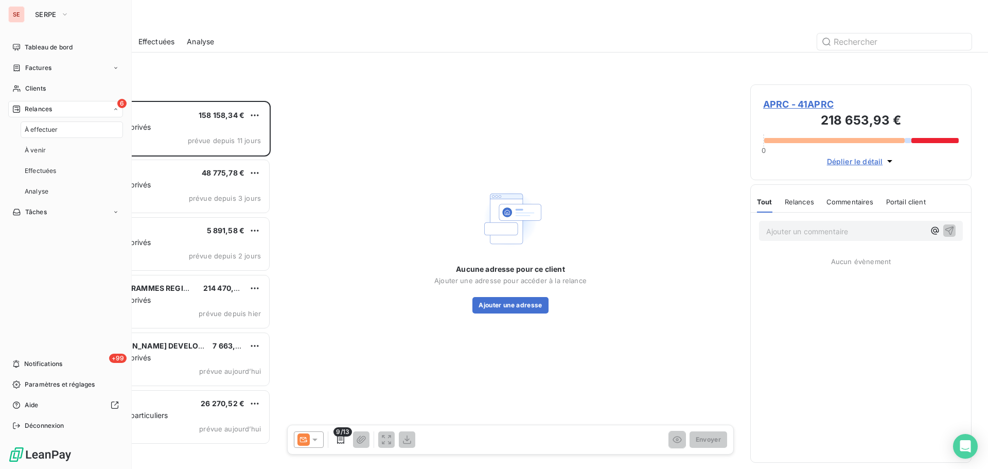
scroll to position [360, 214]
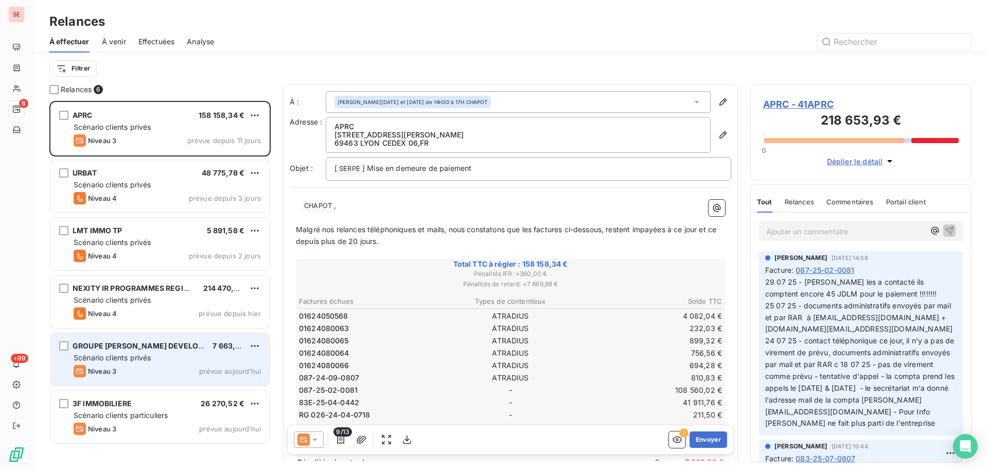
click at [100, 351] on div "GROUPE [PERSON_NAME] DEVELOPPEMENT" at bounding box center [139, 346] width 132 height 10
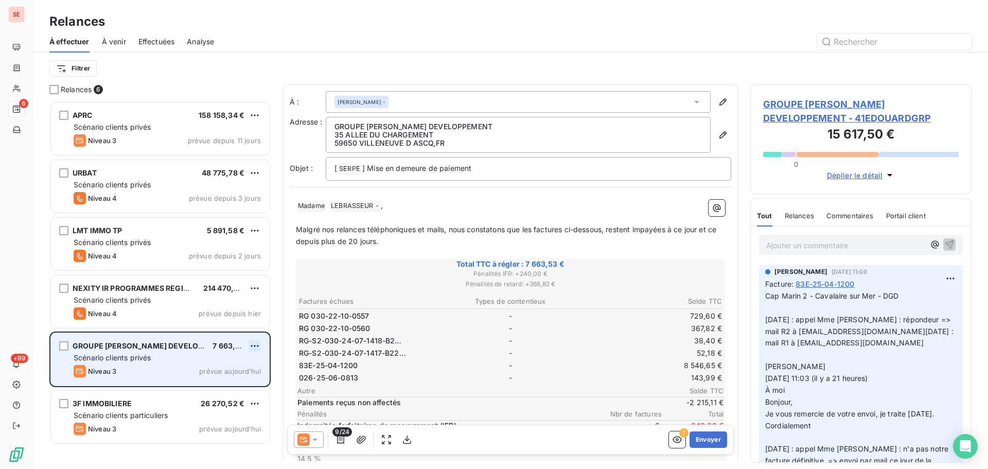
click at [253, 346] on html "SE 6 +99 Relances À effectuer À venir Effectuées Analyse Filtrer Relances 6 APR…" at bounding box center [494, 234] width 988 height 469
click at [243, 364] on div "Replanifier cette action" at bounding box center [210, 366] width 92 height 16
select select "7"
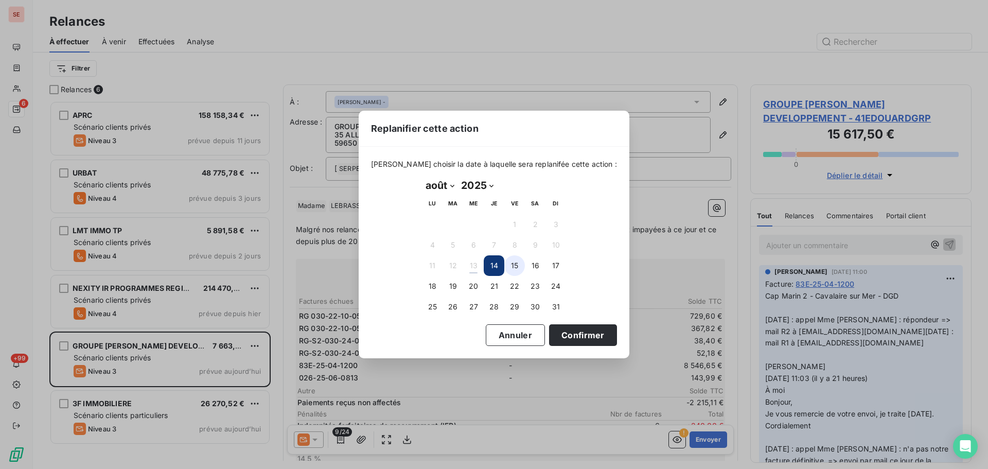
click at [519, 259] on button "15" at bounding box center [514, 265] width 21 height 21
click at [558, 329] on button "Confirmer" at bounding box center [583, 335] width 68 height 22
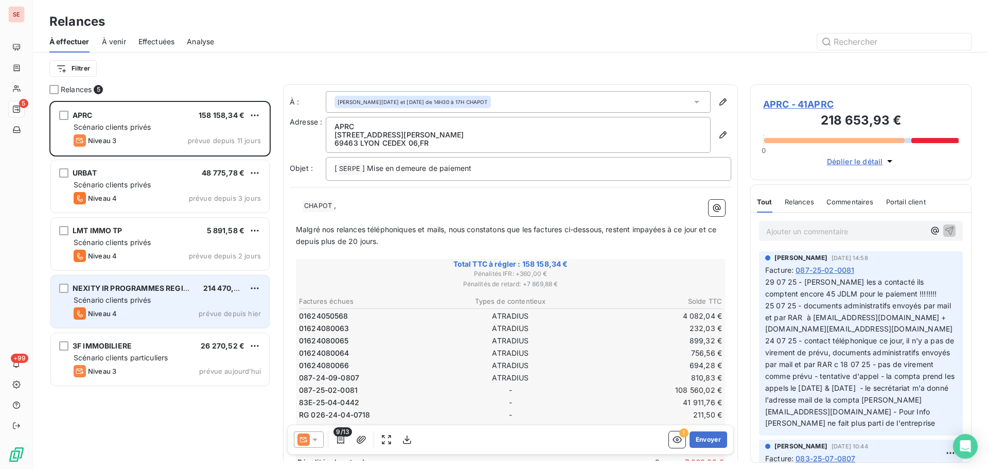
click at [127, 295] on div "Scénario clients privés" at bounding box center [167, 300] width 187 height 10
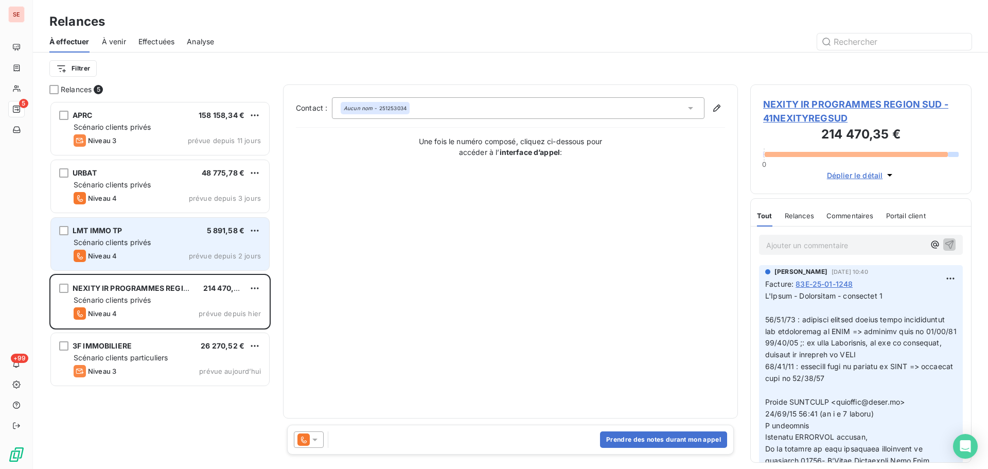
click at [136, 241] on span "Scénario clients privés" at bounding box center [112, 242] width 77 height 9
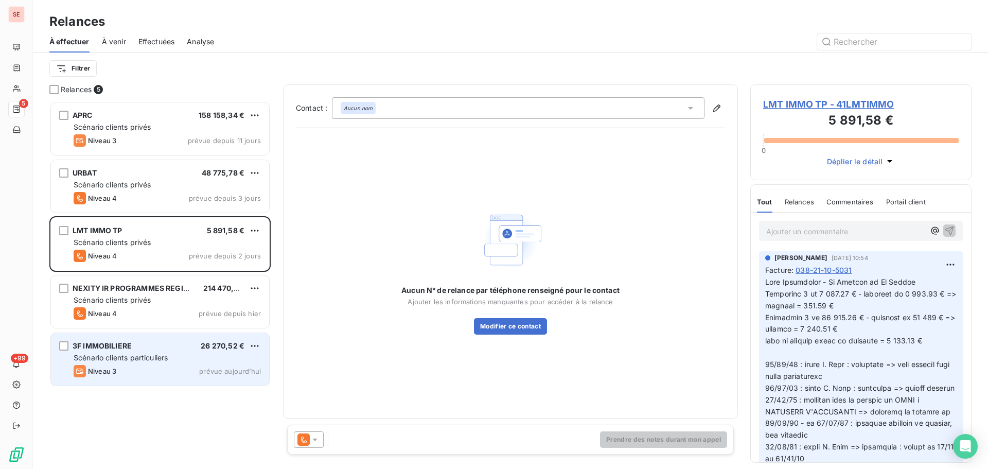
click at [114, 361] on span "Scénario clients particuliers" at bounding box center [121, 357] width 94 height 9
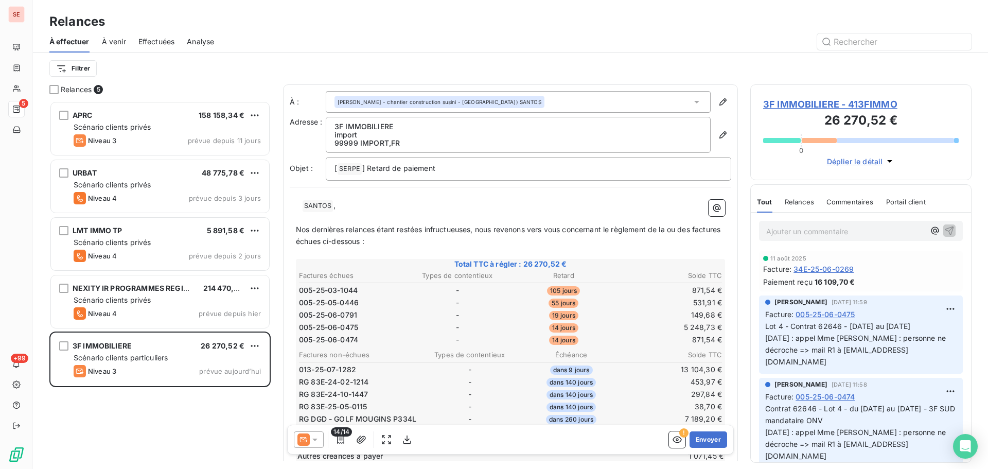
click at [782, 106] on span "3F IMMOBILIERE - 413FIMMO" at bounding box center [861, 104] width 196 height 14
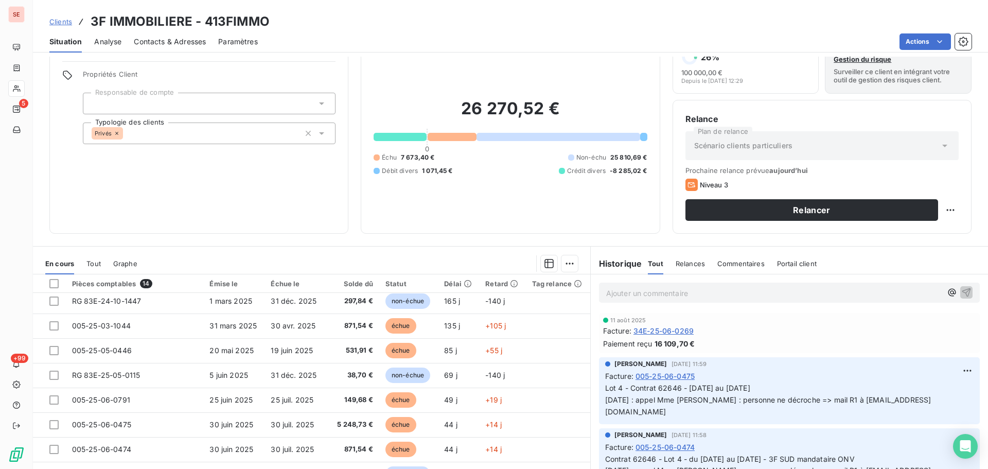
scroll to position [51, 0]
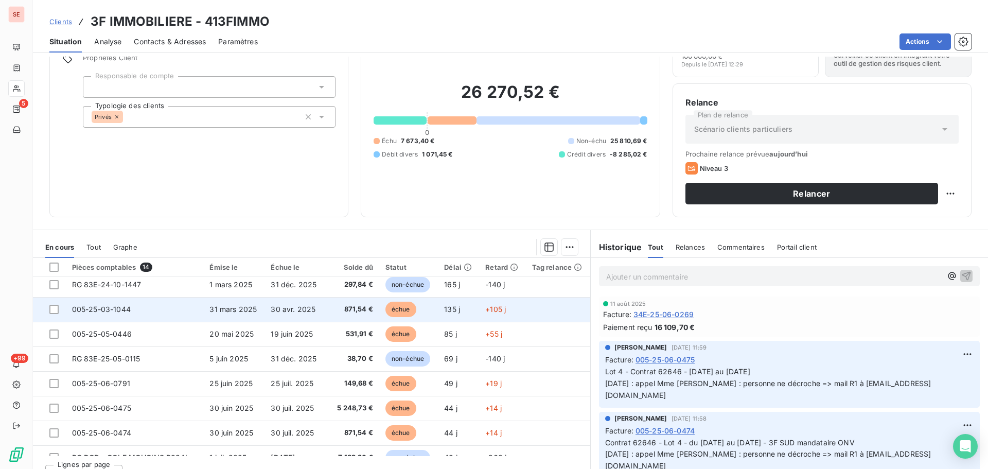
click at [205, 310] on td "31 mars 2025" at bounding box center [233, 309] width 61 height 25
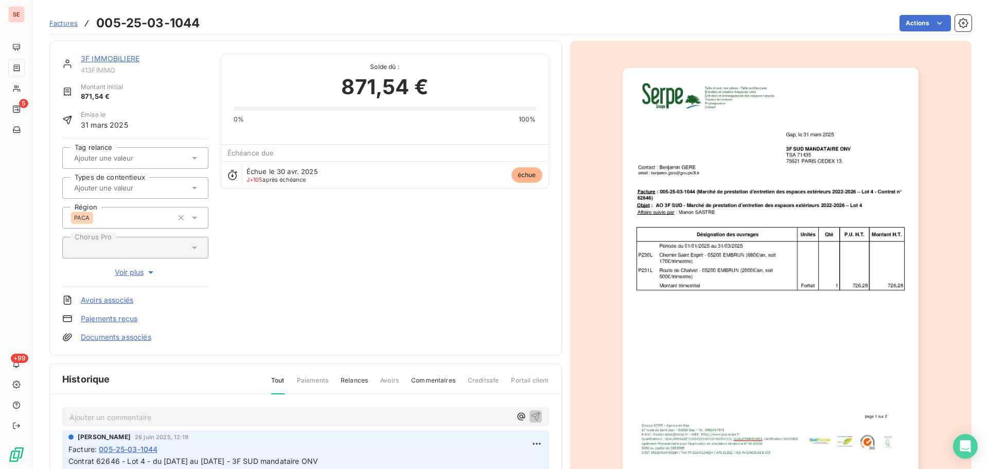
scroll to position [103, 0]
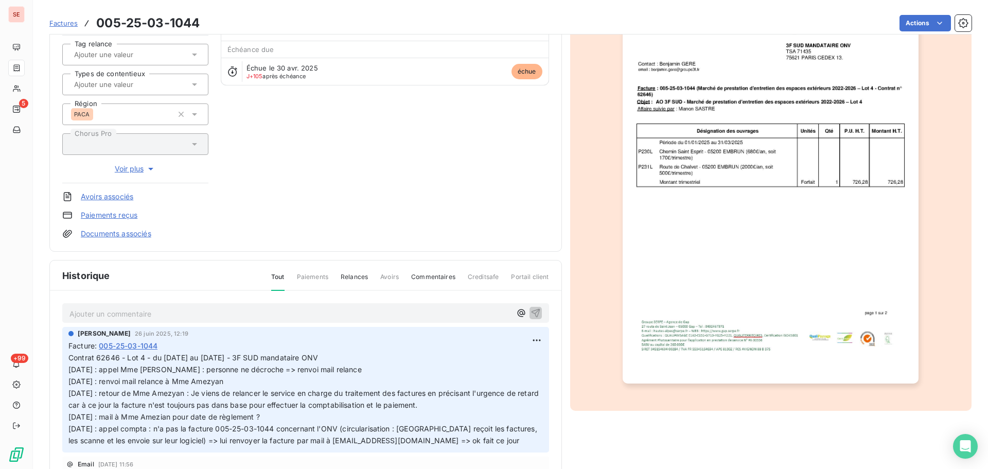
click at [138, 237] on link "Documents associés" at bounding box center [116, 234] width 71 height 10
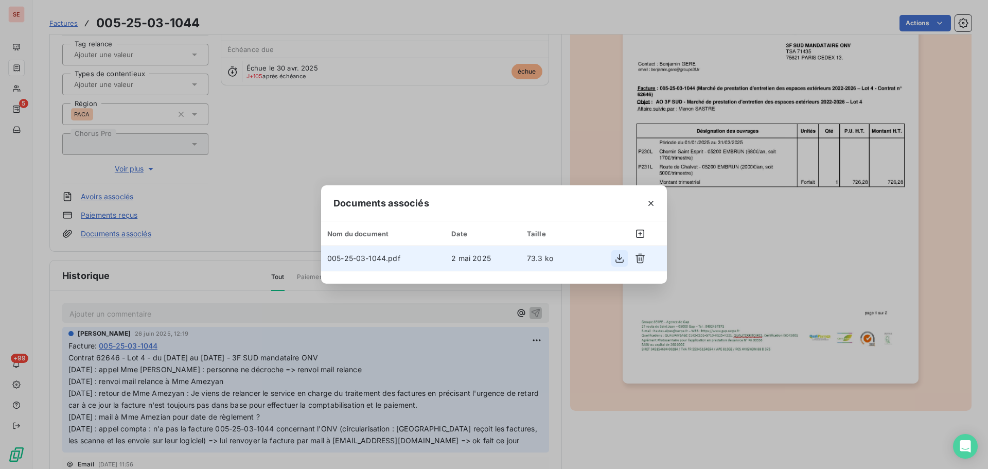
click at [619, 260] on icon "button" at bounding box center [620, 258] width 10 height 10
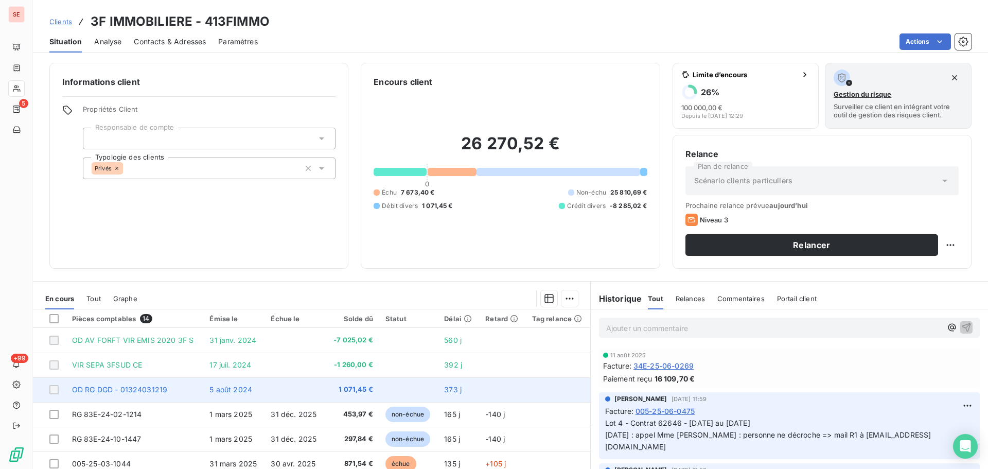
scroll to position [51, 0]
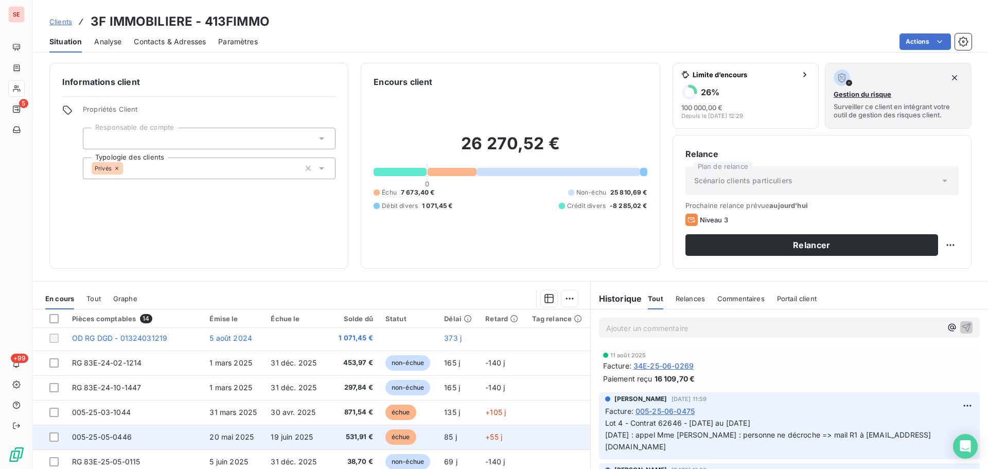
click at [283, 433] on span "19 juin 2025" at bounding box center [292, 436] width 42 height 9
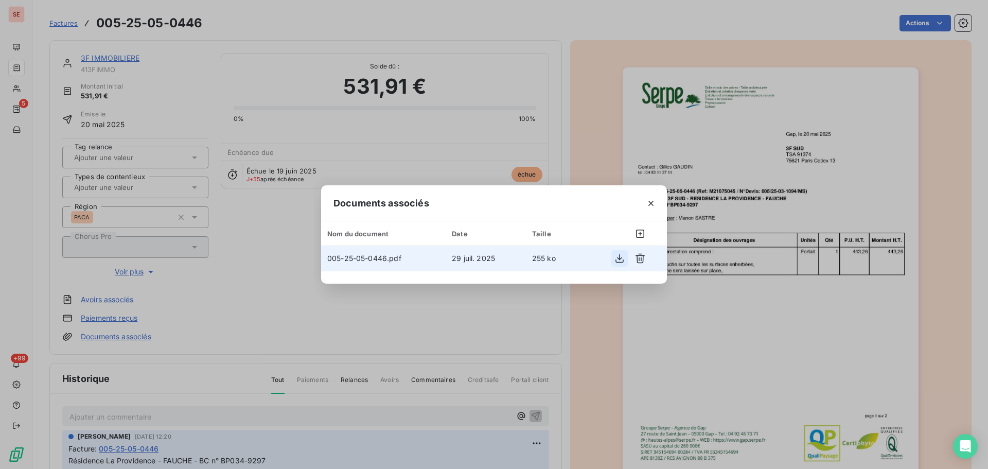
click at [617, 260] on icon "button" at bounding box center [620, 258] width 10 height 10
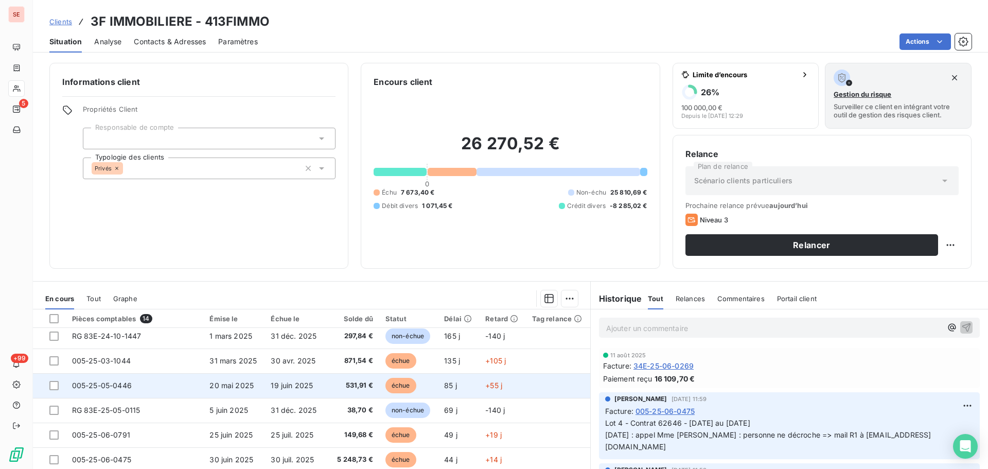
scroll to position [154, 0]
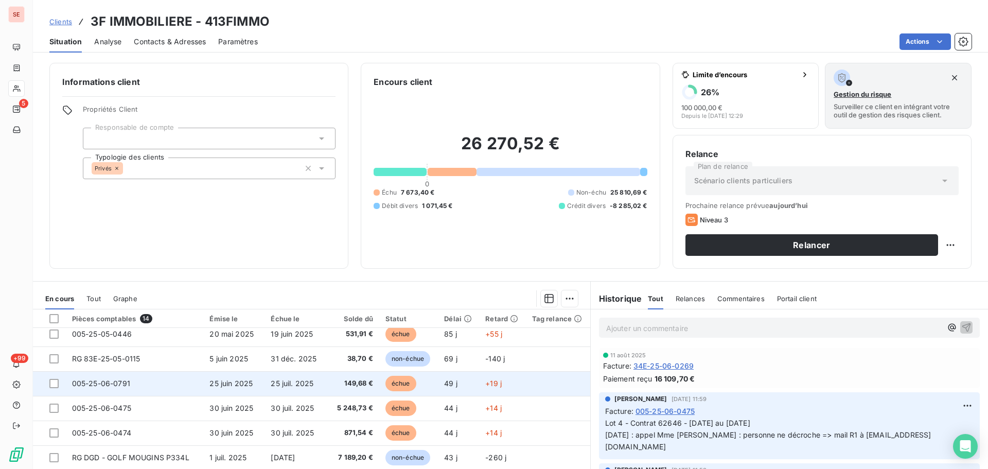
click at [306, 386] on span "25 juil. 2025" at bounding box center [292, 383] width 43 height 9
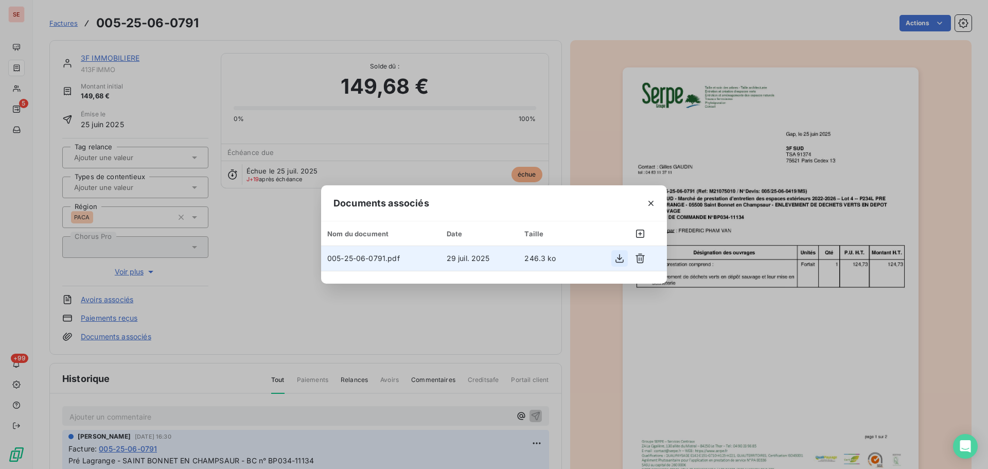
click at [620, 258] on icon "button" at bounding box center [620, 258] width 10 height 10
drag, startPoint x: 652, startPoint y: 204, endPoint x: 663, endPoint y: 205, distance: 10.9
click at [652, 204] on icon "button" at bounding box center [651, 203] width 5 height 5
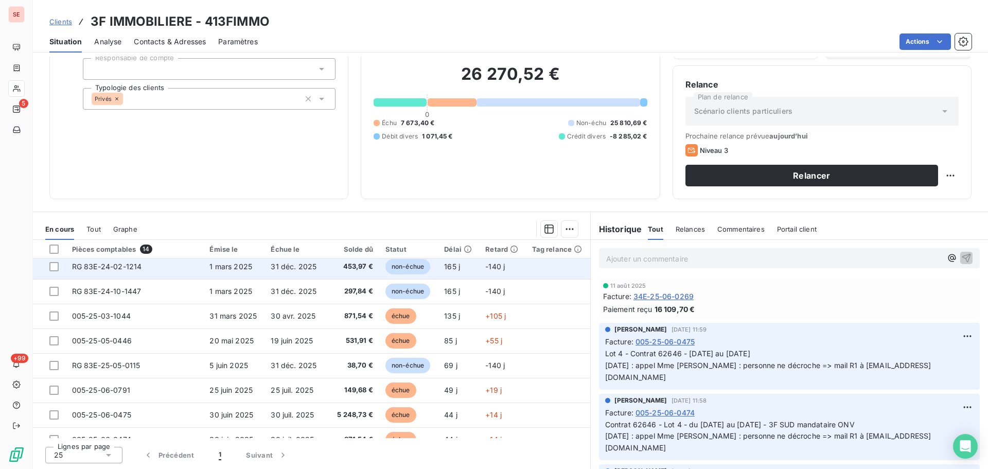
scroll to position [103, 0]
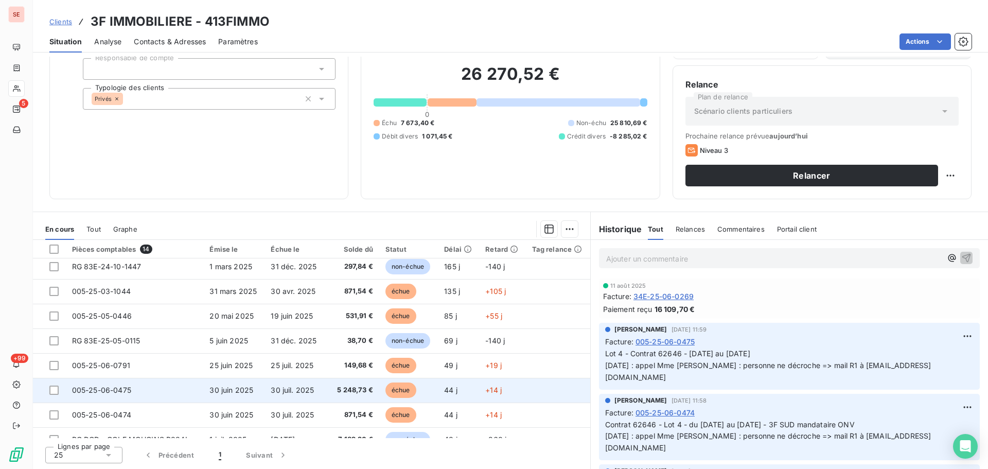
click at [304, 389] on span "30 juil. 2025" at bounding box center [292, 390] width 43 height 9
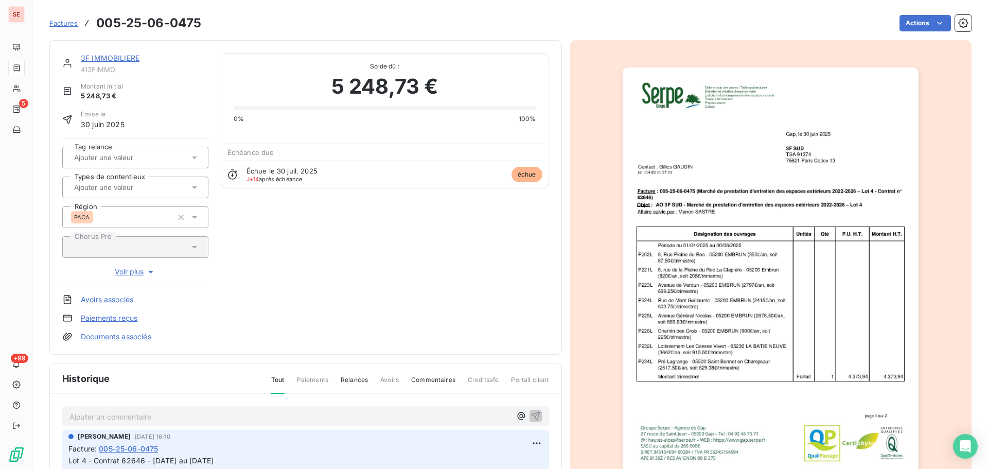
click at [132, 337] on link "Documents associés" at bounding box center [116, 337] width 71 height 10
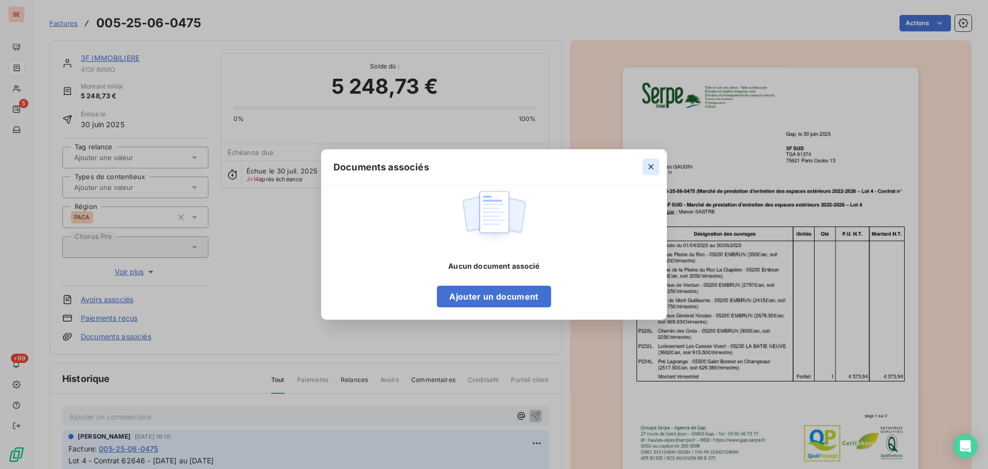
click at [650, 169] on icon "button" at bounding box center [651, 167] width 10 height 10
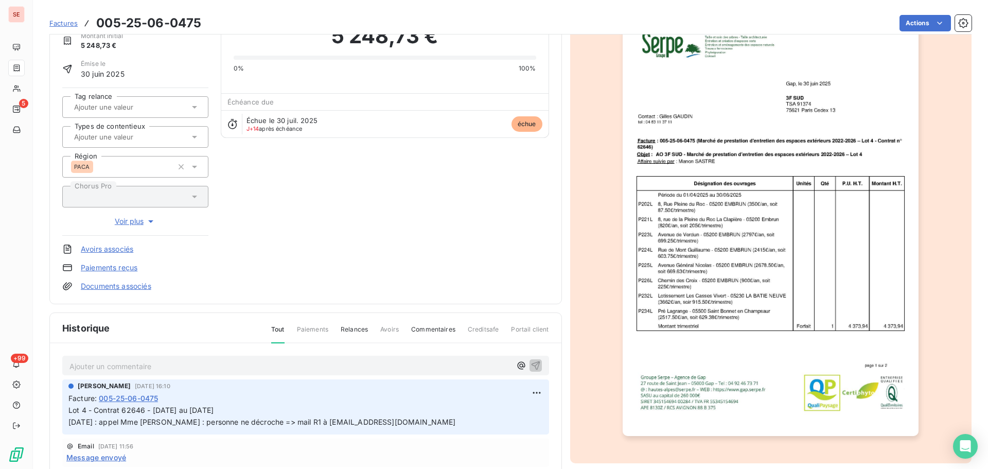
scroll to position [150, 0]
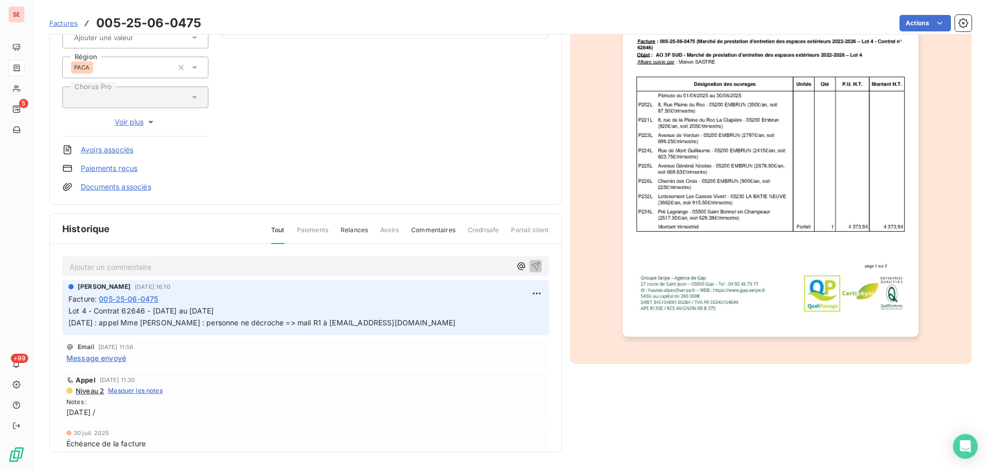
click at [772, 233] on img "button" at bounding box center [771, 127] width 296 height 419
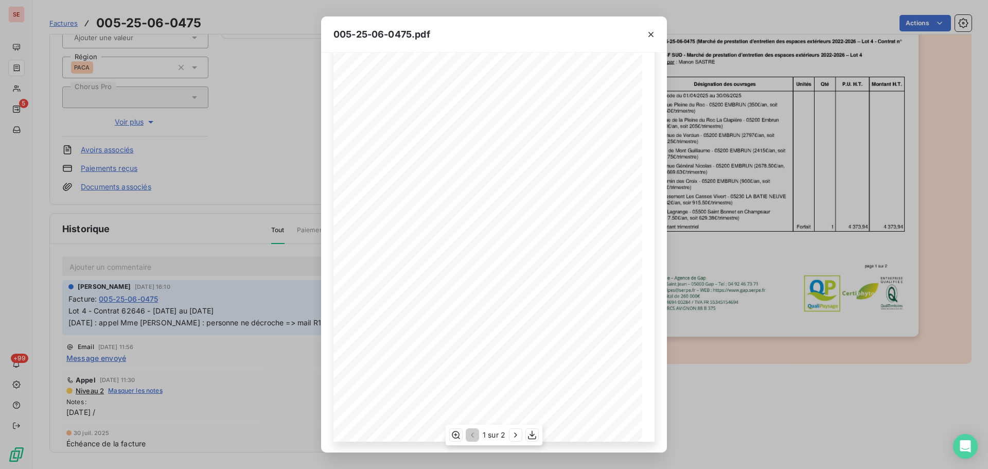
scroll to position [61, 0]
click at [532, 434] on icon "button" at bounding box center [532, 435] width 8 height 9
click at [251, 101] on div "005-25-06-0475.pdf Gap, le [DATE] 3F SUD TSA 91374 75621 [GEOGRAPHIC_DATA] Cede…" at bounding box center [494, 234] width 988 height 469
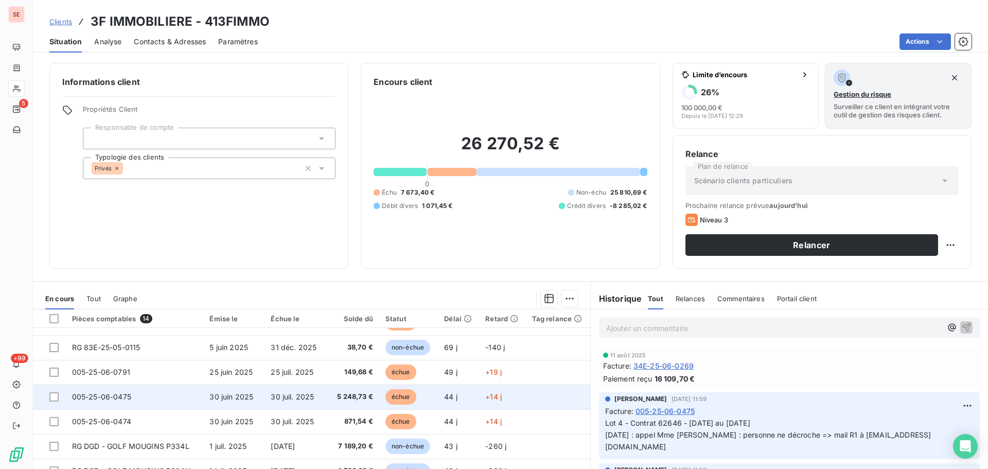
scroll to position [167, 0]
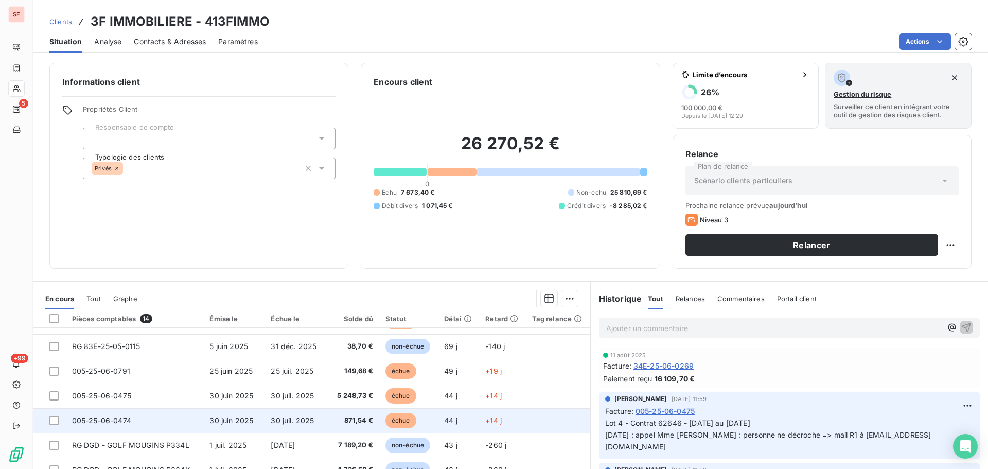
click at [241, 425] on td "30 juin 2025" at bounding box center [233, 420] width 61 height 25
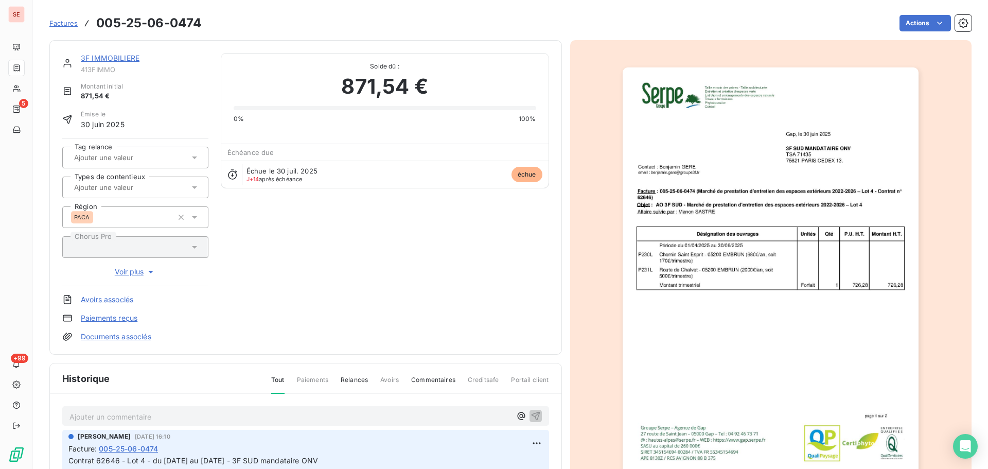
click at [128, 341] on link "Documents associés" at bounding box center [116, 337] width 71 height 10
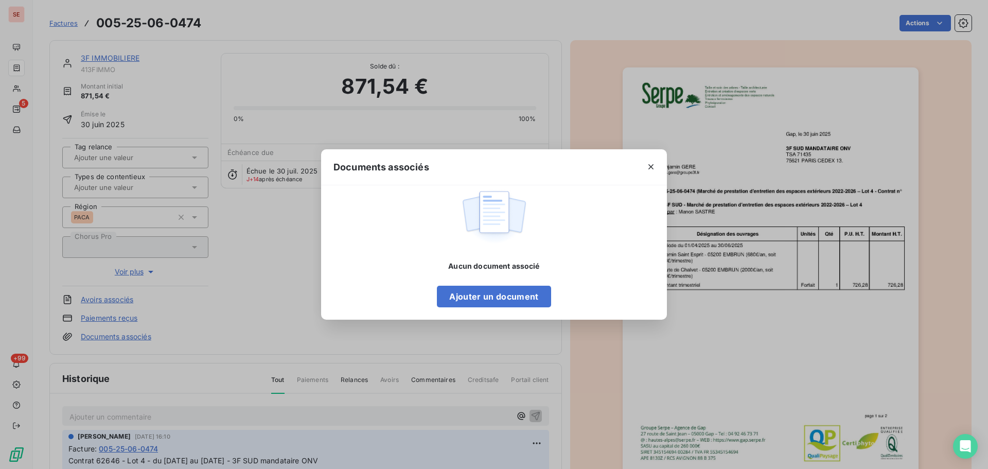
click at [882, 286] on div "Documents associés Aucun document associé Ajouter un document" at bounding box center [494, 234] width 988 height 469
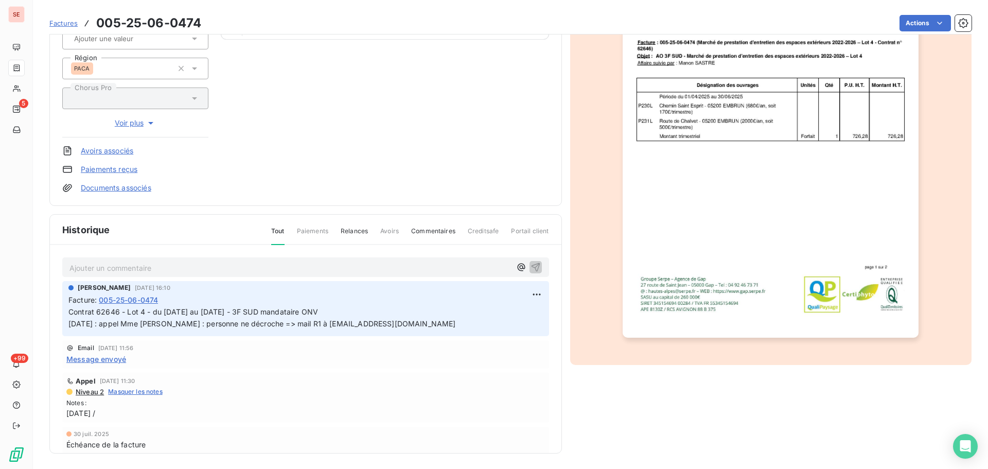
scroll to position [150, 0]
click at [778, 311] on img "button" at bounding box center [771, 127] width 296 height 419
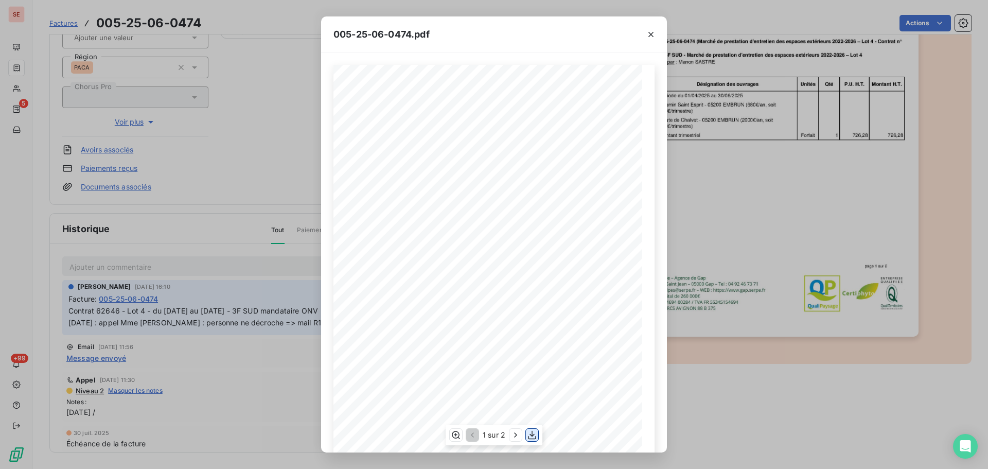
click at [531, 435] on icon "button" at bounding box center [532, 435] width 8 height 9
click at [650, 33] on icon "button" at bounding box center [651, 34] width 5 height 5
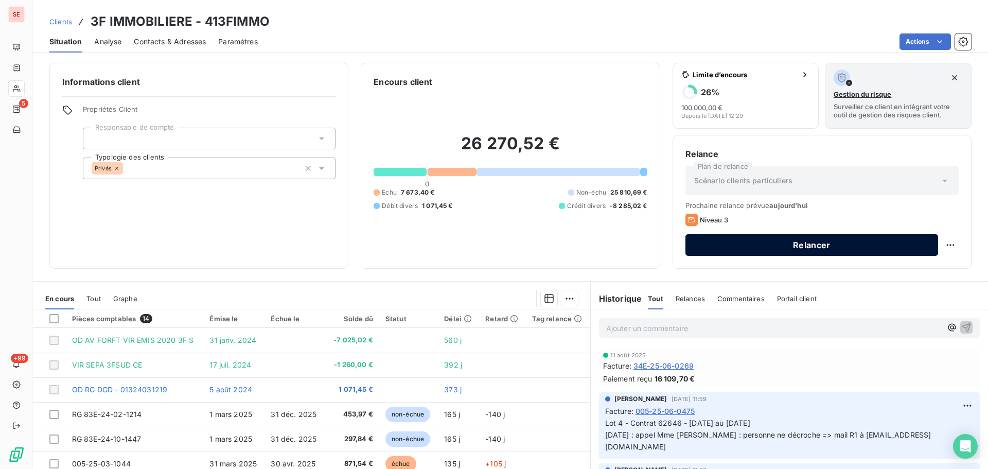
click at [771, 251] on button "Relancer" at bounding box center [812, 245] width 253 height 22
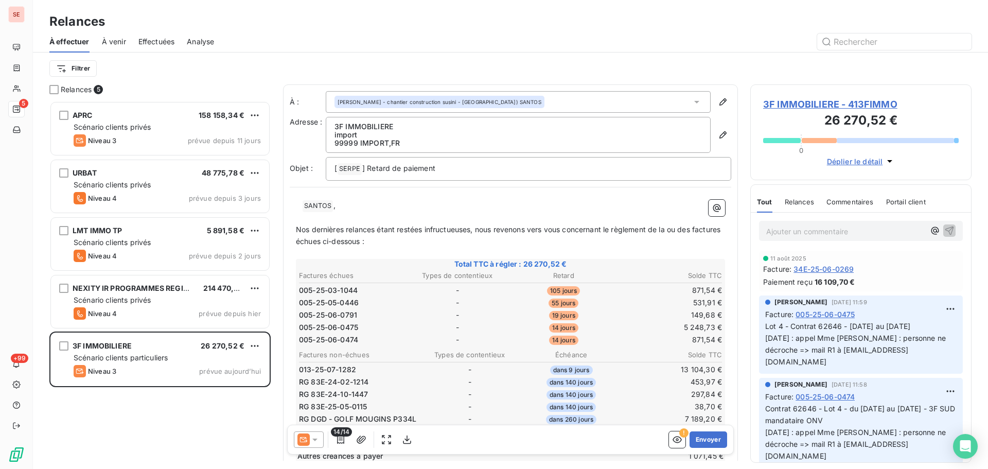
click at [844, 104] on span "3F IMMOBILIERE - 413FIMMO" at bounding box center [861, 104] width 196 height 14
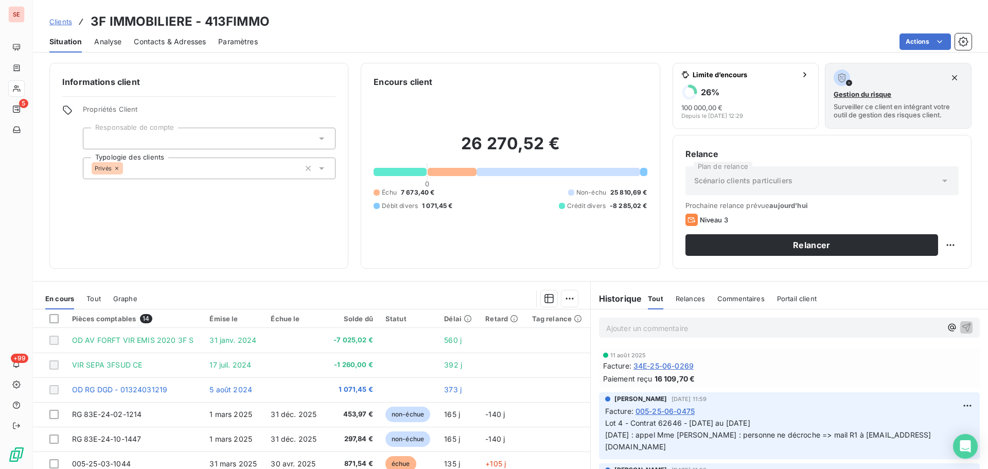
click at [164, 37] on span "Contacts & Adresses" at bounding box center [170, 42] width 72 height 10
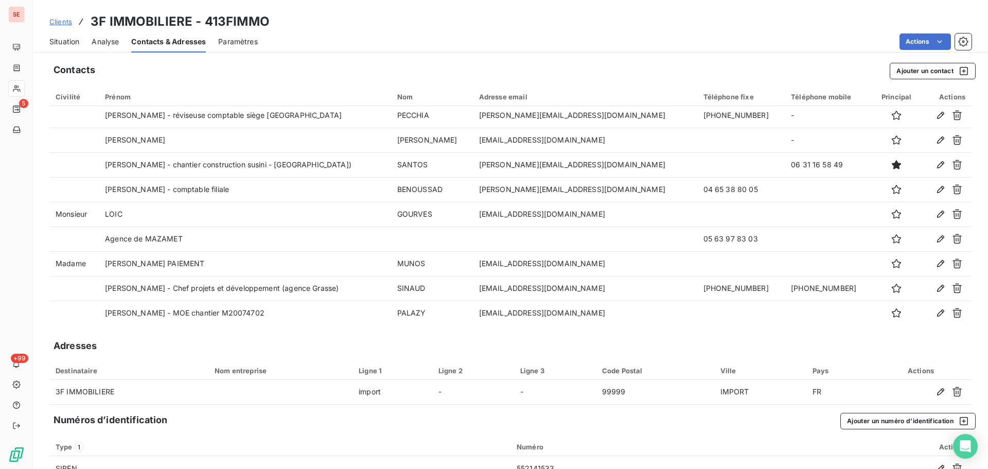
scroll to position [103, 0]
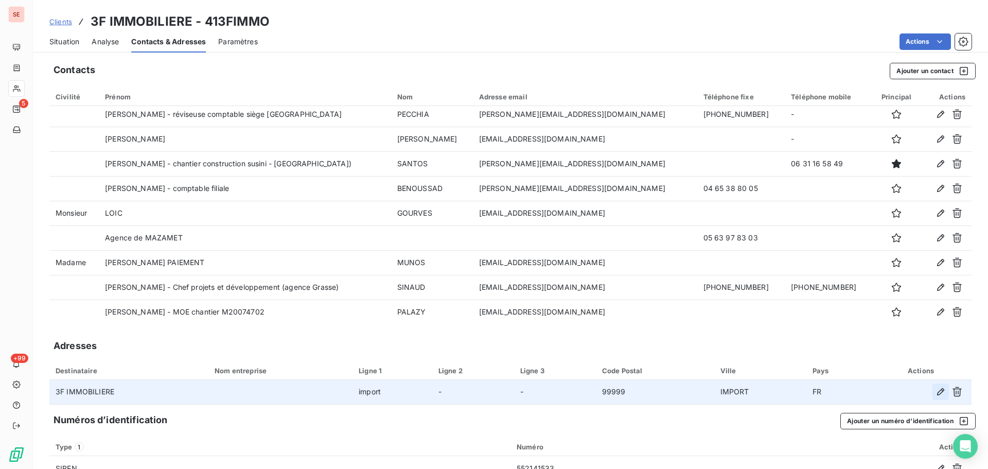
click at [936, 388] on icon "button" at bounding box center [941, 392] width 10 height 10
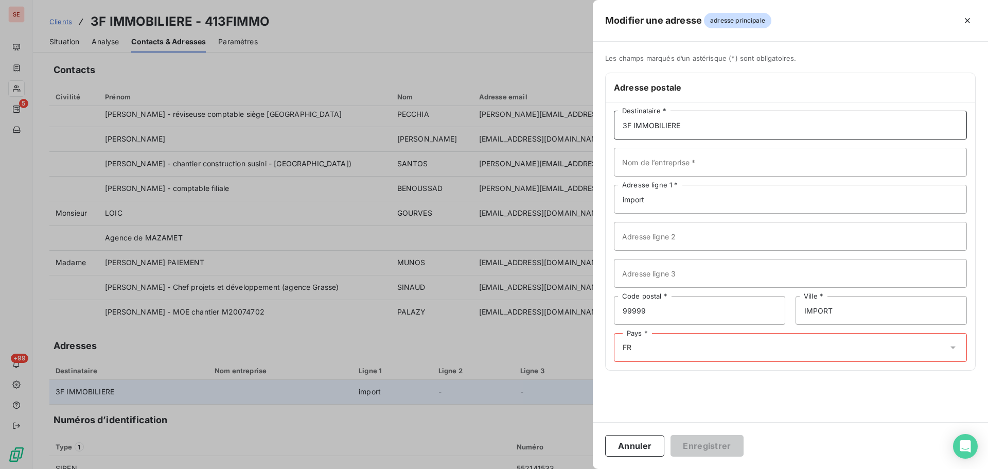
drag, startPoint x: 635, startPoint y: 126, endPoint x: 764, endPoint y: 116, distance: 130.1
click at [764, 116] on input "3F IMMOBILIERE" at bounding box center [790, 125] width 353 height 29
type input "3F SUD"
type input "SERVICE COMPTABILITE"
click at [652, 206] on input "import" at bounding box center [790, 199] width 353 height 29
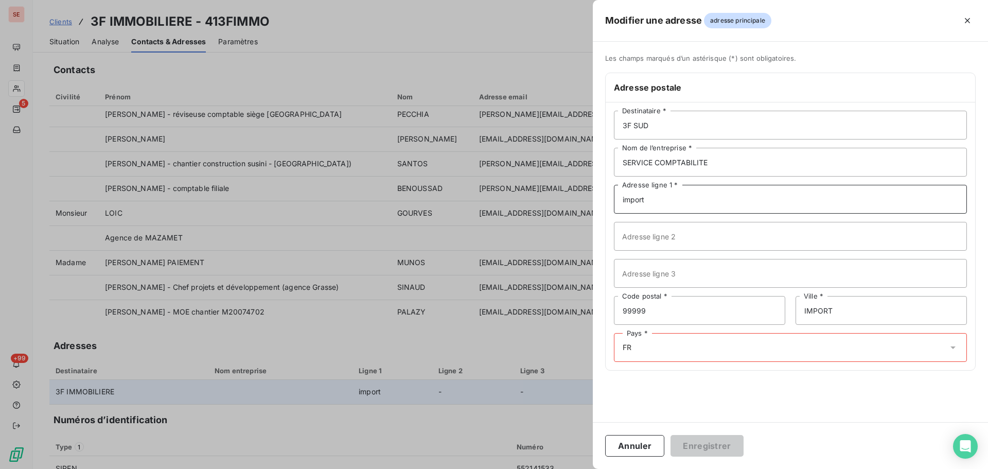
click at [652, 206] on input "import" at bounding box center [790, 199] width 353 height 29
type input "[STREET_ADDRESS]"
type input "13253"
type input "MARSEILLE CEDEX 06"
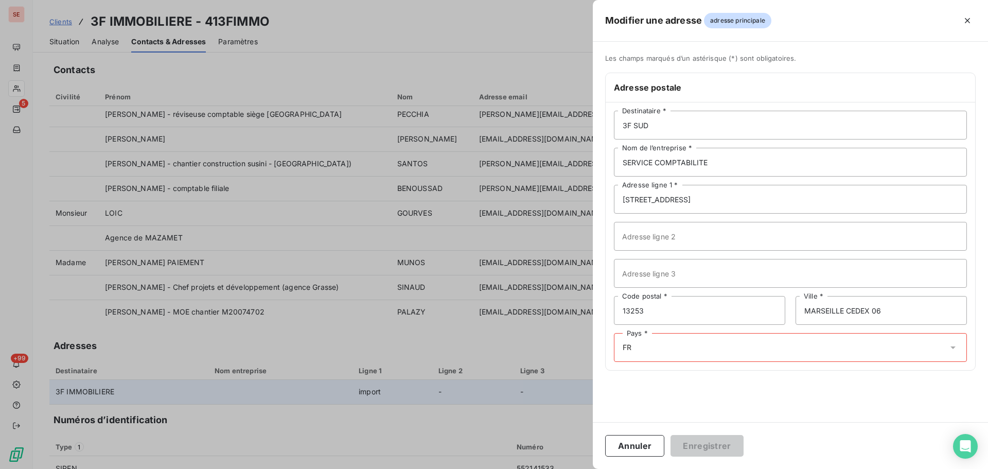
click at [648, 353] on div "Pays * FR" at bounding box center [790, 347] width 353 height 29
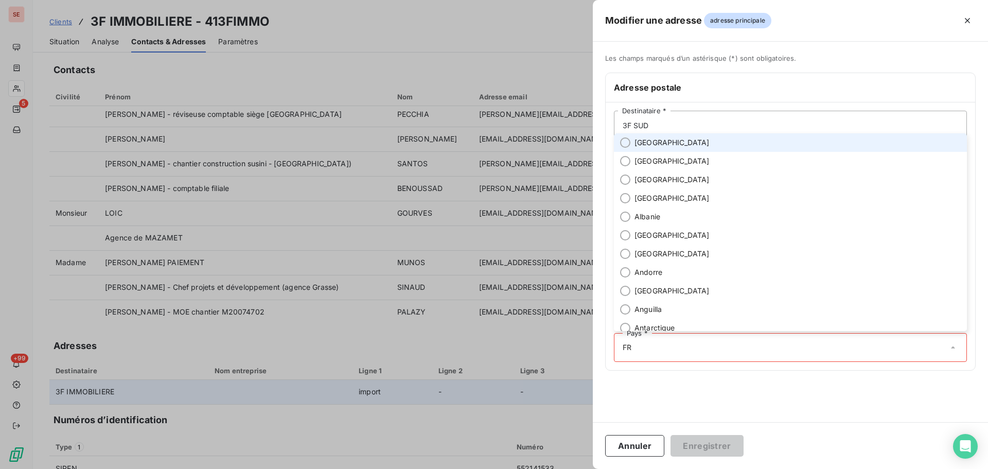
click at [654, 145] on span "[GEOGRAPHIC_DATA]" at bounding box center [672, 142] width 75 height 10
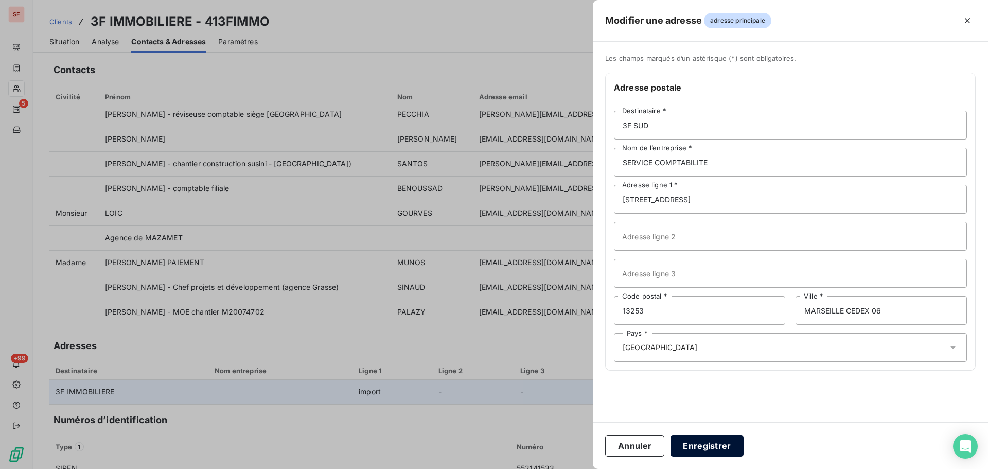
click at [728, 441] on button "Enregistrer" at bounding box center [707, 446] width 73 height 22
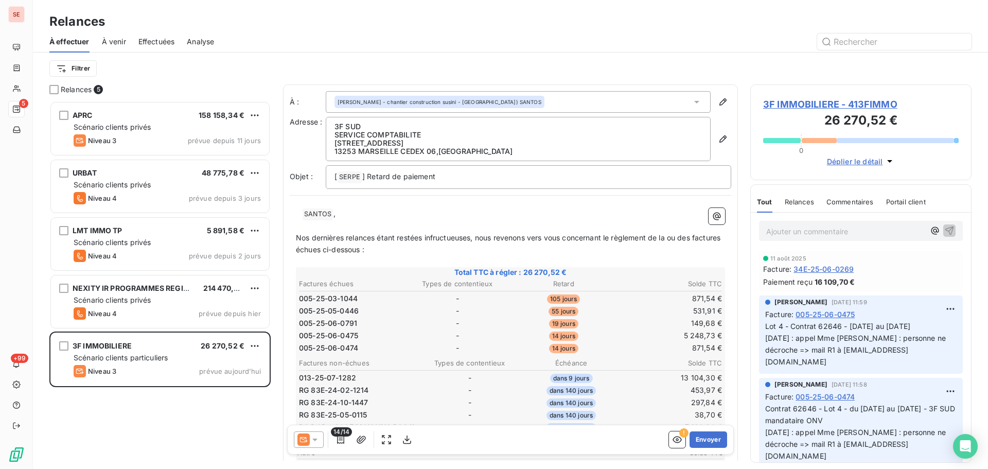
scroll to position [360, 214]
click at [470, 180] on p "[ SERPE ﻿ ] Retard de paiement" at bounding box center [529, 177] width 388 height 12
click at [334, 219] on p "﻿ ﻿ SANTOS ﻿ ," at bounding box center [510, 214] width 429 height 12
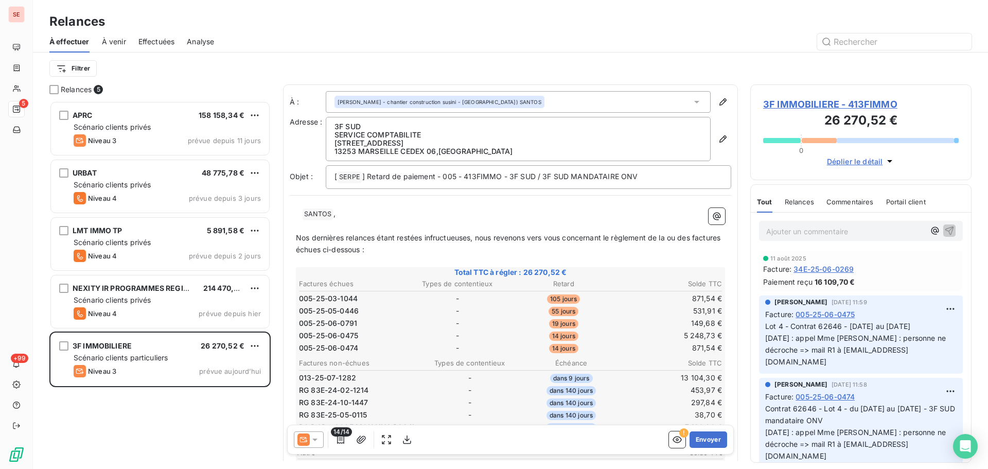
click at [421, 203] on div "﻿ ﻿ SANTOS ﻿ , ﻿ Nos dernières relances étant restées infructueuses, nous reven…" at bounding box center [511, 404] width 442 height 405
click at [338, 212] on p "﻿ ﻿ SANTOS ﻿ ," at bounding box center [510, 214] width 429 height 12
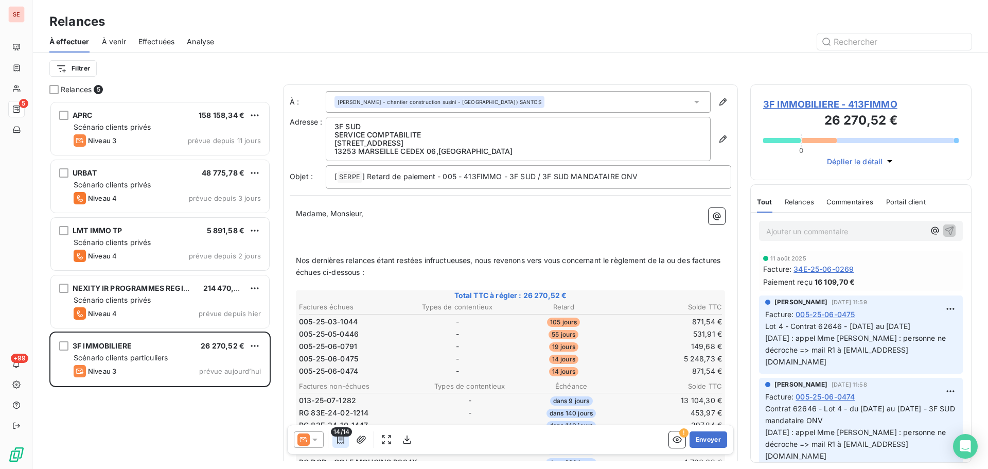
click at [340, 438] on icon "button" at bounding box center [340, 439] width 7 height 8
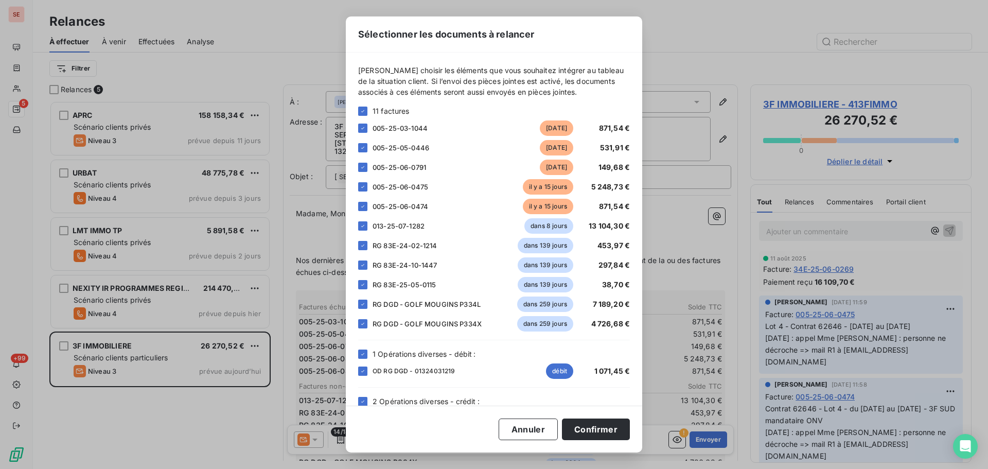
click at [369, 109] on div "11 factures" at bounding box center [494, 111] width 272 height 11
click at [365, 108] on icon at bounding box center [363, 111] width 6 height 6
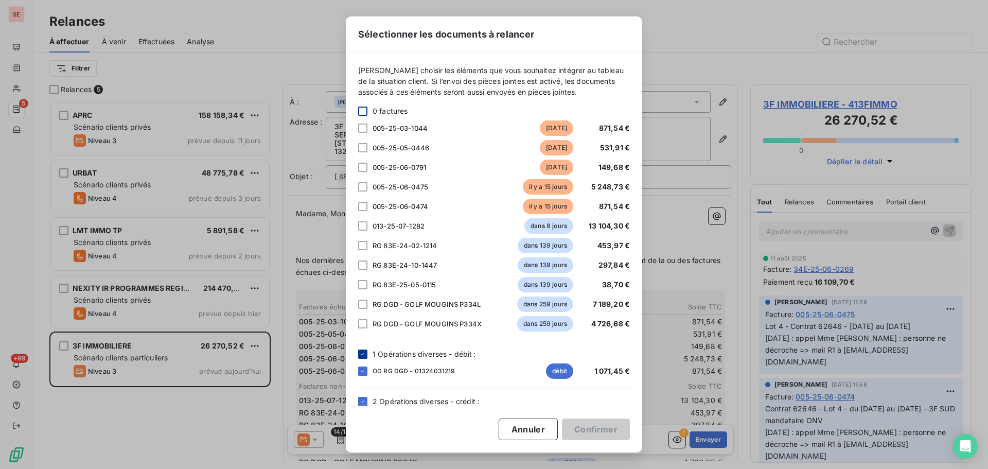
click at [362, 350] on div at bounding box center [362, 354] width 9 height 9
click at [362, 395] on div "[PERSON_NAME] choisir les éléments que vous souhaitez intégrer au tableau de la…" at bounding box center [494, 255] width 272 height 381
click at [362, 399] on icon at bounding box center [363, 401] width 6 height 6
click at [362, 127] on div at bounding box center [362, 128] width 9 height 9
click at [365, 149] on div at bounding box center [362, 147] width 9 height 9
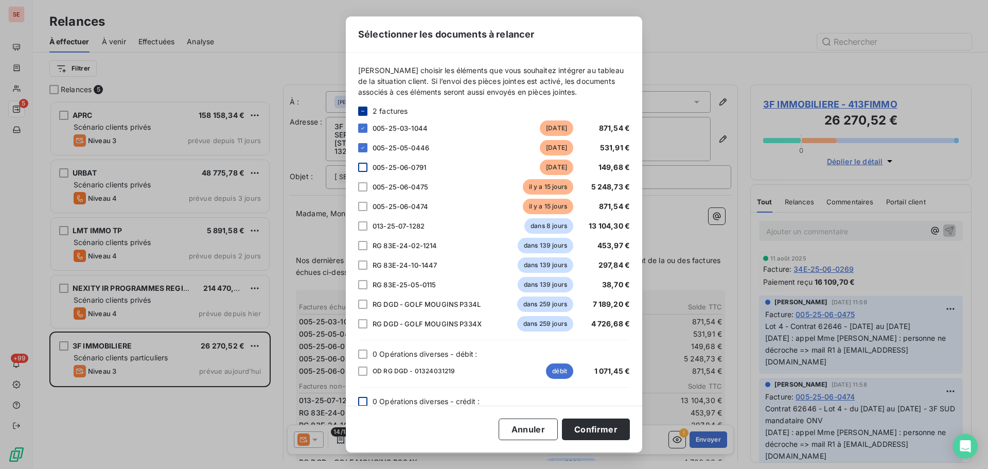
click at [364, 164] on div at bounding box center [362, 167] width 9 height 9
click at [363, 189] on div at bounding box center [362, 186] width 9 height 9
click at [364, 203] on div at bounding box center [362, 206] width 9 height 9
click at [583, 430] on button "Confirmer" at bounding box center [596, 430] width 68 height 22
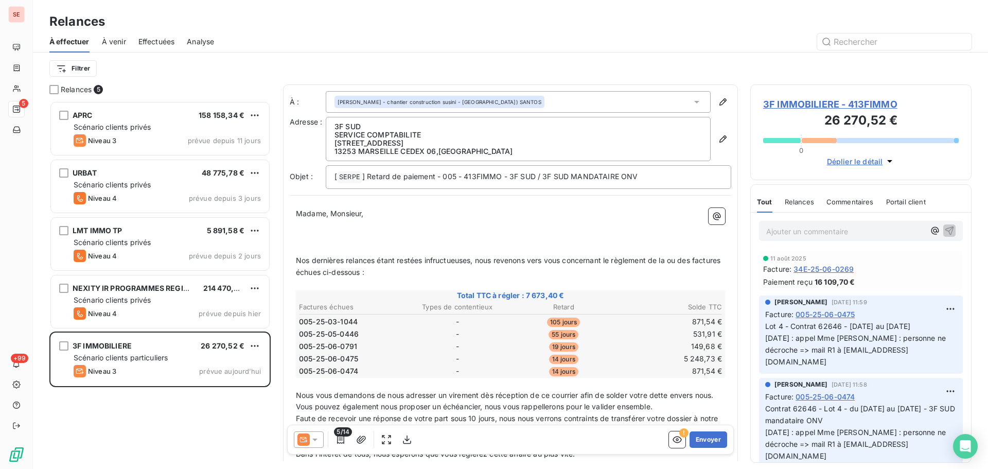
click at [300, 249] on p "﻿" at bounding box center [510, 249] width 429 height 12
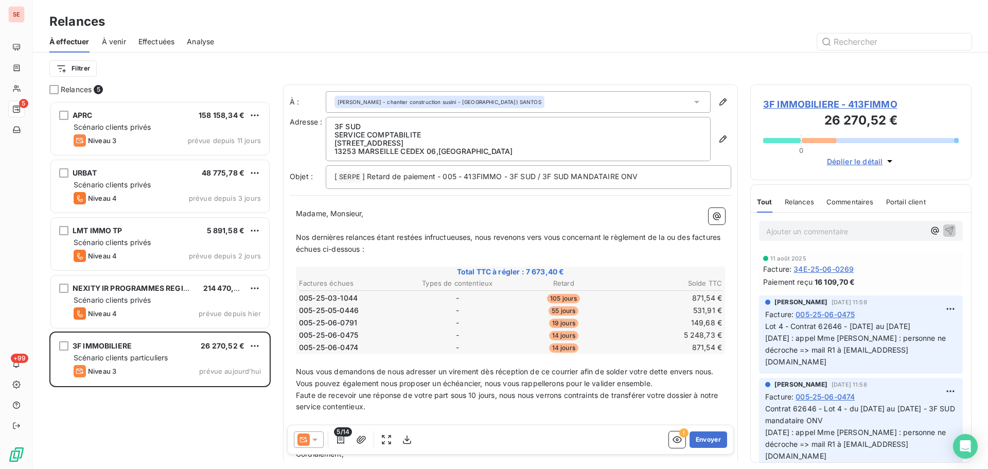
click at [430, 247] on p "Nos dernières relances étant restées infructueuses, nous revenons vers vous con…" at bounding box center [510, 244] width 429 height 24
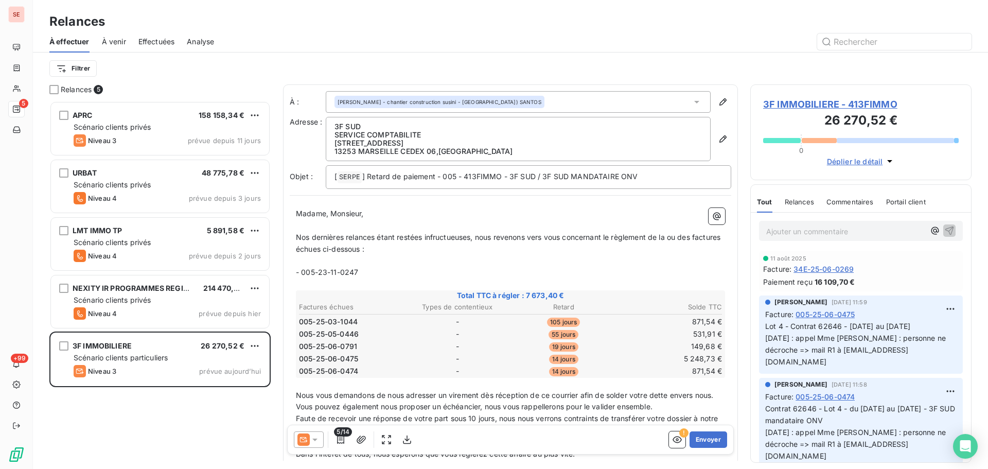
click at [471, 273] on p "- 005-23-11-0247" at bounding box center [510, 273] width 429 height 12
drag, startPoint x: 457, startPoint y: 274, endPoint x: 565, endPoint y: 271, distance: 107.6
click at [565, 271] on p "- 005-23-11-0247 du [DATE] de 804.00 € (règlement jamais re" at bounding box center [510, 273] width 429 height 12
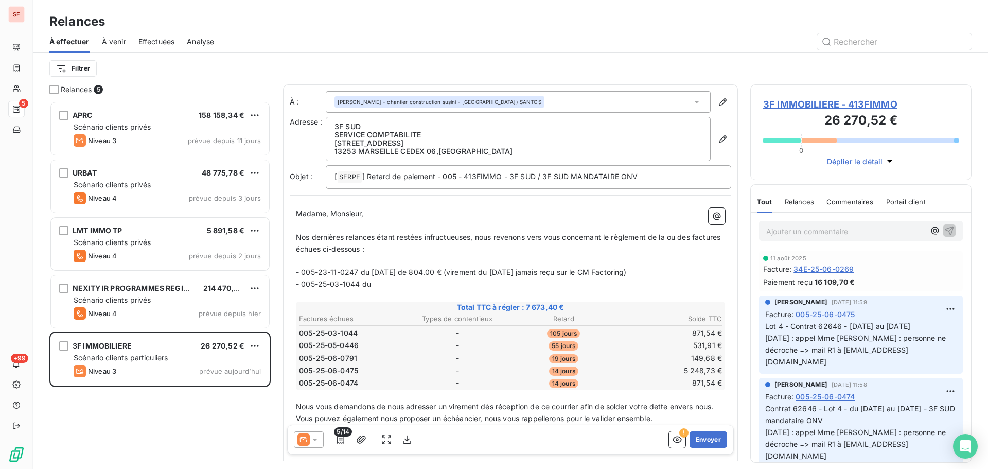
click at [417, 289] on p "- 005-25-03-1044 du" at bounding box center [510, 284] width 429 height 12
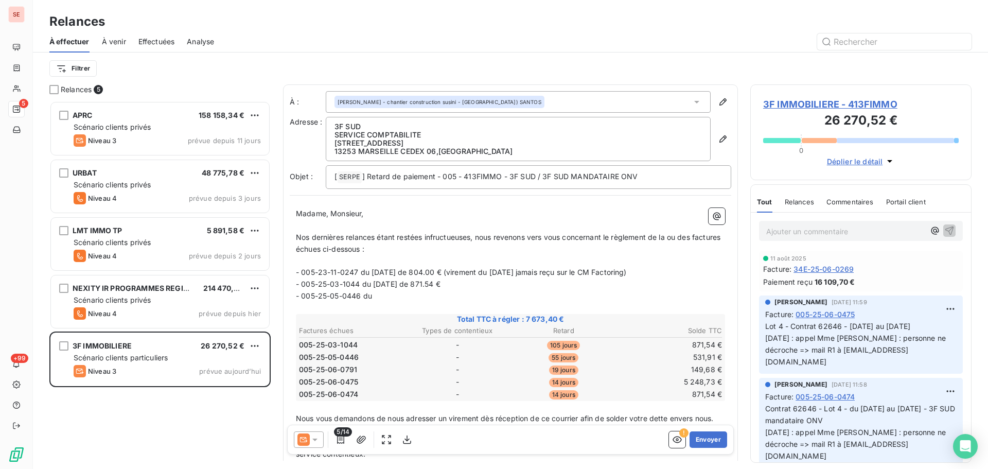
click at [403, 298] on p "- 005-25-05-0446 du" at bounding box center [510, 296] width 429 height 12
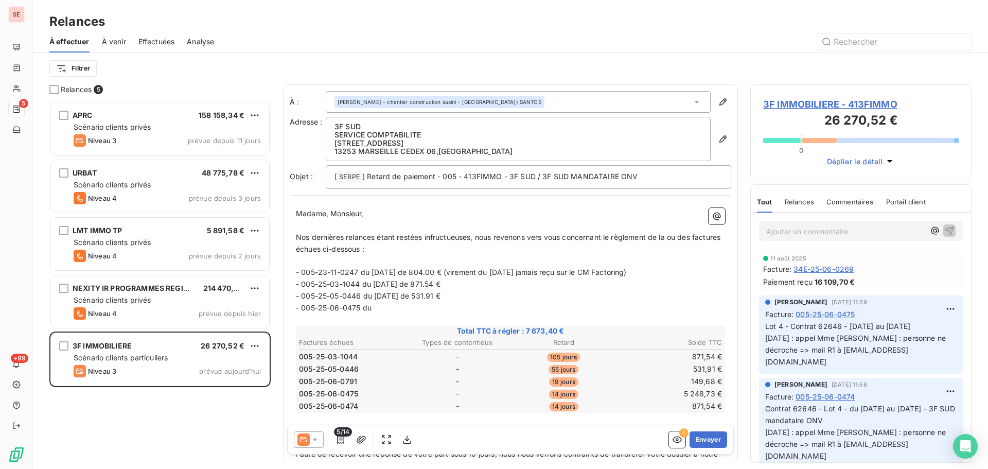
click at [392, 305] on p "- 005-25-06-0475 du" at bounding box center [510, 308] width 429 height 12
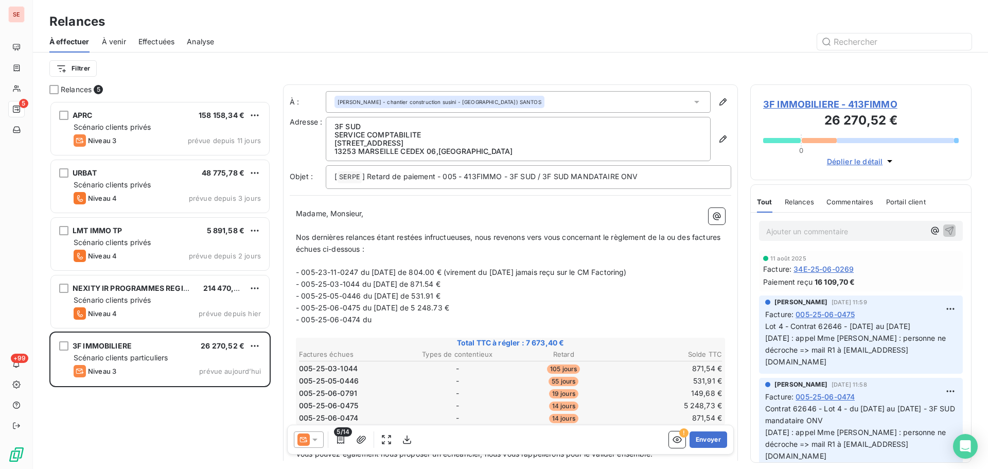
click at [407, 322] on p "- 005-25-06-0474 du" at bounding box center [510, 320] width 429 height 12
click at [412, 368] on td "-" at bounding box center [458, 368] width 106 height 11
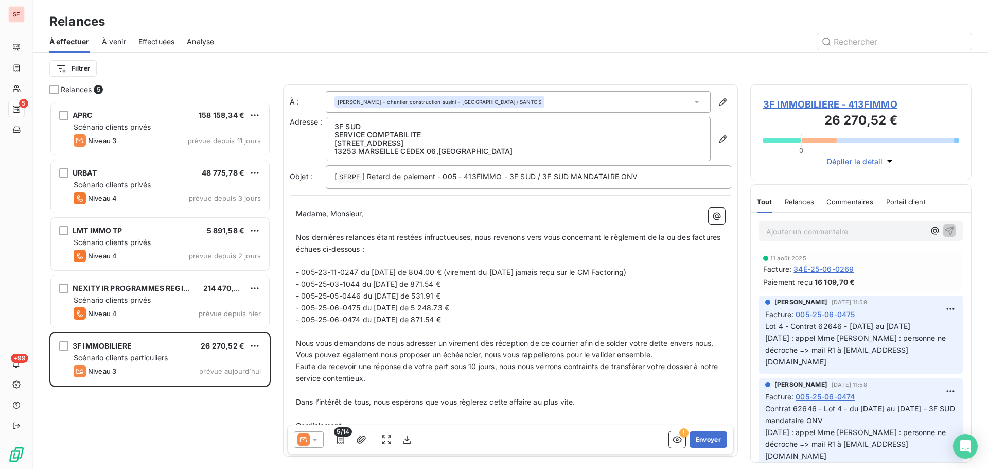
drag, startPoint x: 502, startPoint y: 320, endPoint x: 282, endPoint y: 273, distance: 225.2
click at [282, 273] on div "Relances 5 APRC 158 158,34 € Scénario clients privés Niveau 3 prévue depuis 11 …" at bounding box center [510, 276] width 955 height 385
copy div "- 005-23-11-0247 du [DATE] de 804.00 € (virement du [DATE] jamais reçu sur le C…"
click at [851, 101] on span "3F IMMOBILIERE - 413FIMMO" at bounding box center [861, 104] width 196 height 14
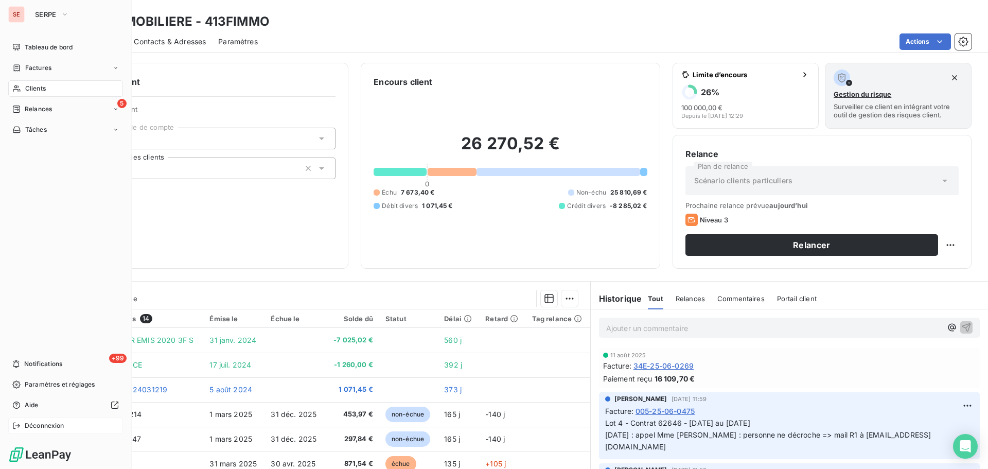
click at [57, 425] on span "Déconnexion" at bounding box center [45, 425] width 40 height 9
